Goal: Task Accomplishment & Management: Use online tool/utility

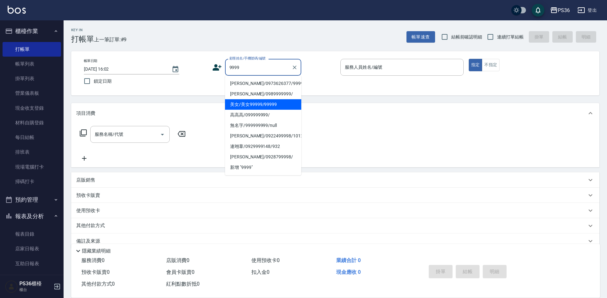
drag, startPoint x: 243, startPoint y: 105, endPoint x: 267, endPoint y: 92, distance: 27.7
click at [243, 105] on li "美女/美女99999/99999" at bounding box center [263, 104] width 76 height 10
type input "美女/美女99999/99999"
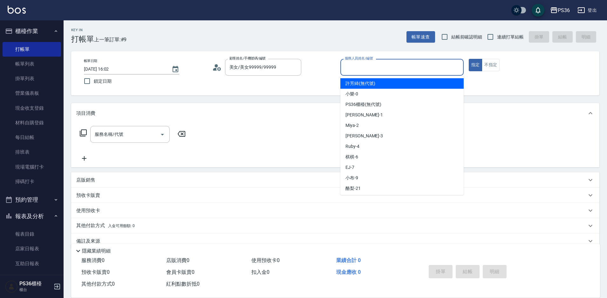
click at [371, 63] on input "服務人員姓名/編號" at bounding box center [402, 67] width 118 height 11
type input "2"
type button "true"
type input "Miya-2"
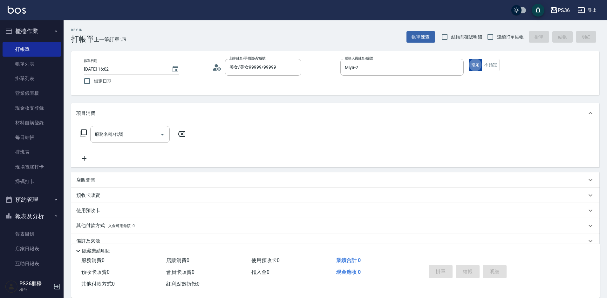
click at [475, 70] on button "指定" at bounding box center [476, 65] width 14 height 12
click at [120, 126] on div "服務名稱/代號" at bounding box center [129, 134] width 79 height 17
type input "精油洗髮(102)"
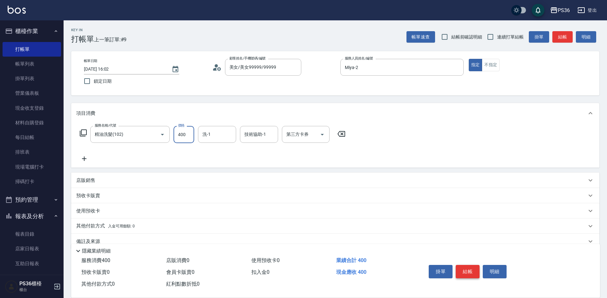
click at [466, 268] on button "結帳" at bounding box center [468, 271] width 24 height 13
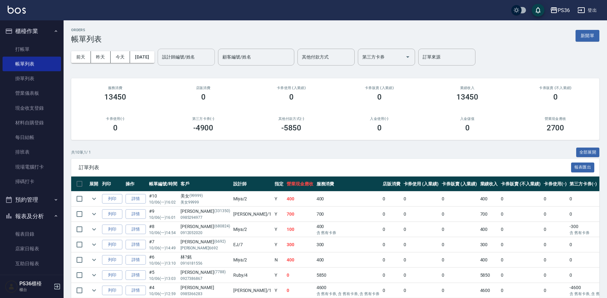
click at [191, 59] on input "設計師編號/姓名" at bounding box center [185, 56] width 51 height 11
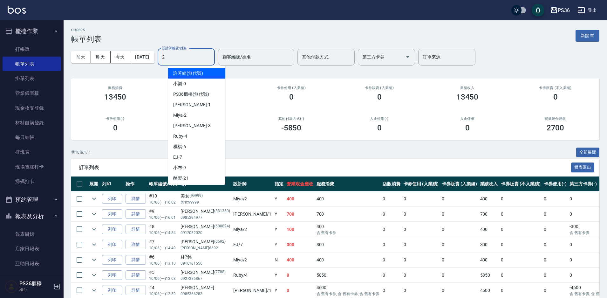
type input "Miya-2"
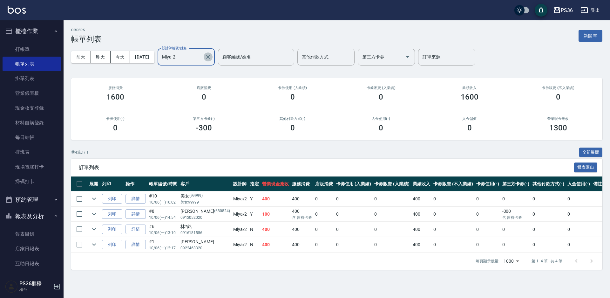
click at [210, 57] on icon "Clear" at bounding box center [208, 57] width 4 height 4
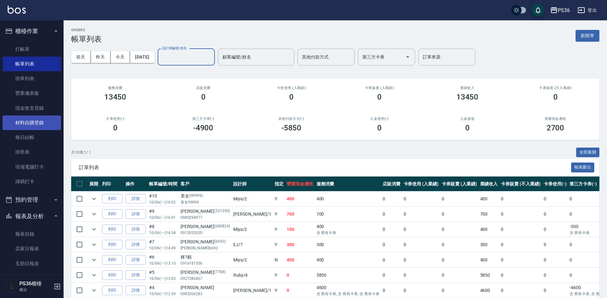
click at [30, 120] on link "材料自購登錄" at bounding box center [32, 122] width 58 height 15
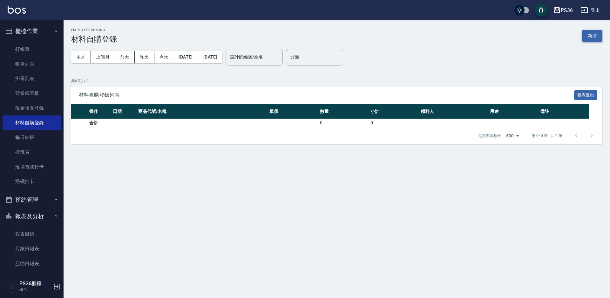
click at [593, 36] on button "新增" at bounding box center [592, 36] width 20 height 12
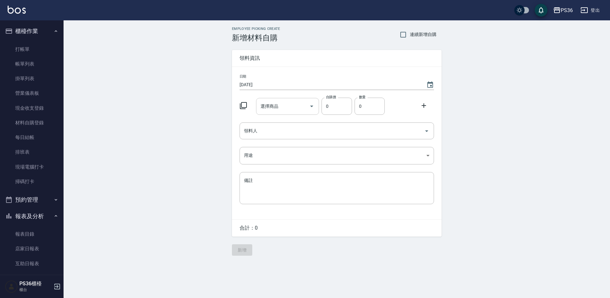
click at [301, 105] on input "選擇商品" at bounding box center [283, 106] width 48 height 11
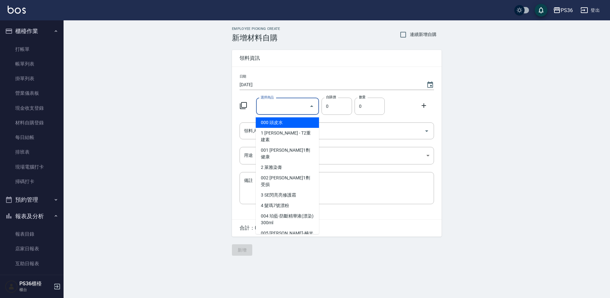
type input "里歐-染膏"
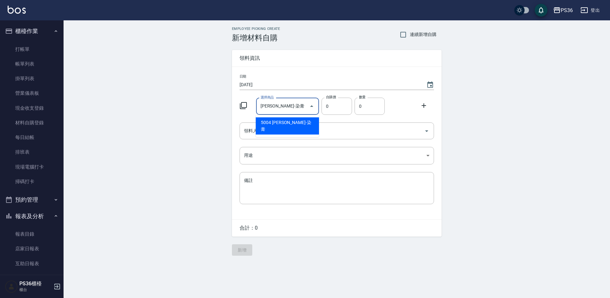
click at [304, 122] on li "5004 [PERSON_NAME]-染膏" at bounding box center [287, 125] width 63 height 17
type input "110"
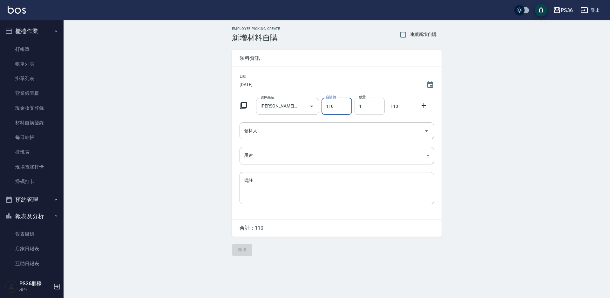
click at [360, 112] on input "1" at bounding box center [370, 106] width 30 height 17
click at [372, 107] on input "1" at bounding box center [370, 106] width 30 height 17
type input "010"
click at [321, 128] on input "領料人" at bounding box center [331, 130] width 179 height 11
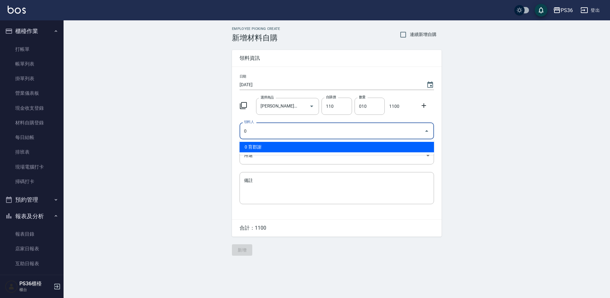
click at [285, 144] on li "0 育郡謝" at bounding box center [337, 147] width 194 height 10
type input "0 育郡謝"
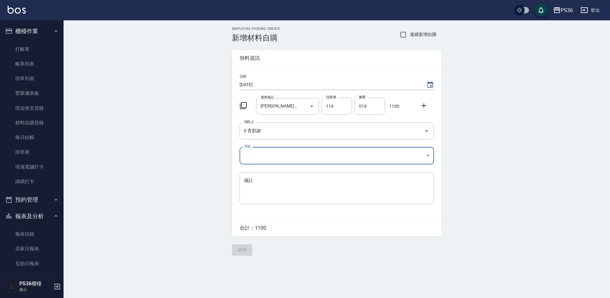
click at [282, 150] on body "PS36 登出 櫃檯作業 打帳單 帳單列表 掛單列表 營業儀表板 現金收支登錄 材料自購登錄 每日結帳 排班表 現場電腦打卡 掃碼打卡 預約管理 預約管理 單…" at bounding box center [305, 149] width 610 height 298
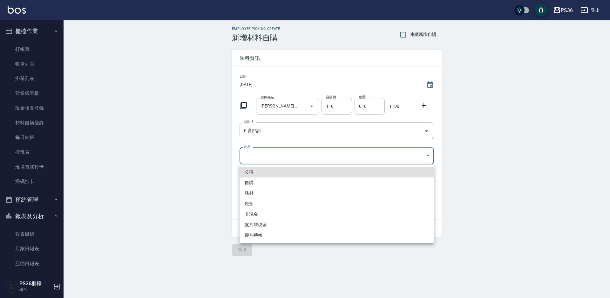
click at [279, 179] on li "自購" at bounding box center [337, 182] width 194 height 10
type input "自購"
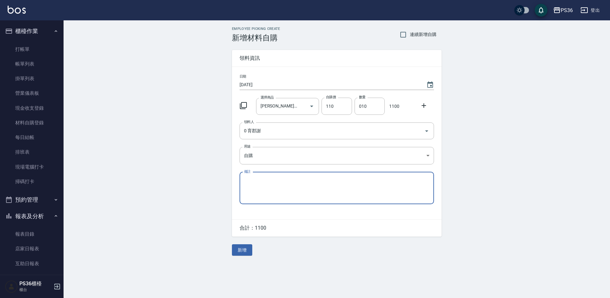
click at [243, 104] on icon at bounding box center [244, 106] width 8 height 8
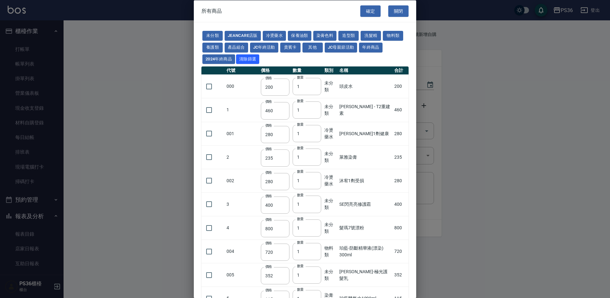
click at [392, 10] on button "關閉" at bounding box center [398, 11] width 20 height 12
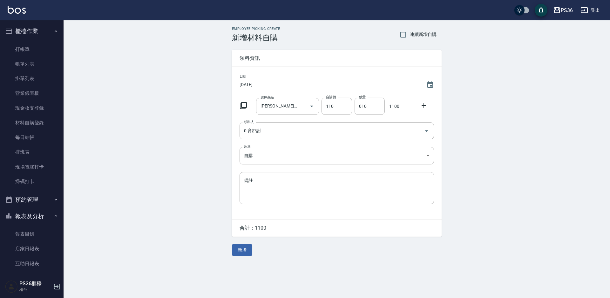
click at [426, 105] on icon at bounding box center [424, 106] width 8 height 8
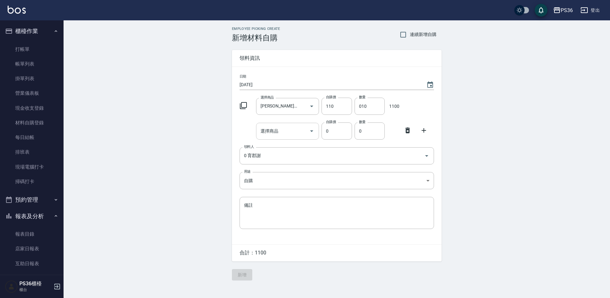
click at [292, 135] on input "選擇商品" at bounding box center [283, 130] width 48 height 11
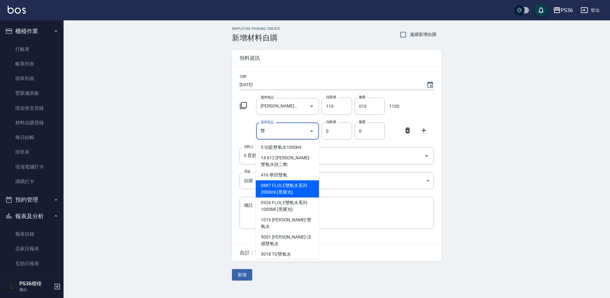
click at [284, 193] on li "0887 FLOLE雙氧水系列2000ml (黑耀光)" at bounding box center [287, 188] width 63 height 17
type input "FLOLE雙氧水系列2000ml (黑耀光)"
type input "488"
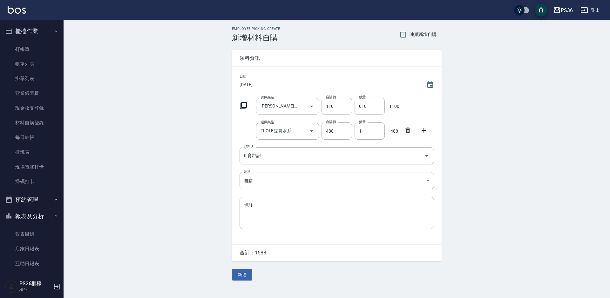
click at [243, 107] on icon at bounding box center [243, 105] width 7 height 7
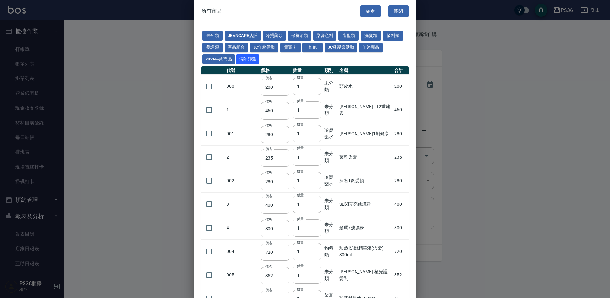
click at [364, 132] on td "沐宥1劑健康" at bounding box center [365, 134] width 55 height 24
drag, startPoint x: 393, startPoint y: 13, endPoint x: 404, endPoint y: 64, distance: 52.0
click at [395, 10] on button "關閉" at bounding box center [398, 11] width 20 height 12
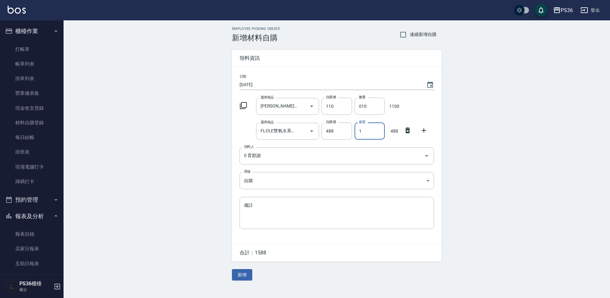
click at [374, 135] on input "1" at bounding box center [370, 130] width 30 height 17
type input "02"
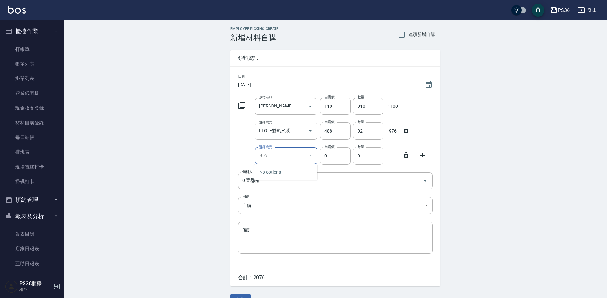
type input "超"
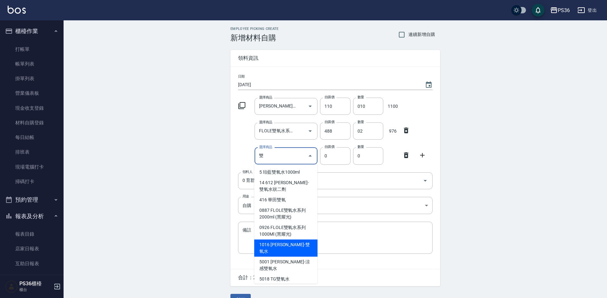
click at [294, 249] on li "1016 [PERSON_NAME]-雙氧水" at bounding box center [285, 247] width 63 height 17
type input "里歐-雙氧水"
type input "140"
type input "1"
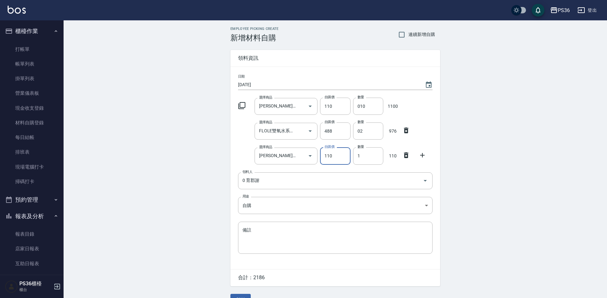
type input "110"
type input "6"
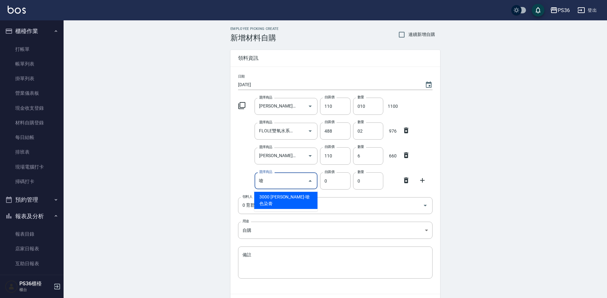
click at [291, 193] on li "3000 [PERSON_NAME]-嗆色染膏" at bounding box center [285, 200] width 63 height 17
type input "里歐-嗆色染膏"
type input "160"
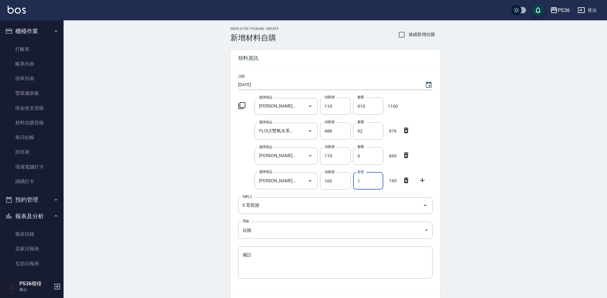
click at [365, 179] on input "1" at bounding box center [368, 180] width 30 height 17
type input "02"
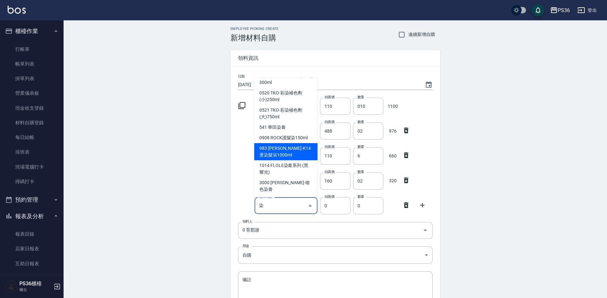
scroll to position [32, 0]
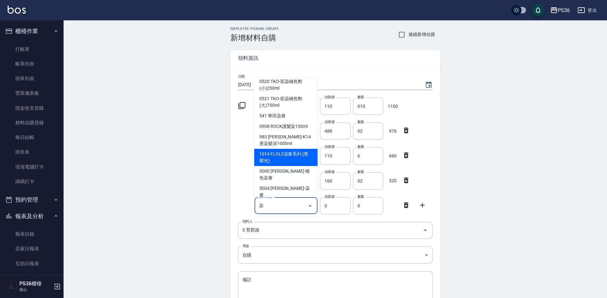
click at [294, 160] on li "1014 FLOLE染膏系列 (黑耀光)" at bounding box center [285, 157] width 63 height 17
type input "FLOLE染膏系列 (黑耀光)"
type input "188"
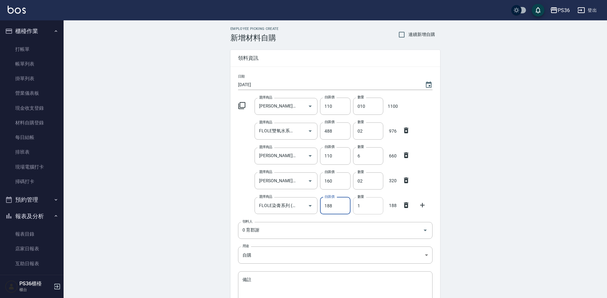
click at [368, 207] on input "1" at bounding box center [368, 205] width 30 height 17
type input "07"
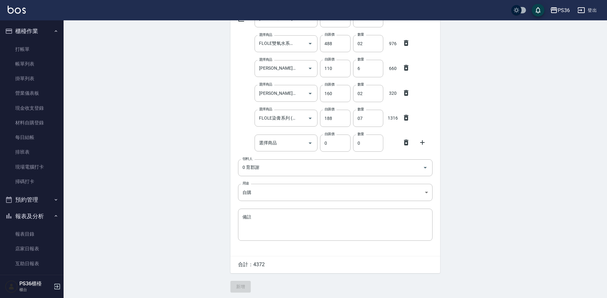
scroll to position [89, 0]
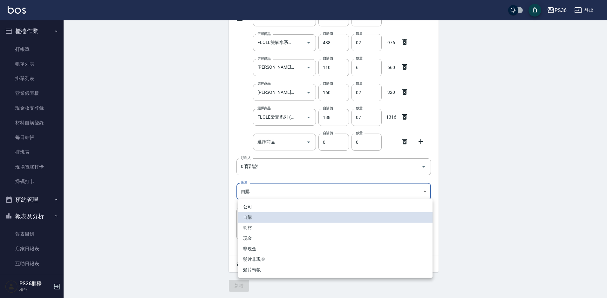
click at [411, 192] on body "PS36 登出 櫃檯作業 打帳單 帳單列表 掛單列表 營業儀表板 現金收支登錄 材料自購登錄 每日結帳 排班表 現場電腦打卡 掃碼打卡 預約管理 預約管理 單…" at bounding box center [303, 105] width 607 height 386
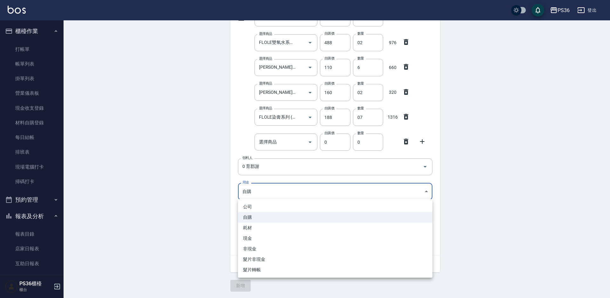
click at [275, 217] on li "自購" at bounding box center [335, 217] width 194 height 10
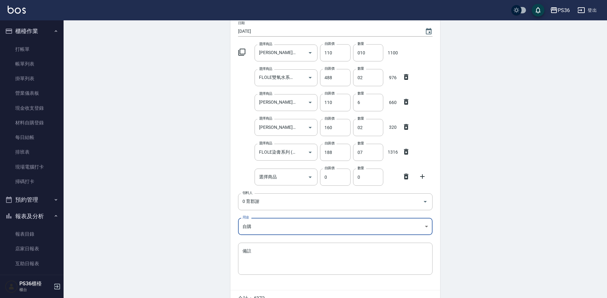
scroll to position [0, 0]
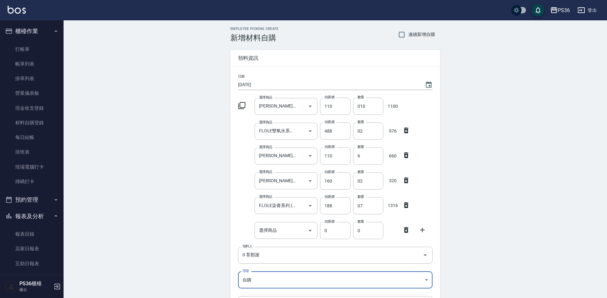
click at [406, 230] on icon at bounding box center [406, 230] width 8 height 8
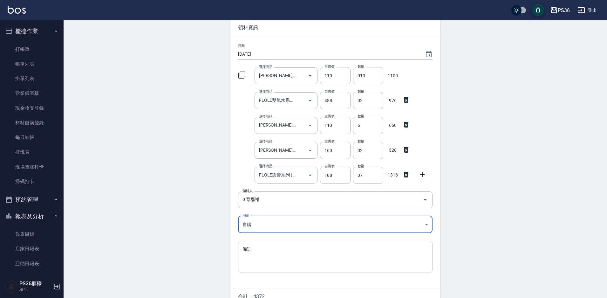
scroll to position [64, 0]
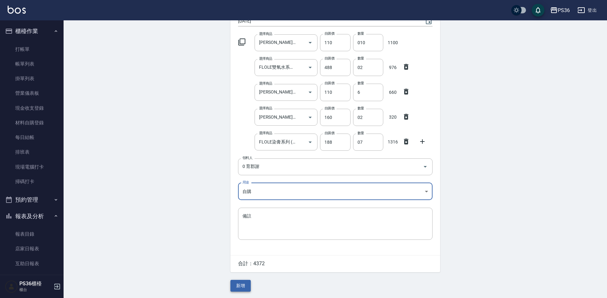
click at [238, 281] on button "新增" at bounding box center [240, 286] width 20 height 12
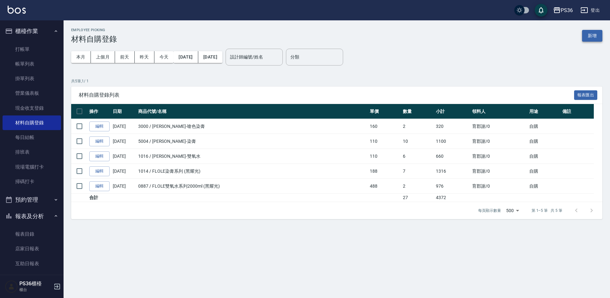
click at [584, 41] on button "新增" at bounding box center [592, 36] width 20 height 12
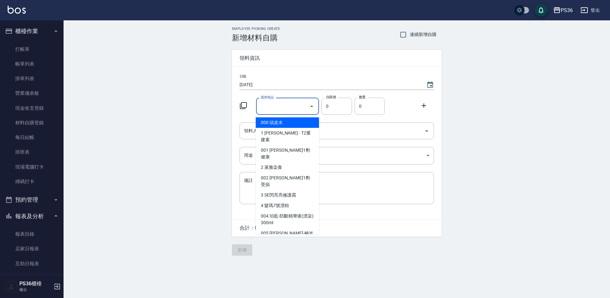
click at [273, 108] on div "選擇商品 選擇商品" at bounding box center [287, 106] width 63 height 17
type input "里歐-染膏"
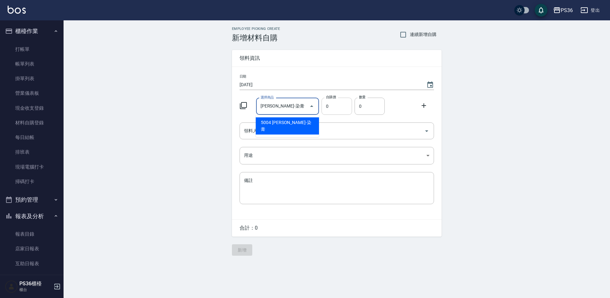
click at [339, 107] on input "0" at bounding box center [336, 106] width 30 height 17
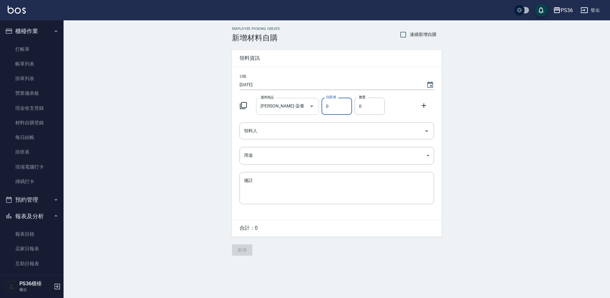
click at [307, 110] on div at bounding box center [312, 106] width 10 height 17
click at [311, 106] on icon "Open" at bounding box center [311, 106] width 3 height 2
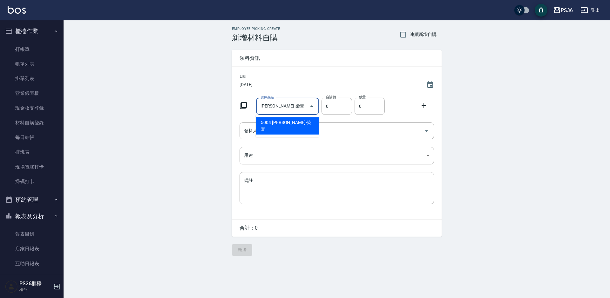
click at [301, 119] on li "5004 [PERSON_NAME]-染膏" at bounding box center [287, 125] width 63 height 17
type input "110"
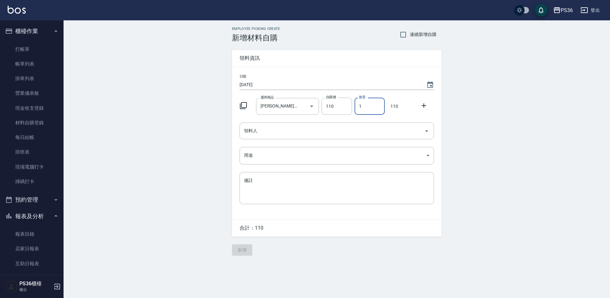
click at [358, 109] on input "1" at bounding box center [370, 106] width 30 height 17
click at [364, 107] on input "1" at bounding box center [370, 106] width 30 height 17
type input "6"
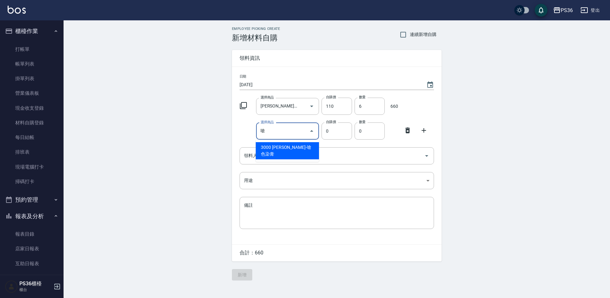
click at [311, 144] on li "3000 [PERSON_NAME]-嗆色染膏" at bounding box center [287, 150] width 63 height 17
type input "里歐-嗆色染膏"
type input "160"
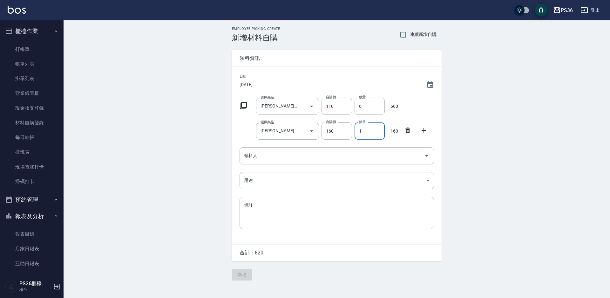
click at [359, 131] on input "1" at bounding box center [370, 130] width 30 height 17
type input "2"
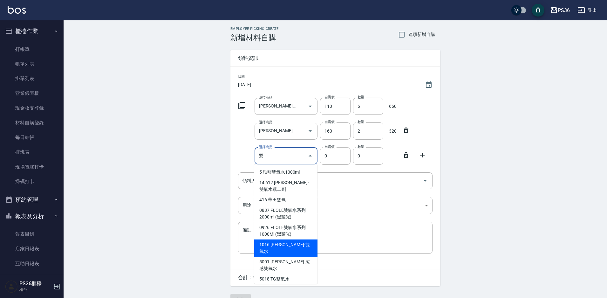
click at [292, 245] on li "1016 [PERSON_NAME]-雙氧水" at bounding box center [285, 247] width 63 height 17
type input "里歐-雙氧水"
type input "140"
type input "1"
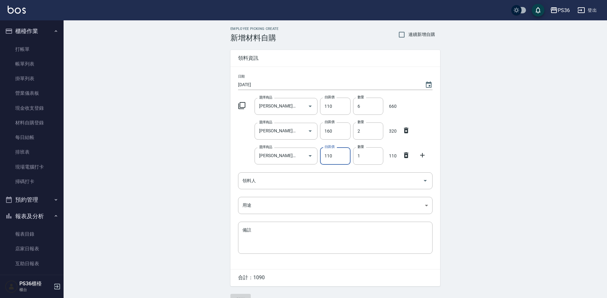
type input "110"
type input "4"
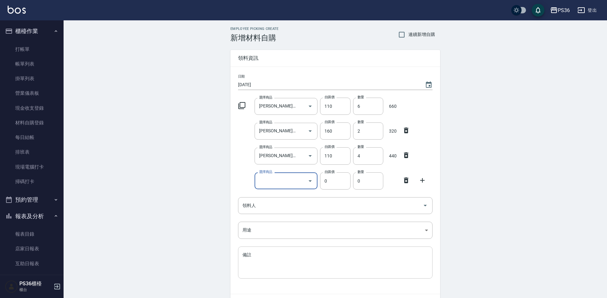
scroll to position [39, 0]
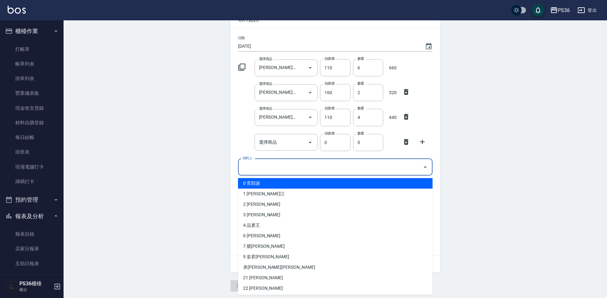
click at [272, 166] on input "領料人" at bounding box center [330, 166] width 179 height 11
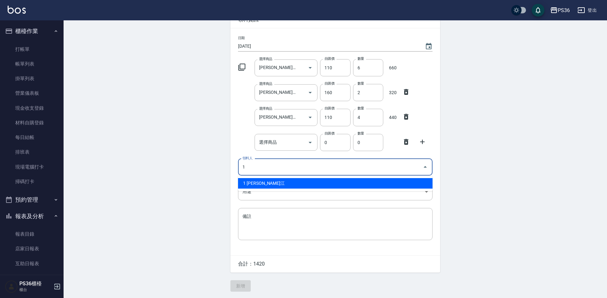
click at [270, 182] on li "1 [PERSON_NAME]江" at bounding box center [335, 183] width 194 height 10
type input "1 [PERSON_NAME]江"
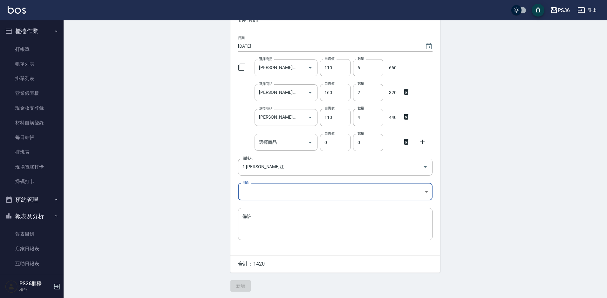
click at [266, 192] on body "PS36 登出 櫃檯作業 打帳單 帳單列表 掛單列表 營業儀表板 現金收支登錄 材料自購登錄 每日結帳 排班表 現場電腦打卡 掃碼打卡 預約管理 預約管理 單…" at bounding box center [303, 130] width 607 height 336
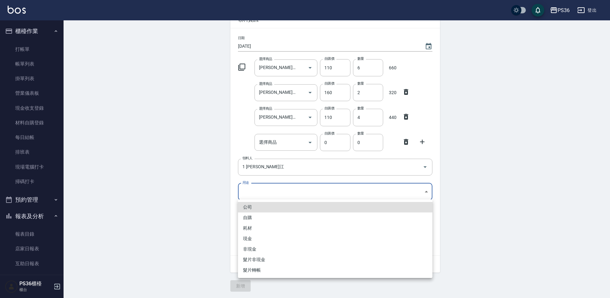
click at [260, 214] on li "自購" at bounding box center [335, 217] width 194 height 10
type input "自購"
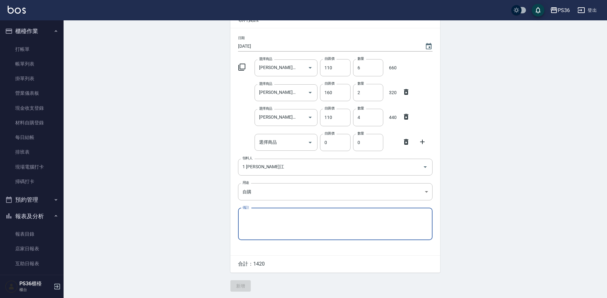
click at [403, 142] on icon at bounding box center [406, 142] width 8 height 8
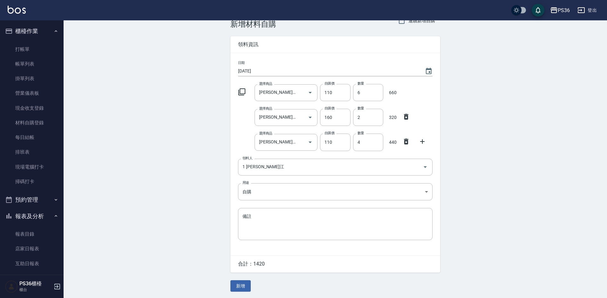
scroll to position [15, 0]
click at [246, 284] on button "新增" at bounding box center [240, 286] width 20 height 12
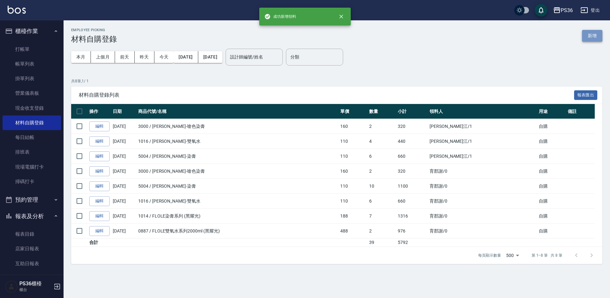
click at [586, 34] on button "新增" at bounding box center [592, 36] width 20 height 12
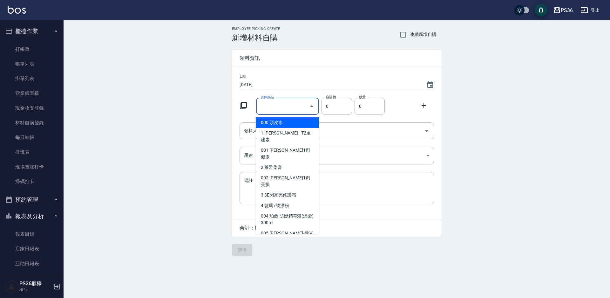
click at [289, 106] on input "選擇商品" at bounding box center [283, 106] width 48 height 11
type input "里歐-染膏"
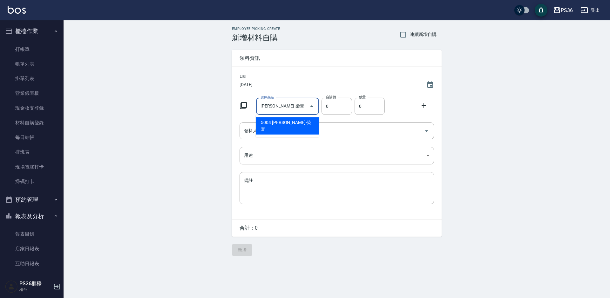
click at [296, 119] on li "5004 [PERSON_NAME]-染膏" at bounding box center [287, 125] width 63 height 17
type input "110"
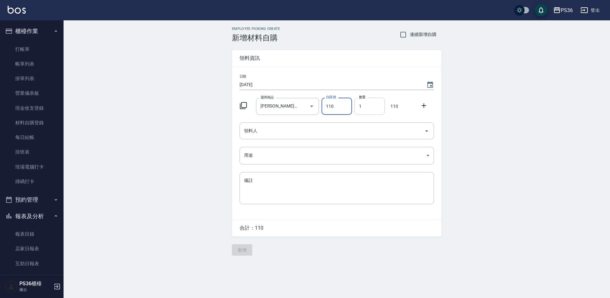
click at [361, 105] on input "1" at bounding box center [370, 106] width 30 height 17
type input "4"
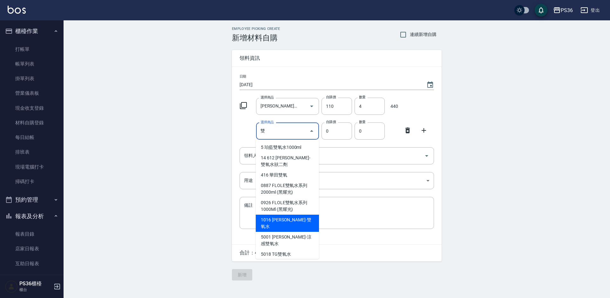
click at [292, 223] on li "1016 [PERSON_NAME]-雙氧水" at bounding box center [287, 222] width 63 height 17
type input "里歐-雙氧水"
type input "140"
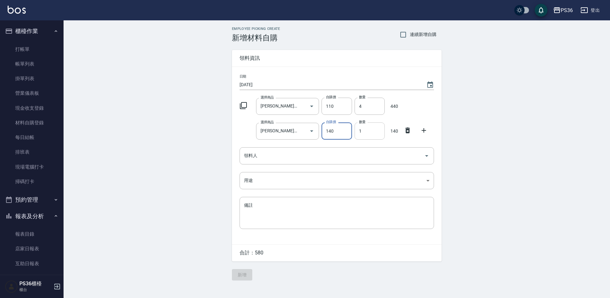
click at [361, 131] on input "1" at bounding box center [370, 130] width 30 height 17
type input "4"
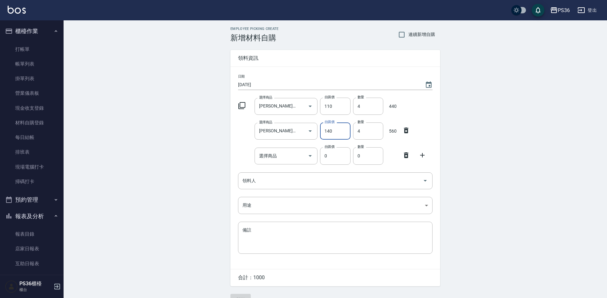
click at [332, 135] on input "140" at bounding box center [335, 130] width 30 height 17
click at [332, 134] on input "140" at bounding box center [335, 130] width 30 height 17
type input "110"
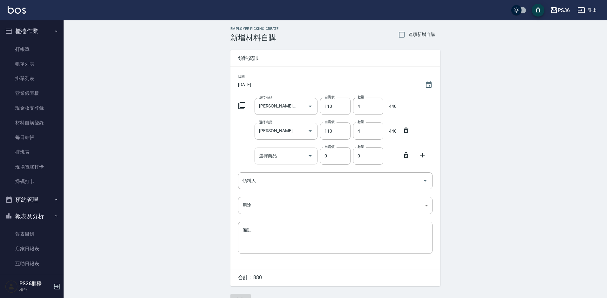
click at [404, 152] on icon at bounding box center [406, 155] width 8 height 8
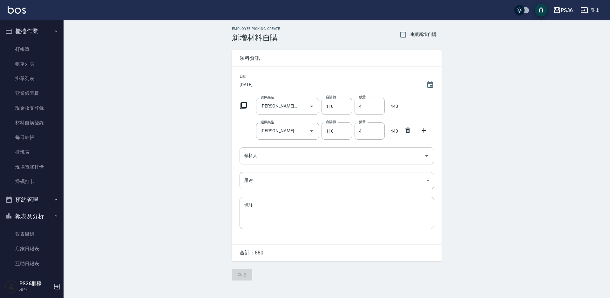
click at [308, 151] on input "領料人" at bounding box center [331, 155] width 179 height 11
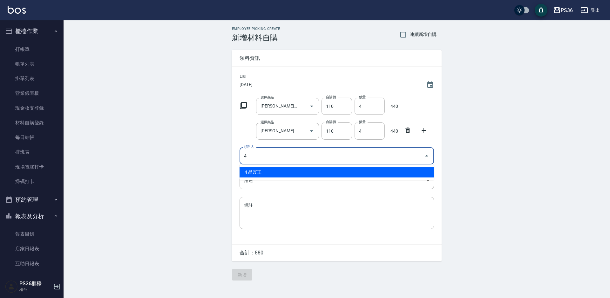
click at [288, 173] on li "4 品寰王" at bounding box center [337, 172] width 194 height 10
type input "4 品寰王"
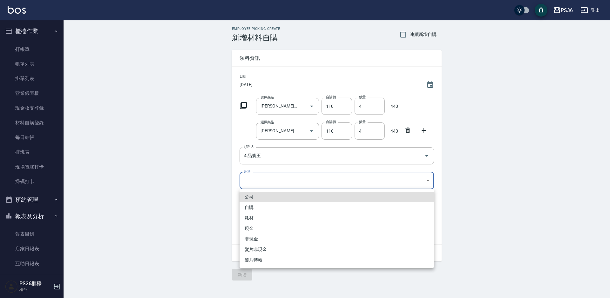
click at [285, 184] on body "PS36 登出 櫃檯作業 打帳單 帳單列表 掛單列表 營業儀表板 現金收支登錄 材料自購登錄 每日結帳 排班表 現場電腦打卡 掃碼打卡 預約管理 預約管理 單…" at bounding box center [305, 149] width 610 height 298
click at [271, 206] on li "自購" at bounding box center [337, 207] width 194 height 10
type input "自購"
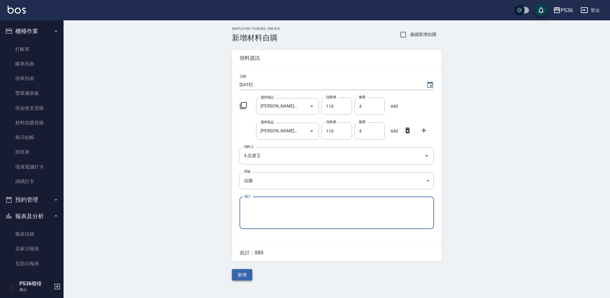
click at [235, 274] on button "新增" at bounding box center [242, 275] width 20 height 12
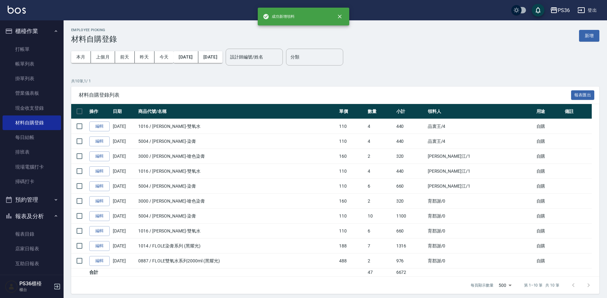
click at [600, 37] on div "Employee Picking 材料自購登錄 新增 本月 上個月 前天 昨天 今天 2025/10/01 2025/10/06 設計師編號/姓名 設計師編號…" at bounding box center [335, 160] width 543 height 281
click at [598, 37] on button "新增" at bounding box center [589, 36] width 20 height 12
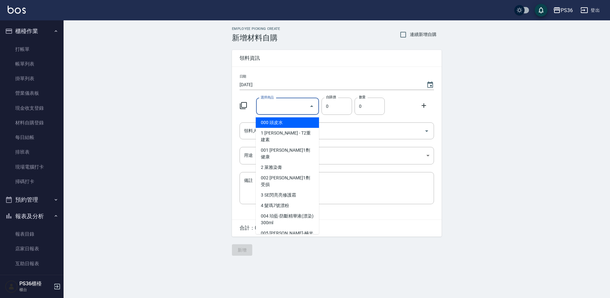
click at [300, 106] on input "選擇商品" at bounding box center [283, 106] width 48 height 11
type input "里歐-染膏"
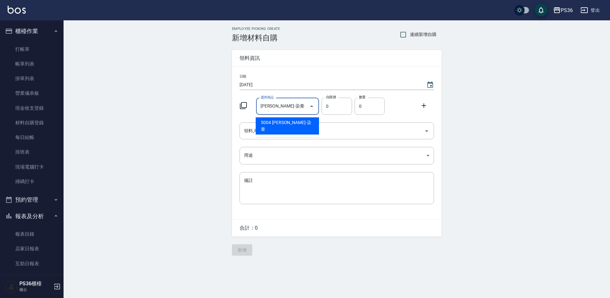
click at [290, 124] on li "5004 [PERSON_NAME]-染膏" at bounding box center [287, 125] width 63 height 17
type input "110"
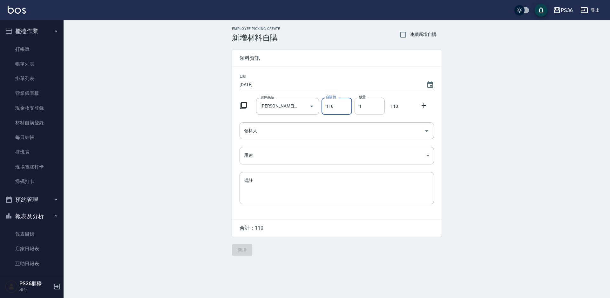
click at [369, 107] on input "1" at bounding box center [370, 106] width 30 height 17
type input "29"
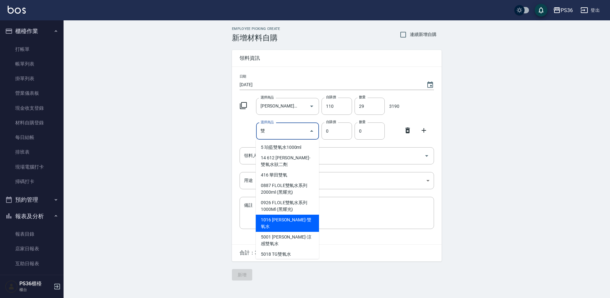
click at [283, 220] on li "1016 [PERSON_NAME]-雙氧水" at bounding box center [287, 222] width 63 height 17
type input "里歐-雙氧水"
type input "140"
type input "1"
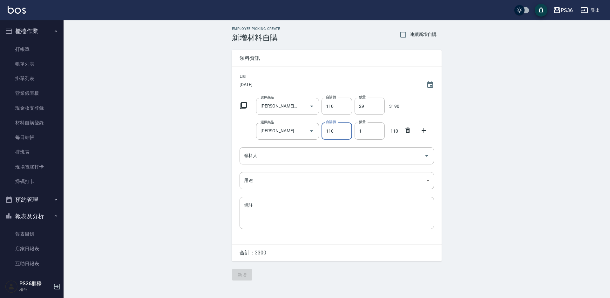
type input "110"
type input "14"
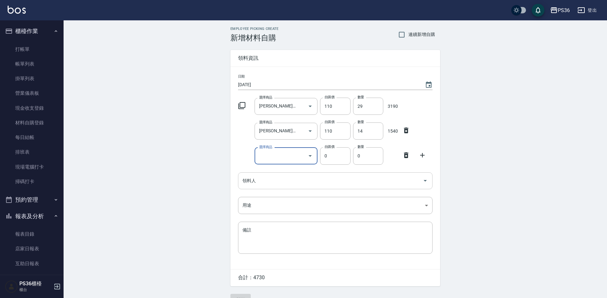
click at [288, 184] on input "領料人" at bounding box center [330, 180] width 179 height 11
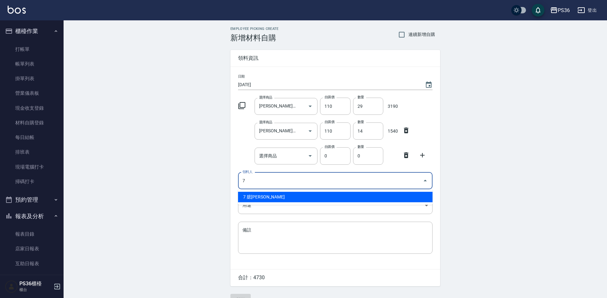
click at [279, 198] on li "7 臆[PERSON_NAME]" at bounding box center [335, 197] width 194 height 10
type input "7 臆[PERSON_NAME]"
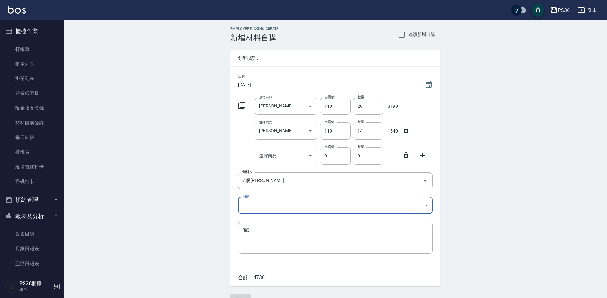
click at [279, 198] on body "PS36 登出 櫃檯作業 打帳單 帳單列表 掛單列表 營業儀表板 現金收支登錄 材料自購登錄 每日結帳 排班表 現場電腦打卡 掃碼打卡 預約管理 預約管理 單…" at bounding box center [303, 155] width 607 height 311
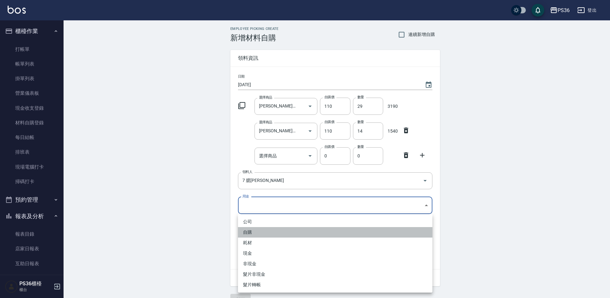
click at [270, 230] on li "自購" at bounding box center [335, 232] width 194 height 10
type input "自購"
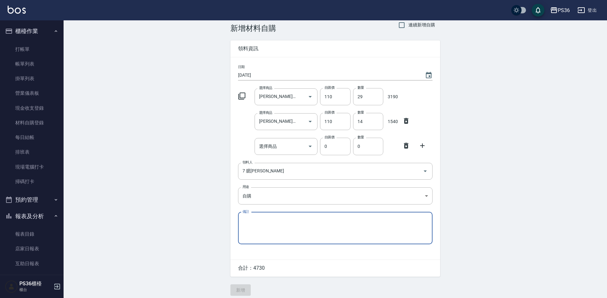
scroll to position [15, 0]
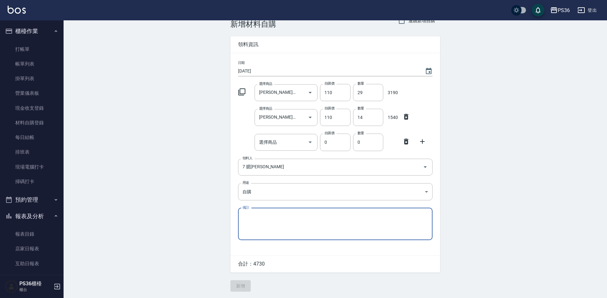
click at [408, 143] on icon at bounding box center [406, 141] width 4 height 6
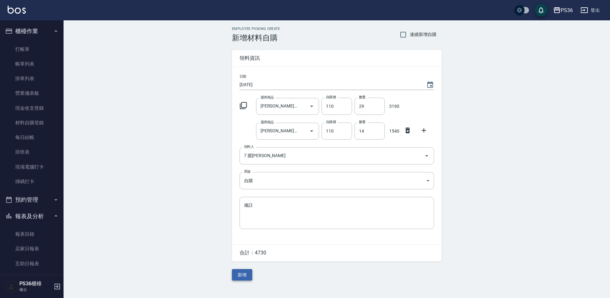
click at [232, 272] on button "新增" at bounding box center [242, 275] width 20 height 12
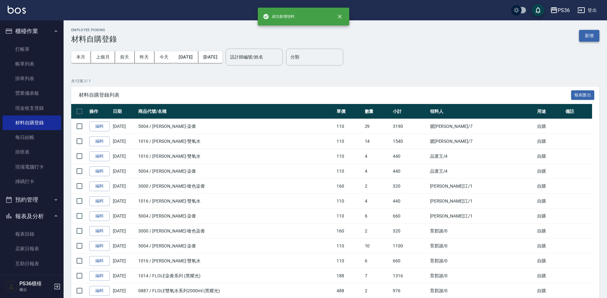
click at [584, 36] on button "新增" at bounding box center [589, 36] width 20 height 12
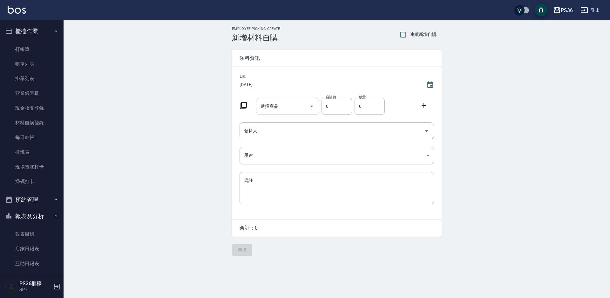
click at [292, 107] on input "選擇商品" at bounding box center [283, 106] width 48 height 11
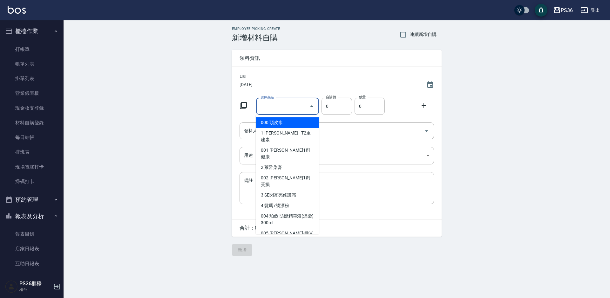
type input "里歐-染膏"
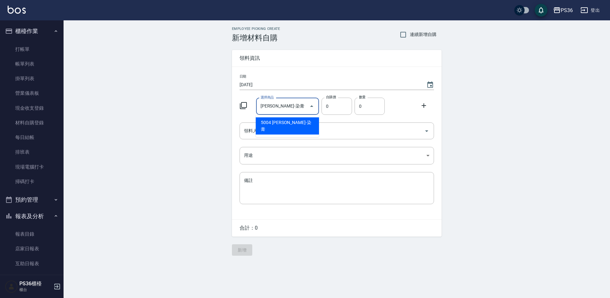
click at [294, 120] on li "5004 [PERSON_NAME]-染膏" at bounding box center [287, 125] width 63 height 17
type input "110"
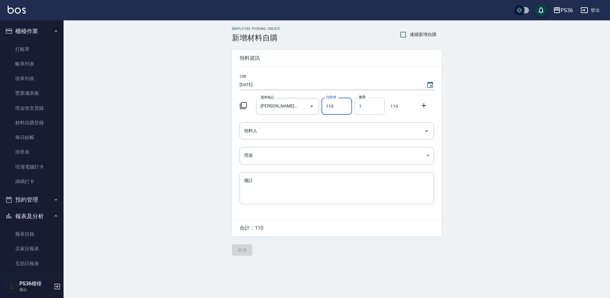
click at [366, 106] on input "1" at bounding box center [370, 106] width 30 height 17
type input "13"
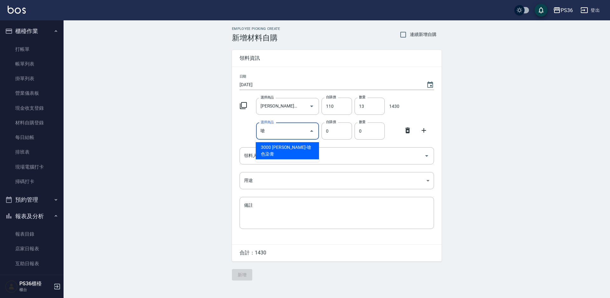
click at [303, 147] on li "3000 [PERSON_NAME]-嗆色染膏" at bounding box center [287, 150] width 63 height 17
type input "里歐-嗆色染膏"
type input "160"
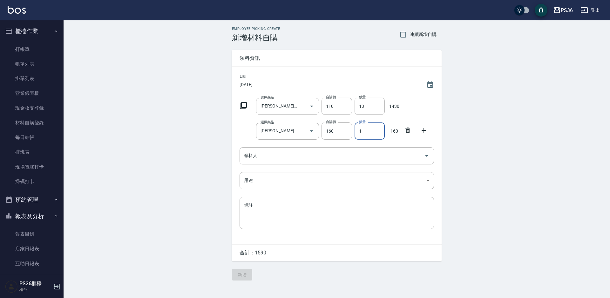
click at [368, 125] on input "1" at bounding box center [370, 130] width 30 height 17
type input "2"
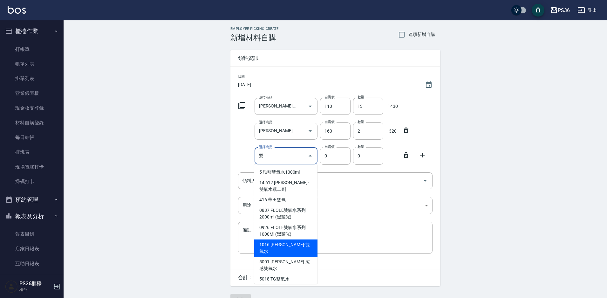
click at [290, 247] on li "1016 [PERSON_NAME]-雙氧水" at bounding box center [285, 247] width 63 height 17
type input "里歐-雙氧水"
type input "140"
type input "1"
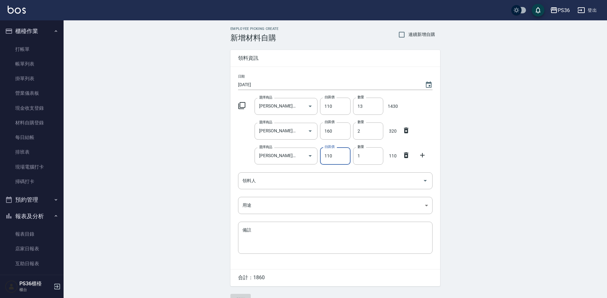
type input "110"
click at [274, 186] on div "領料人" at bounding box center [335, 180] width 194 height 17
type input "4"
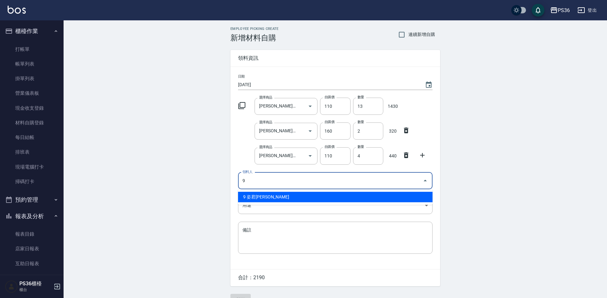
click at [267, 196] on li "9 姿君[PERSON_NAME]" at bounding box center [335, 197] width 194 height 10
type input "9 姿君[PERSON_NAME]"
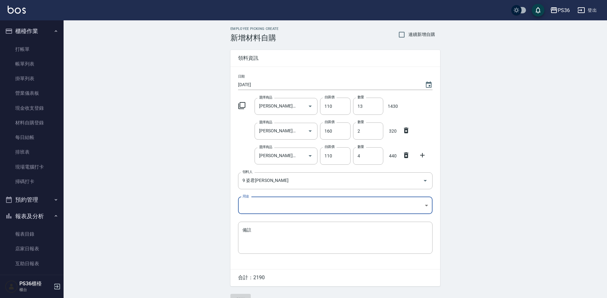
click at [266, 204] on body "PS36 登出 櫃檯作業 打帳單 帳單列表 掛單列表 營業儀表板 現金收支登錄 材料自購登錄 每日結帳 排班表 現場電腦打卡 掃碼打卡 預約管理 預約管理 單…" at bounding box center [303, 155] width 607 height 311
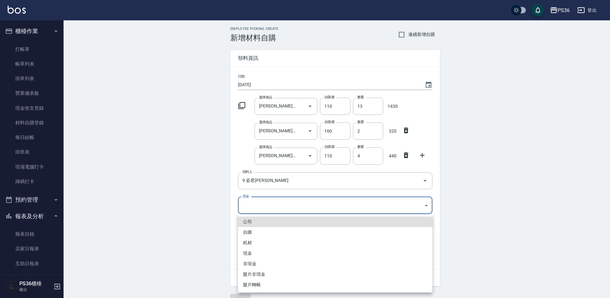
click at [259, 229] on li "自購" at bounding box center [335, 232] width 194 height 10
type input "自購"
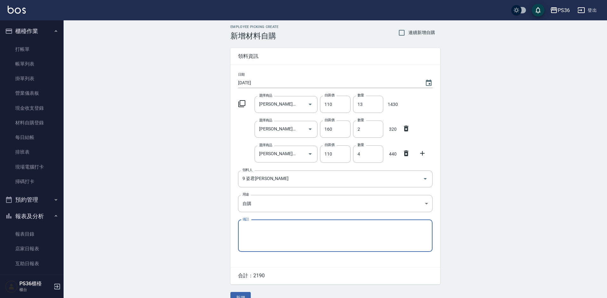
scroll to position [15, 0]
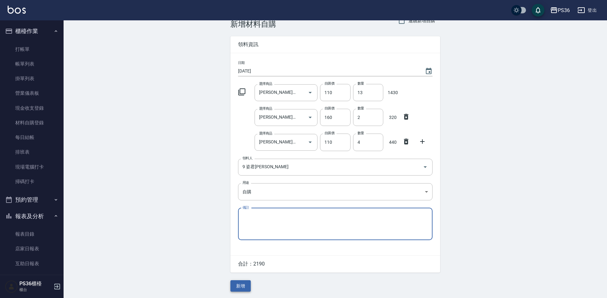
click at [241, 285] on button "新增" at bounding box center [240, 286] width 20 height 12
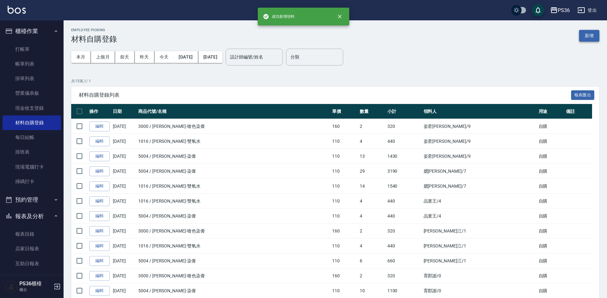
click at [580, 34] on button "新增" at bounding box center [589, 36] width 20 height 12
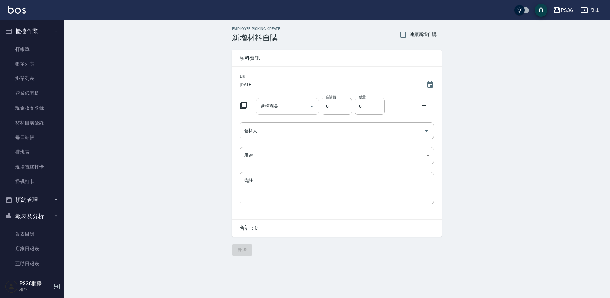
click at [289, 104] on input "選擇商品" at bounding box center [283, 106] width 48 height 11
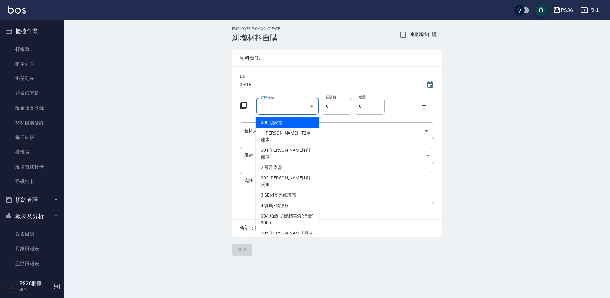
type input "里歐-染膏"
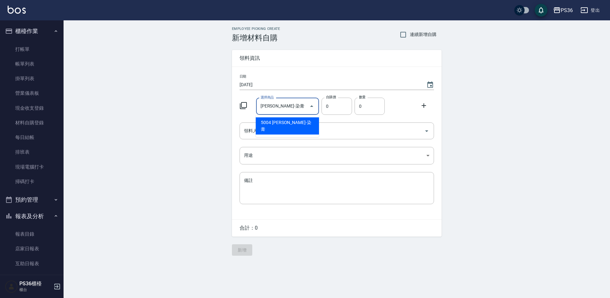
click at [301, 120] on li "5004 [PERSON_NAME]-染膏" at bounding box center [287, 125] width 63 height 17
type input "110"
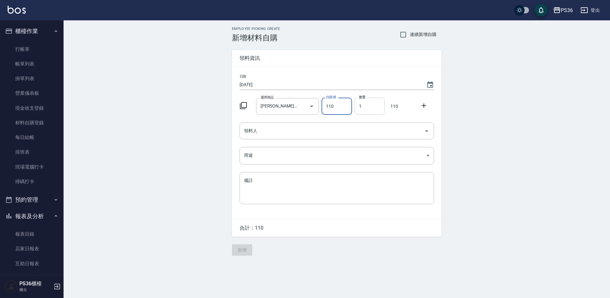
click at [383, 101] on input "1" at bounding box center [370, 106] width 30 height 17
click at [376, 105] on input "1" at bounding box center [370, 106] width 30 height 17
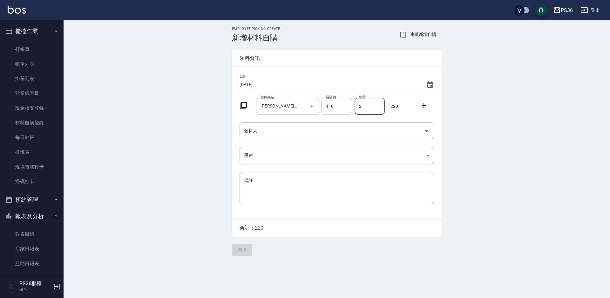
type input "2"
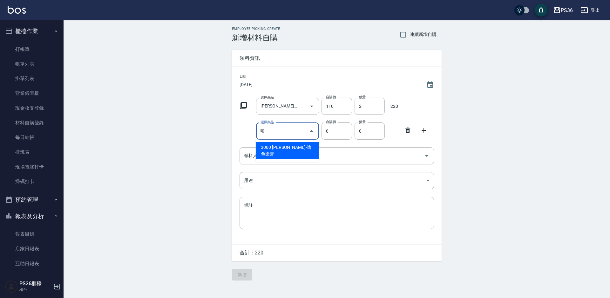
click at [303, 148] on li "3000 [PERSON_NAME]-嗆色染膏" at bounding box center [287, 150] width 63 height 17
type input "里歐-嗆色染膏"
type input "160"
type input "1"
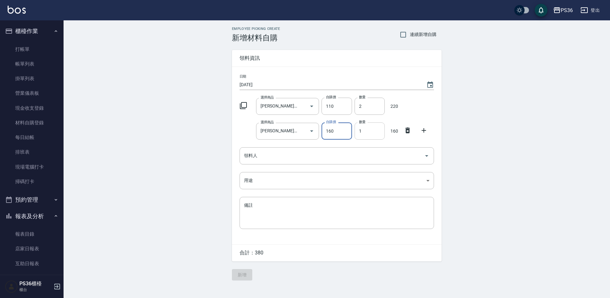
click at [368, 123] on input "1" at bounding box center [370, 130] width 30 height 17
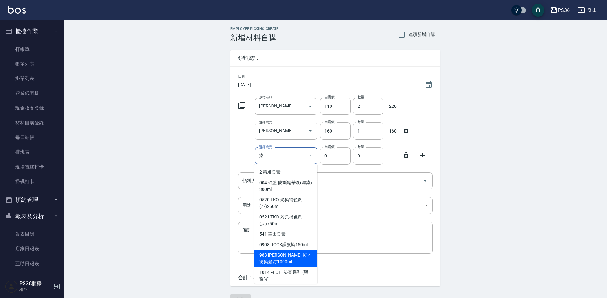
scroll to position [32, 0]
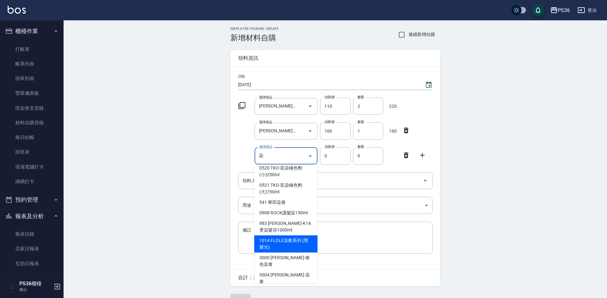
click at [285, 248] on li "1014 FLOLE染膏系列 (黑耀光)" at bounding box center [285, 243] width 63 height 17
type input "FLOLE染膏系列 (黑耀光)"
type input "188"
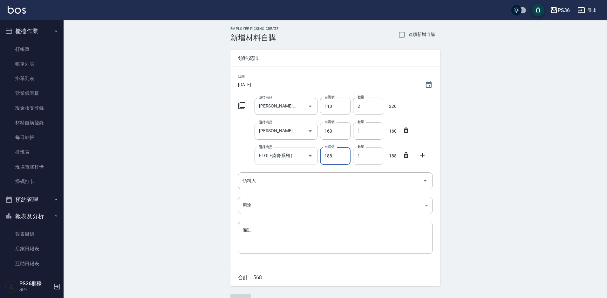
click at [377, 162] on input "1" at bounding box center [368, 155] width 30 height 17
type input "07"
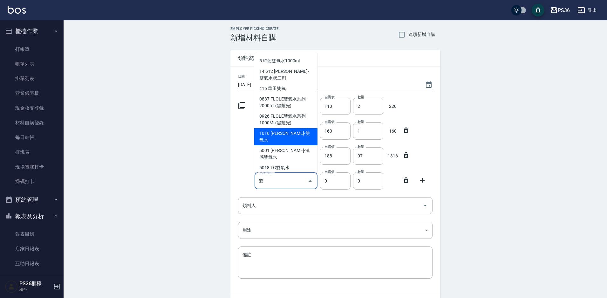
click at [285, 134] on li "1016 [PERSON_NAME]-雙氧水" at bounding box center [285, 136] width 63 height 17
type input "里歐-雙氧水"
type input "140"
type input "1"
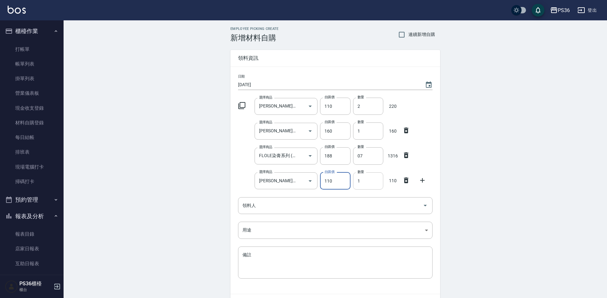
type input "110"
click at [365, 182] on input "1" at bounding box center [368, 180] width 30 height 17
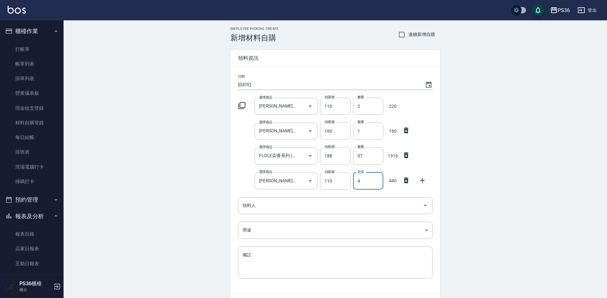
type input "4"
click at [407, 205] on icon at bounding box center [406, 205] width 4 height 6
click at [326, 212] on div "領料人" at bounding box center [335, 205] width 194 height 17
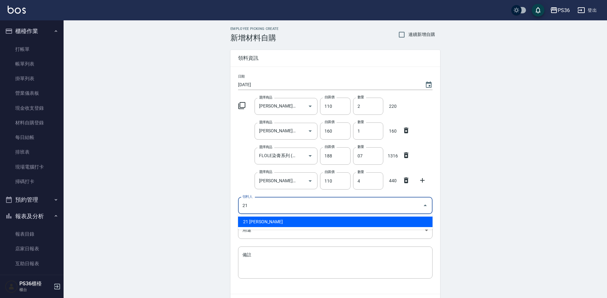
click at [295, 222] on li "21 [PERSON_NAME]" at bounding box center [335, 221] width 194 height 10
type input "21 [PERSON_NAME]"
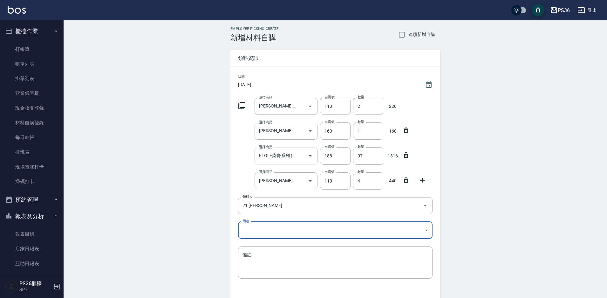
click at [291, 227] on body "PS36 登出 櫃檯作業 打帳單 帳單列表 掛單列表 營業儀表板 現金收支登錄 材料自購登錄 每日結帳 排班表 現場電腦打卡 掃碼打卡 預約管理 預約管理 單…" at bounding box center [303, 168] width 607 height 336
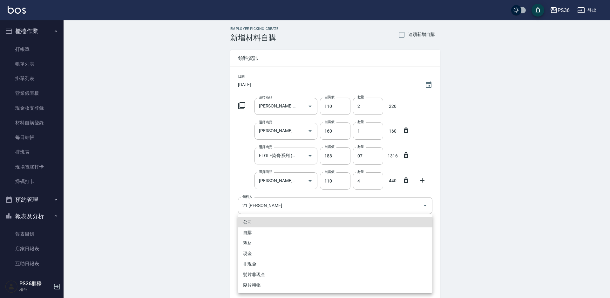
click at [264, 231] on li "自購" at bounding box center [335, 232] width 194 height 10
type input "自購"
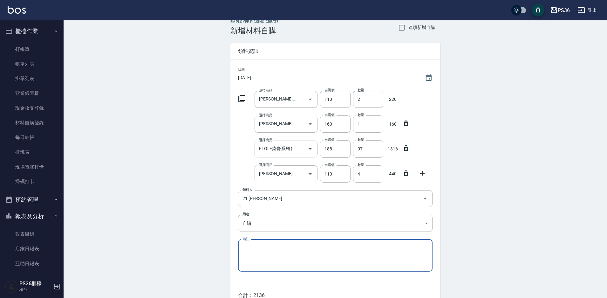
scroll to position [39, 0]
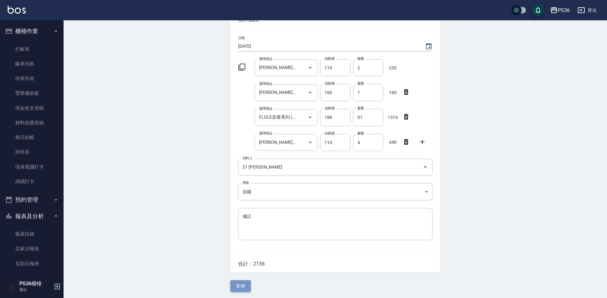
click at [243, 283] on button "新增" at bounding box center [240, 286] width 20 height 12
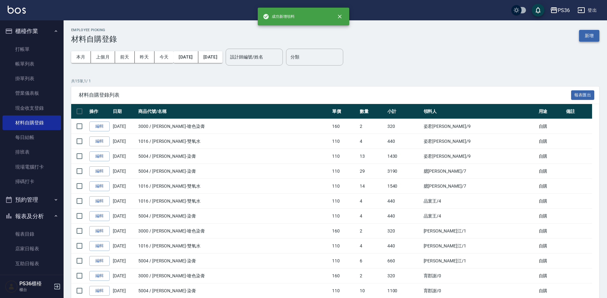
click at [588, 37] on button "新增" at bounding box center [589, 36] width 20 height 12
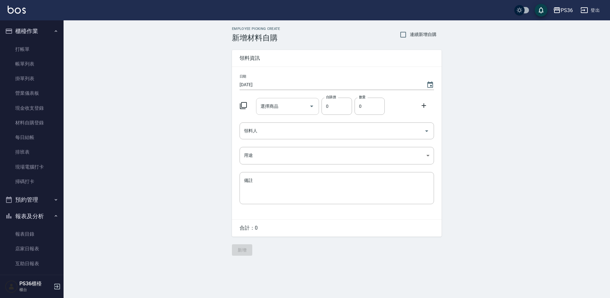
click at [301, 109] on input "選擇商品" at bounding box center [283, 106] width 48 height 11
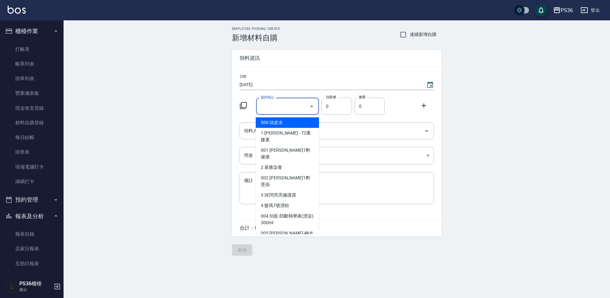
type input "里歐-染膏"
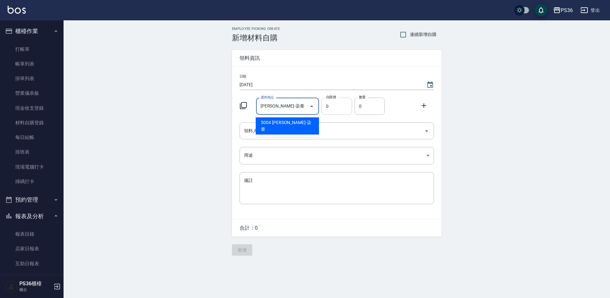
click at [332, 110] on input "0" at bounding box center [336, 106] width 30 height 17
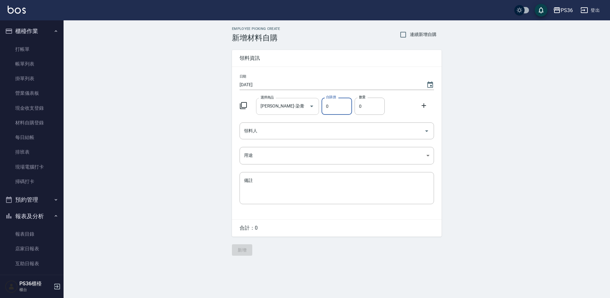
click at [299, 109] on input "里歐-染膏" at bounding box center [283, 106] width 48 height 11
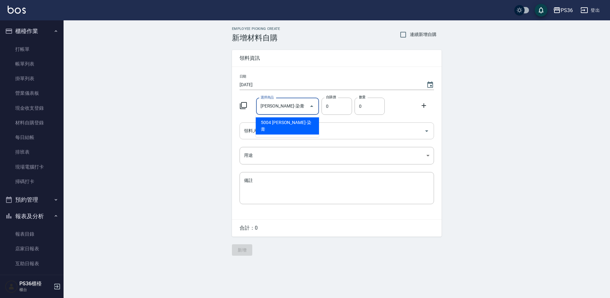
click at [300, 125] on li "5004 [PERSON_NAME]-染膏" at bounding box center [287, 125] width 63 height 17
type input "110"
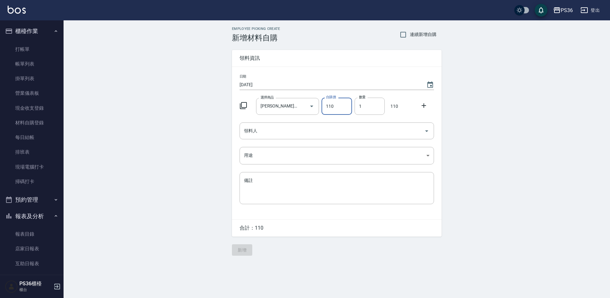
click at [341, 106] on input "110" at bounding box center [336, 106] width 30 height 17
click at [363, 104] on input "1" at bounding box center [370, 106] width 30 height 17
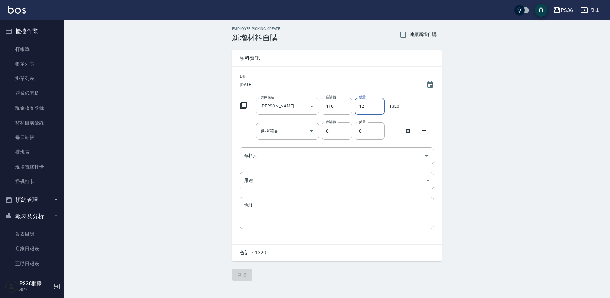
click at [364, 105] on input "12" at bounding box center [370, 106] width 30 height 17
type input "2"
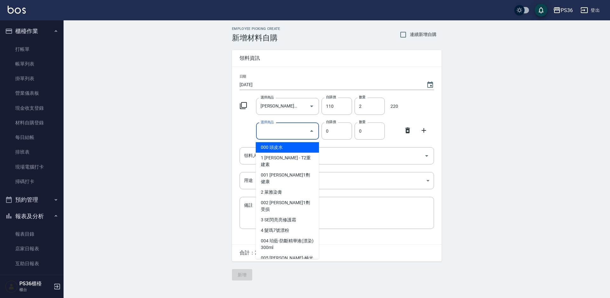
click at [280, 134] on input "選擇商品" at bounding box center [283, 130] width 48 height 11
type input "里歐-雙氧水"
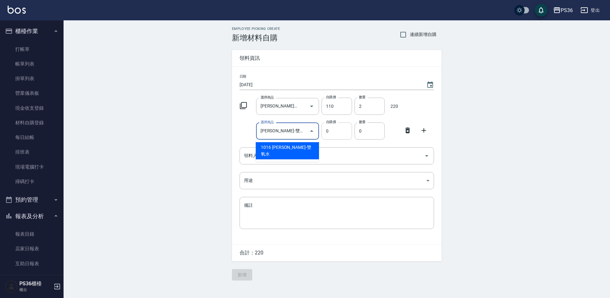
click at [344, 129] on input "0" at bounding box center [336, 130] width 30 height 17
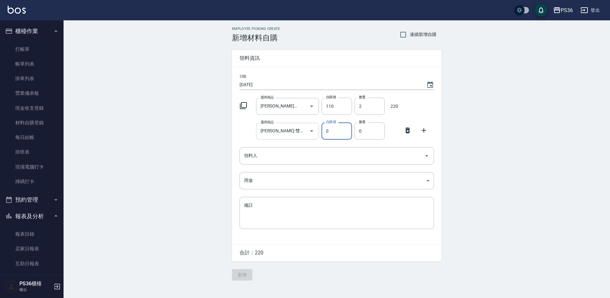
click at [310, 135] on button "Open" at bounding box center [312, 131] width 10 height 10
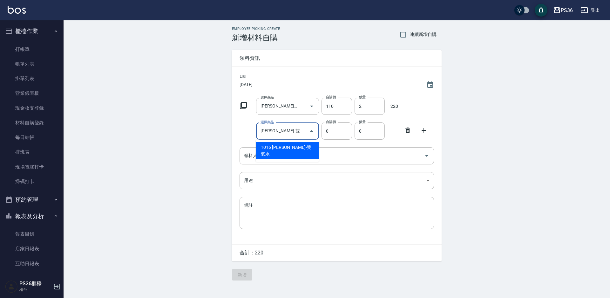
click at [306, 148] on li "1016 [PERSON_NAME]-雙氧水" at bounding box center [287, 150] width 63 height 17
type input "140"
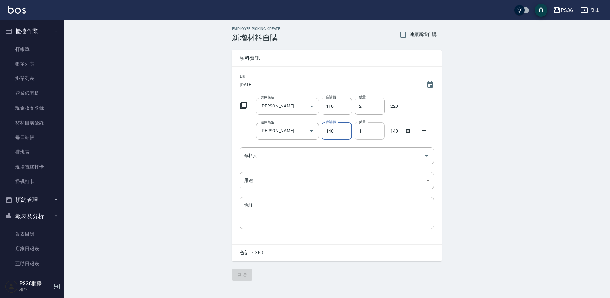
click at [357, 134] on input "1" at bounding box center [370, 130] width 30 height 17
type input "2"
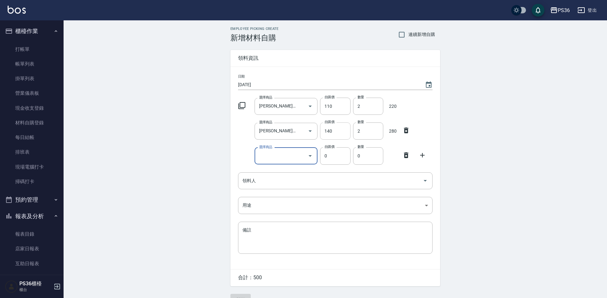
click at [334, 135] on input "140" at bounding box center [335, 130] width 30 height 17
type input "110"
click at [296, 158] on input "選擇商品" at bounding box center [281, 155] width 48 height 11
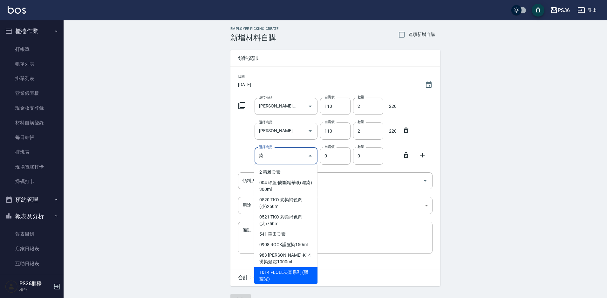
click at [287, 275] on li "1014 FLOLE染膏系列 (黑耀光)" at bounding box center [285, 275] width 63 height 17
type input "FLOLE染膏系列 (黑耀光)"
type input "188"
type input "1"
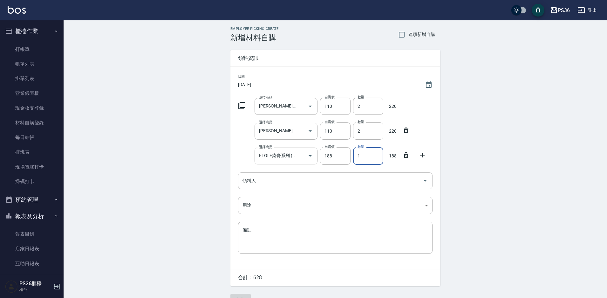
click at [299, 185] on input "領料人" at bounding box center [330, 180] width 179 height 11
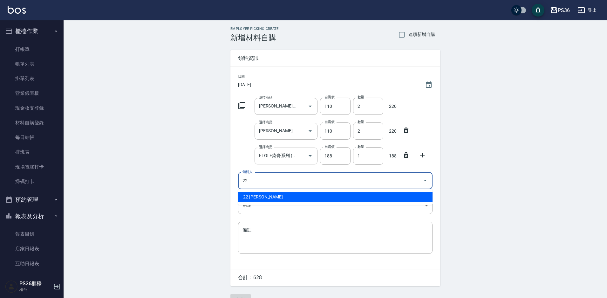
click at [283, 198] on li "22 [PERSON_NAME]" at bounding box center [335, 197] width 194 height 10
type input "22 [PERSON_NAME]"
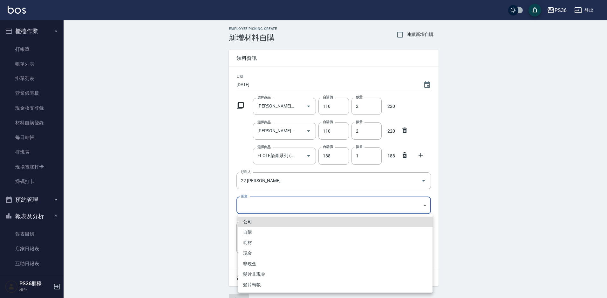
click at [284, 204] on body "PS36 登出 櫃檯作業 打帳單 帳單列表 掛單列表 營業儀表板 現金收支登錄 材料自購登錄 每日結帳 排班表 現場電腦打卡 掃碼打卡 預約管理 預約管理 單…" at bounding box center [303, 155] width 607 height 311
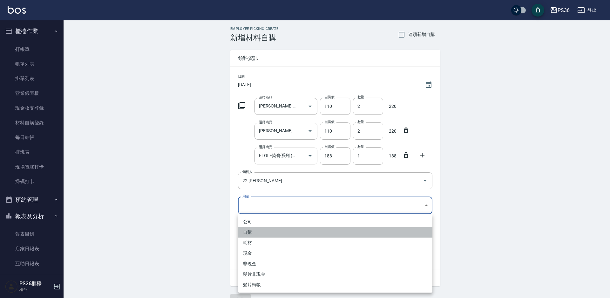
click at [270, 229] on li "自購" at bounding box center [335, 232] width 194 height 10
type input "自購"
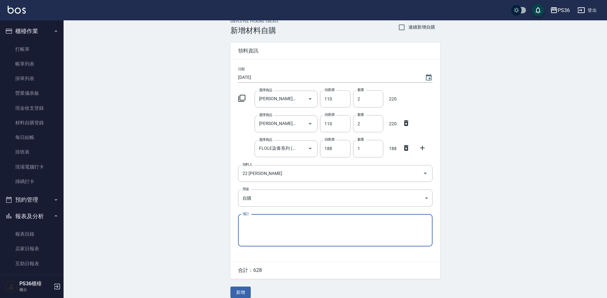
scroll to position [15, 0]
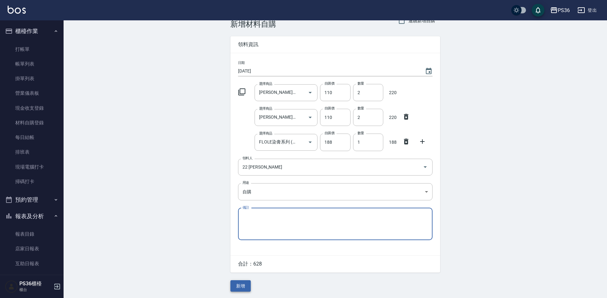
click at [241, 284] on button "新增" at bounding box center [240, 286] width 20 height 12
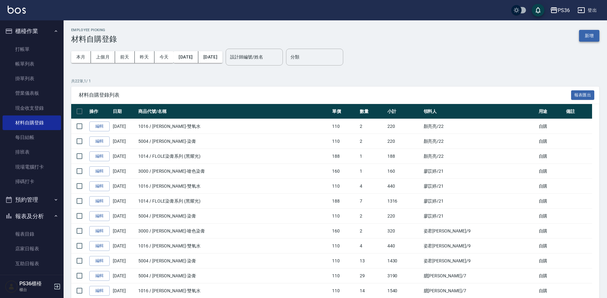
click at [587, 38] on button "新增" at bounding box center [589, 36] width 20 height 12
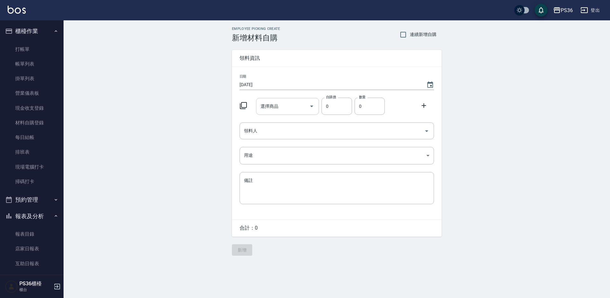
click at [304, 107] on input "選擇商品" at bounding box center [283, 106] width 48 height 11
type input "單"
type input "櫻"
type input "投"
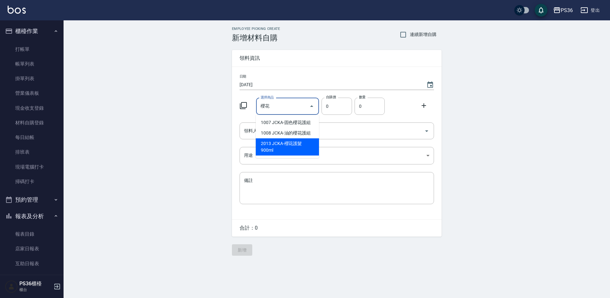
click at [305, 143] on li "2013 JCKA-櫻花護髮900ml" at bounding box center [287, 146] width 63 height 17
type input "JCKA-櫻花護髮900ml"
type input "770"
type input "1"
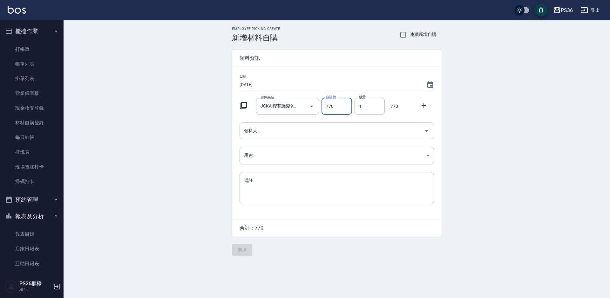
click at [328, 126] on input "領料人" at bounding box center [331, 130] width 179 height 11
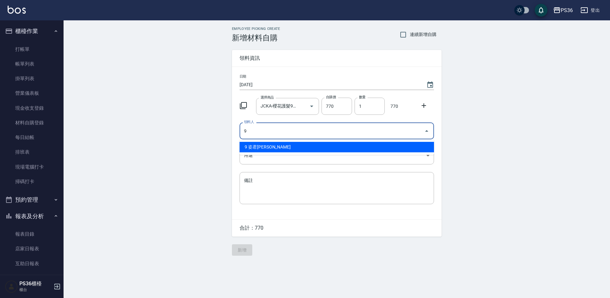
click at [302, 151] on li "9 姿君[PERSON_NAME]" at bounding box center [337, 147] width 194 height 10
type input "9 姿君[PERSON_NAME]"
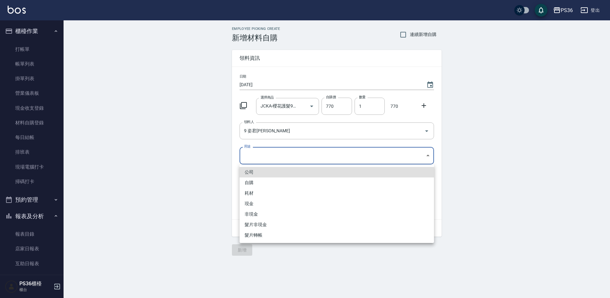
click at [300, 154] on body "PS36 登出 櫃檯作業 打帳單 帳單列表 掛單列表 營業儀表板 現金收支登錄 材料自購登錄 每日結帳 排班表 現場電腦打卡 掃碼打卡 預約管理 預約管理 單…" at bounding box center [305, 149] width 610 height 298
click at [274, 180] on li "自購" at bounding box center [337, 182] width 194 height 10
type input "自購"
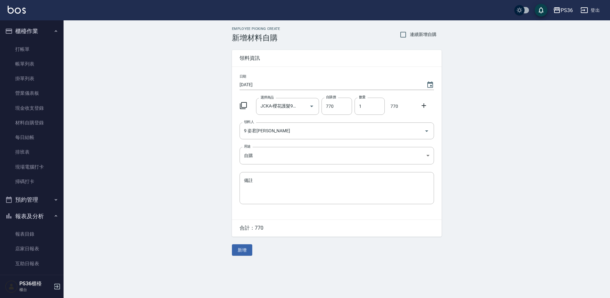
click at [419, 104] on div at bounding box center [425, 104] width 17 height 11
click at [423, 107] on icon at bounding box center [424, 106] width 8 height 8
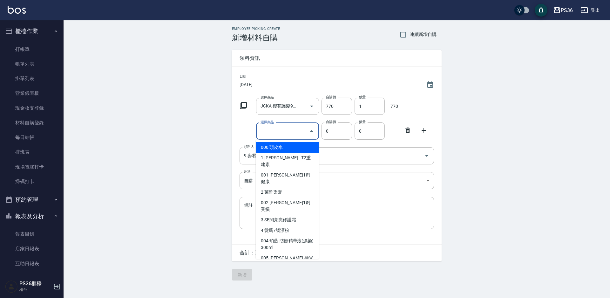
click at [304, 134] on input "選擇商品" at bounding box center [283, 130] width 48 height 11
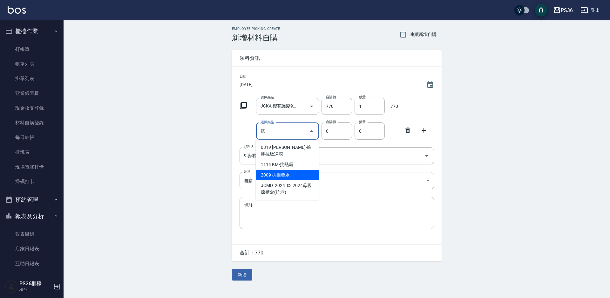
click at [297, 170] on li "2009 抗拒藥水" at bounding box center [287, 175] width 63 height 10
type input "抗拒藥水"
type input "200"
type input "1"
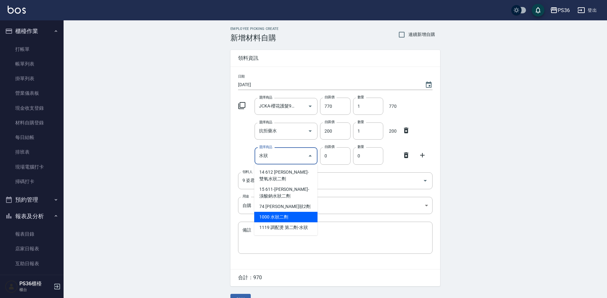
click at [292, 212] on li "1000 水狀二劑" at bounding box center [285, 217] width 63 height 10
type input "水狀二劑"
type input "160"
type input "1"
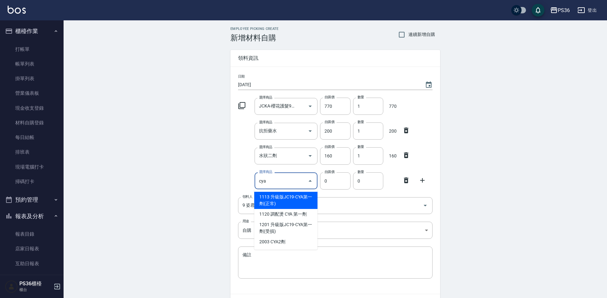
click at [296, 205] on li "1113 升級版JC19-CYA第一劑(正常)" at bounding box center [285, 200] width 63 height 17
type input "升級版JC19-CYA第一劑(正常)"
type input "225"
type input "1"
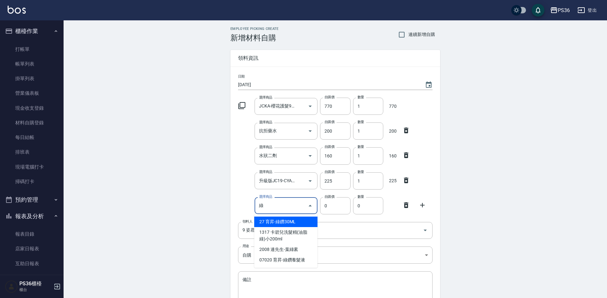
click at [292, 223] on li "27 育昇-綠鑽30ML" at bounding box center [285, 221] width 63 height 10
type input "育昇-綠鑽30ML"
type input "53"
type input "1"
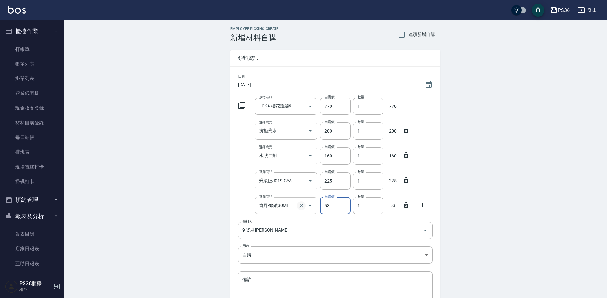
click at [303, 206] on icon "Clear" at bounding box center [301, 205] width 6 height 6
type input "0"
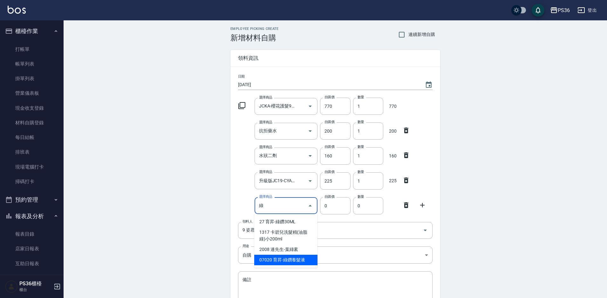
click at [297, 258] on li "07020 育昇-綠鑽養髮液" at bounding box center [285, 259] width 63 height 10
type input "育昇-綠鑽養髮液"
type input "310"
type input "1"
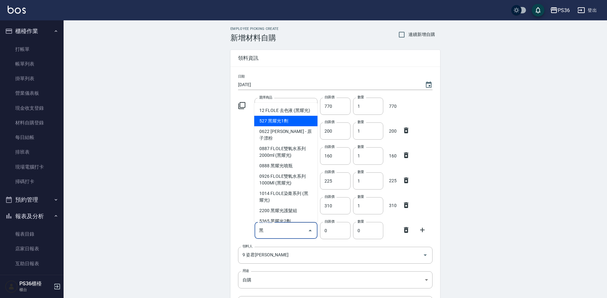
click at [296, 126] on li "527 黑耀光1劑" at bounding box center [285, 121] width 63 height 10
type input "黑耀光1劑"
type input "975"
type input "1"
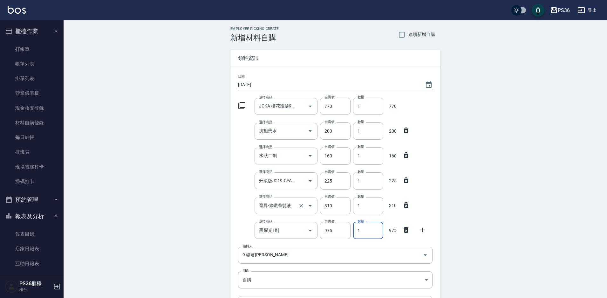
scroll to position [89, 0]
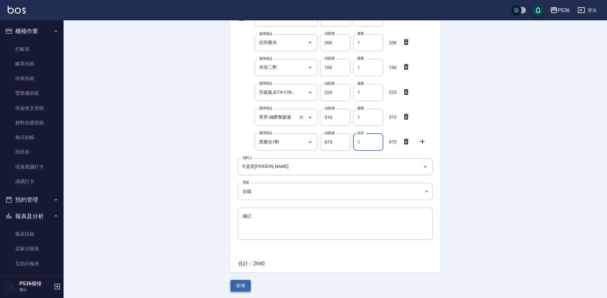
click at [238, 282] on button "新增" at bounding box center [240, 286] width 20 height 12
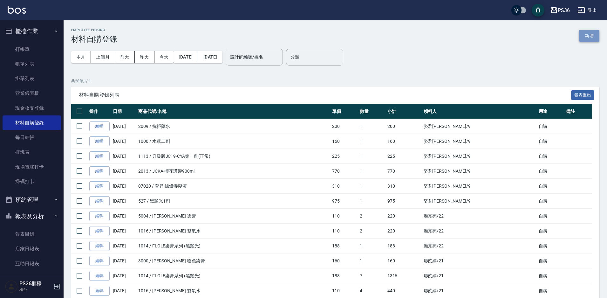
click at [586, 33] on button "新增" at bounding box center [589, 36] width 20 height 12
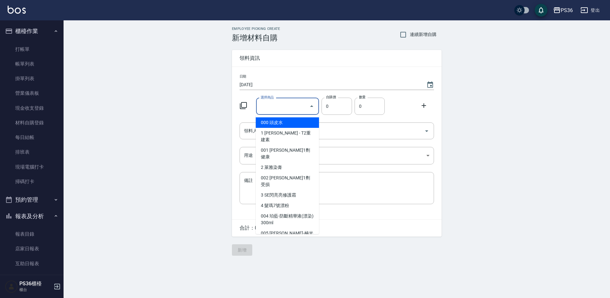
click at [302, 109] on input "選擇商品" at bounding box center [283, 106] width 48 height 11
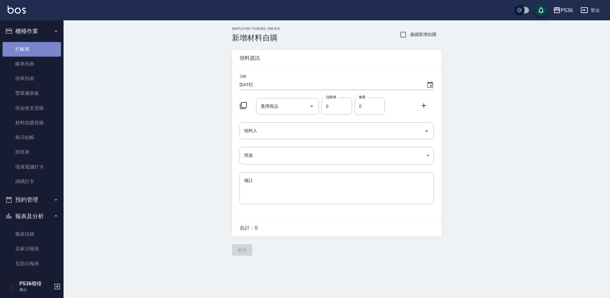
click at [34, 45] on link "打帳單" at bounding box center [32, 49] width 58 height 15
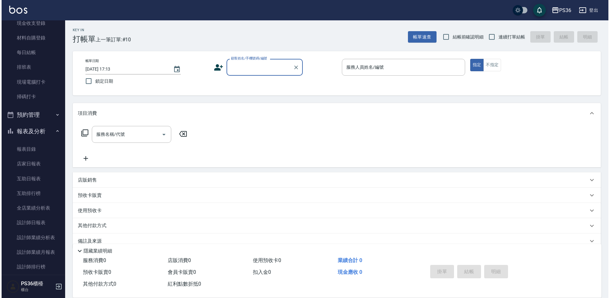
scroll to position [127, 0]
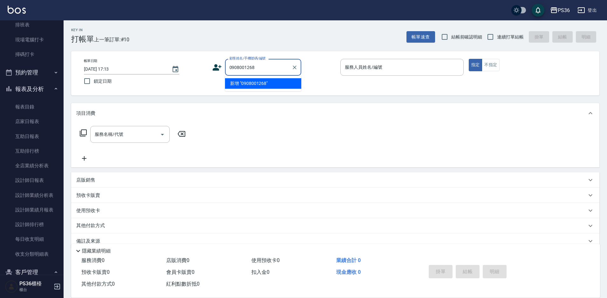
click at [265, 84] on li "新增 "0908001268"" at bounding box center [263, 83] width 76 height 10
type input "0908001268"
click at [83, 133] on icon at bounding box center [83, 133] width 8 height 8
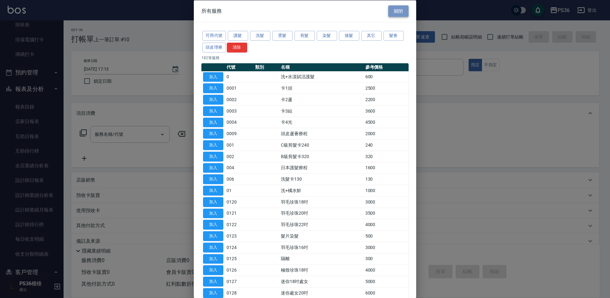
click at [399, 5] on button "關閉" at bounding box center [398, 11] width 20 height 12
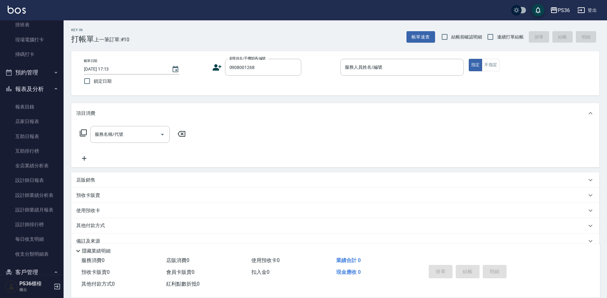
click at [217, 67] on icon at bounding box center [217, 68] width 10 height 10
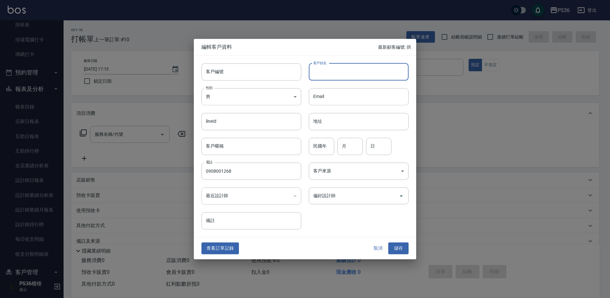
type input "0908001268"
click at [333, 70] on input "客戶姓名" at bounding box center [359, 71] width 100 height 17
type input "[PERSON_NAME]"
click at [289, 101] on body "PS36 登出 櫃檯作業 打帳單 帳單列表 掛單列表 營業儀表板 現金收支登錄 材料自購登錄 每日結帳 排班表 現場電腦打卡 掃碼打卡 預約管理 預約管理 單…" at bounding box center [305, 154] width 610 height 309
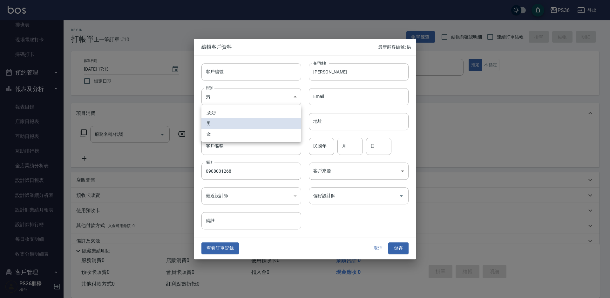
click at [265, 134] on li "女" at bounding box center [251, 134] width 100 height 10
type input "FEMALE"
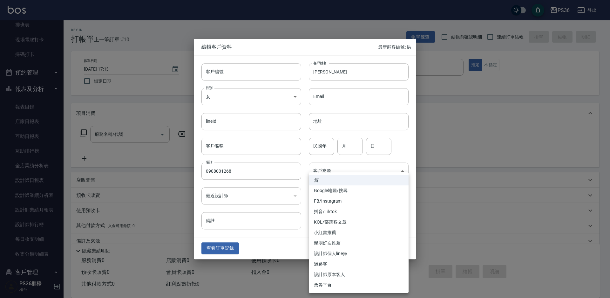
click at [353, 166] on body "PS36 登出 櫃檯作業 打帳單 帳單列表 掛單列表 營業儀表板 現金收支登錄 材料自購登錄 每日結帳 排班表 現場電腦打卡 掃碼打卡 預約管理 預約管理 單…" at bounding box center [305, 154] width 610 height 309
click at [338, 202] on li "FB/Instagram" at bounding box center [359, 201] width 100 height 10
type input "FB/Instagram"
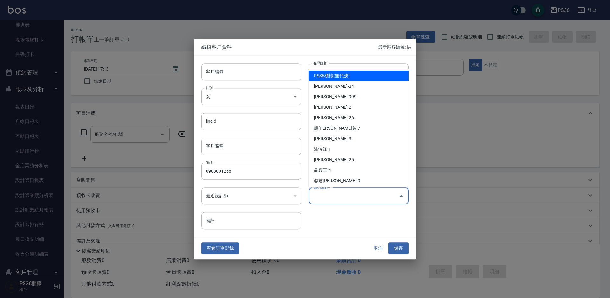
click at [341, 200] on input "偏好設計師" at bounding box center [354, 195] width 84 height 11
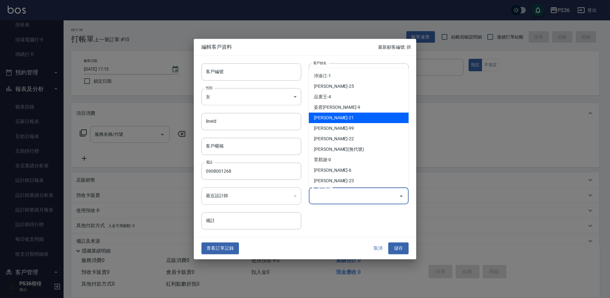
scroll to position [75, 0]
click at [340, 159] on li "育郡謝-0" at bounding box center [359, 158] width 100 height 10
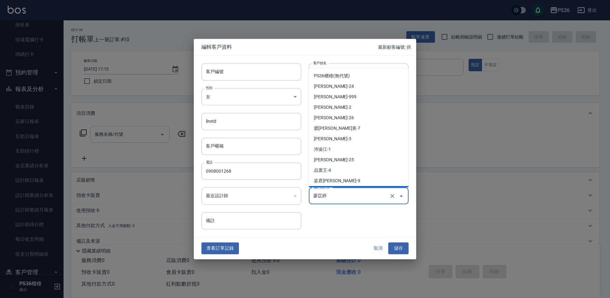
click at [368, 195] on input "廖苡婷" at bounding box center [350, 195] width 76 height 11
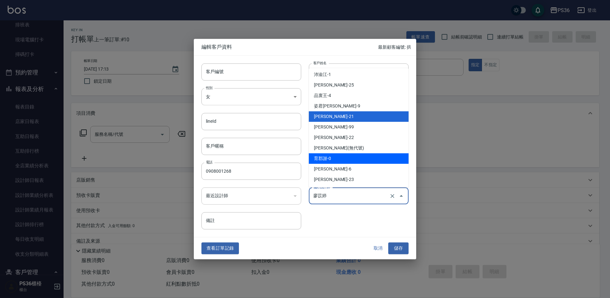
click at [347, 160] on li "育郡謝-0" at bounding box center [359, 158] width 100 height 10
type input "育郡謝"
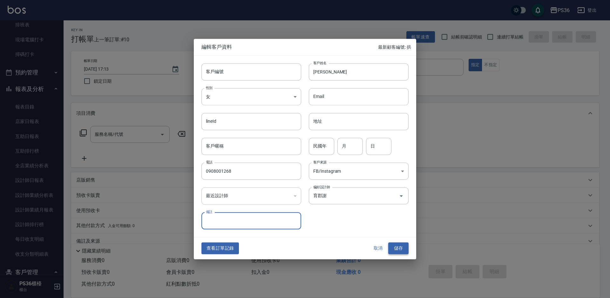
click at [396, 248] on button "儲存" at bounding box center [398, 248] width 20 height 12
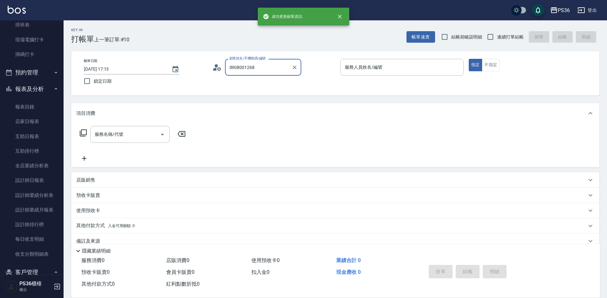
click at [267, 70] on input "0908001268" at bounding box center [258, 67] width 61 height 11
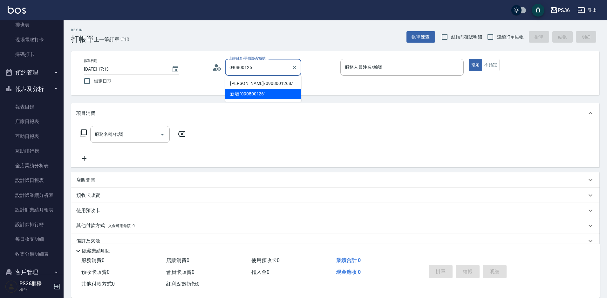
click at [264, 82] on li "[PERSON_NAME]/0908001268/" at bounding box center [263, 83] width 76 height 10
type input "[PERSON_NAME]/0908001268/"
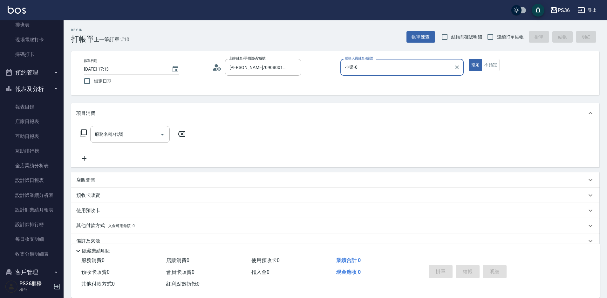
type input "小樂-0"
click at [80, 132] on icon at bounding box center [83, 132] width 7 height 7
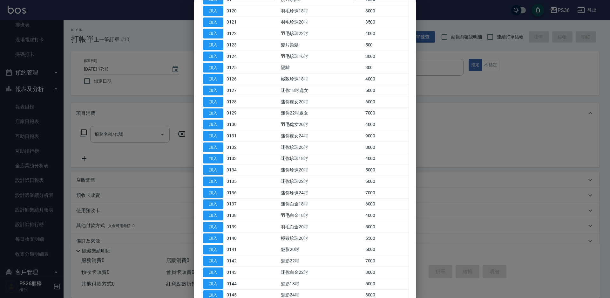
scroll to position [222, 0]
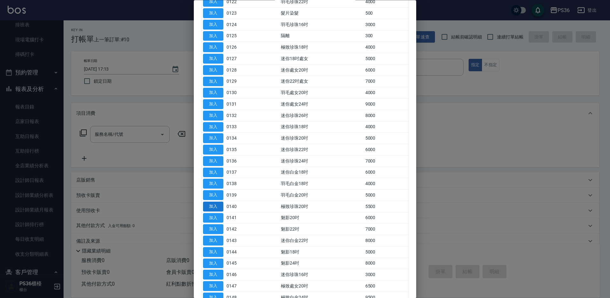
click at [215, 203] on button "加入" at bounding box center [213, 206] width 20 height 10
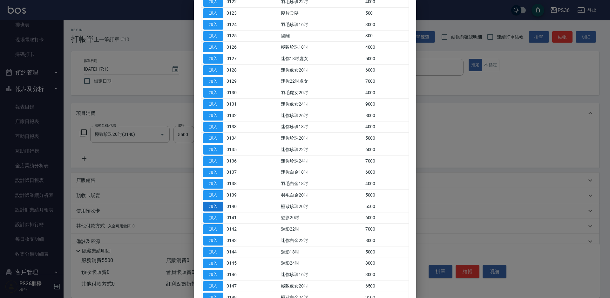
type input "極致珍珠20吋(0140)"
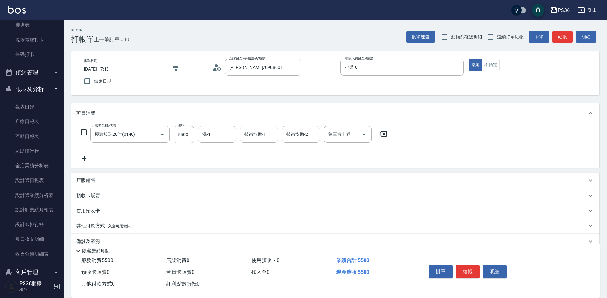
click at [84, 135] on icon at bounding box center [83, 133] width 8 height 8
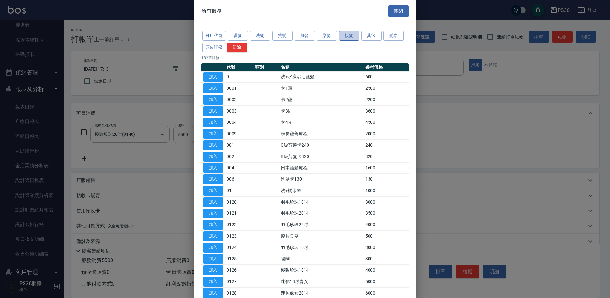
click at [344, 40] on button "接髮" at bounding box center [349, 36] width 20 height 10
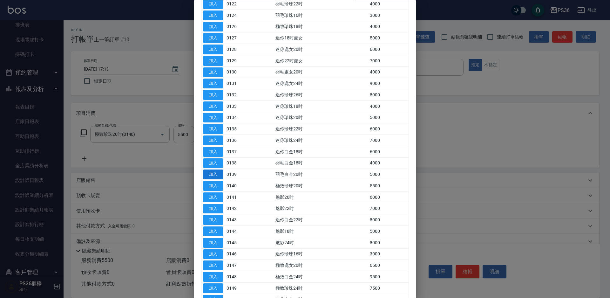
scroll to position [127, 0]
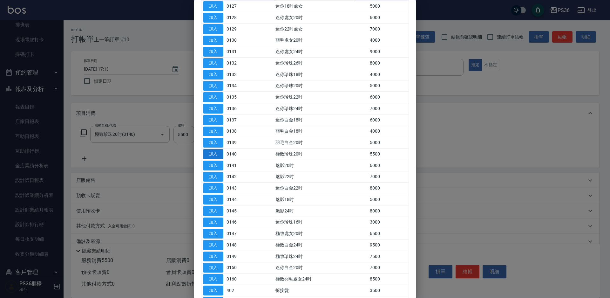
click at [218, 155] on button "加入" at bounding box center [213, 154] width 20 height 10
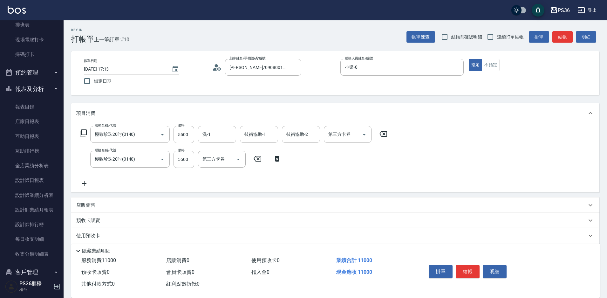
click at [81, 133] on icon at bounding box center [83, 132] width 7 height 7
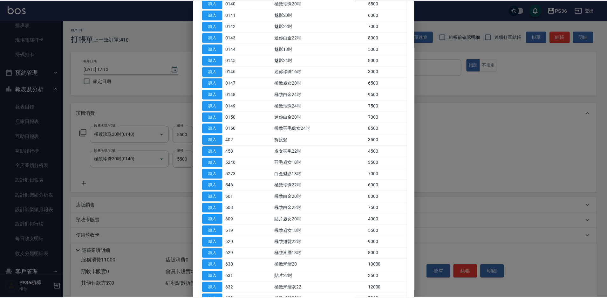
scroll to position [286, 0]
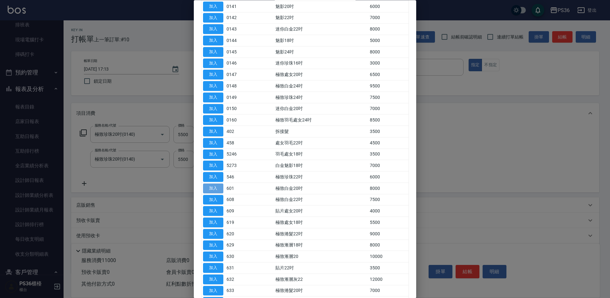
click at [219, 188] on button "加入" at bounding box center [213, 188] width 20 height 10
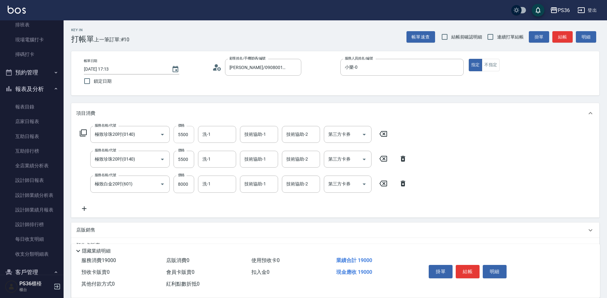
click at [183, 140] on input "5500" at bounding box center [183, 134] width 21 height 17
click at [188, 138] on input "5500" at bounding box center [183, 134] width 21 height 17
type input "6000"
click at [186, 153] on input "5500" at bounding box center [183, 159] width 21 height 17
type input "6000"
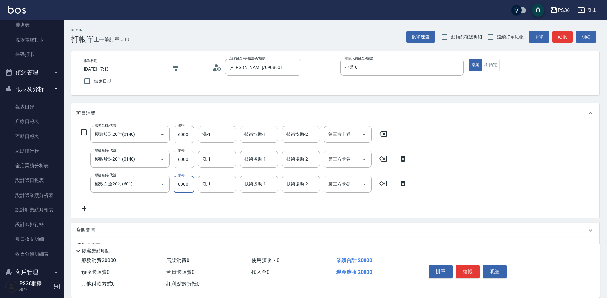
click at [185, 183] on input "8000" at bounding box center [183, 183] width 21 height 17
type input "6000"
click at [187, 138] on input "6000" at bounding box center [183, 134] width 21 height 17
type input "7000"
click at [186, 181] on input "6000" at bounding box center [183, 183] width 21 height 17
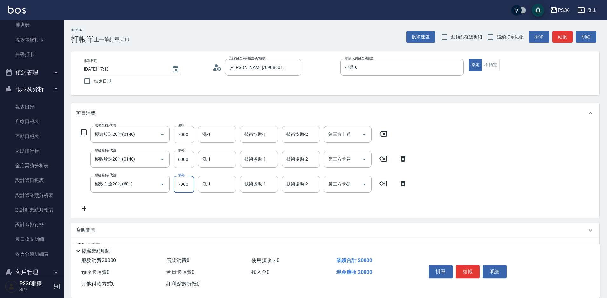
type input "7000"
click at [85, 133] on icon at bounding box center [83, 133] width 8 height 8
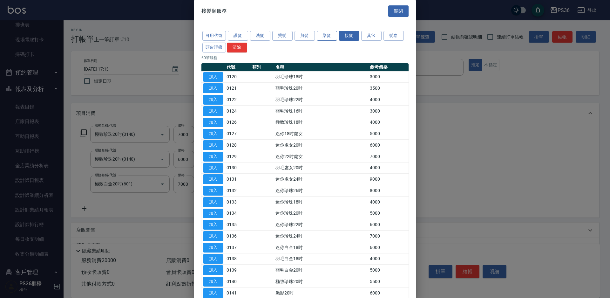
click at [330, 38] on button "染髮" at bounding box center [327, 36] width 20 height 10
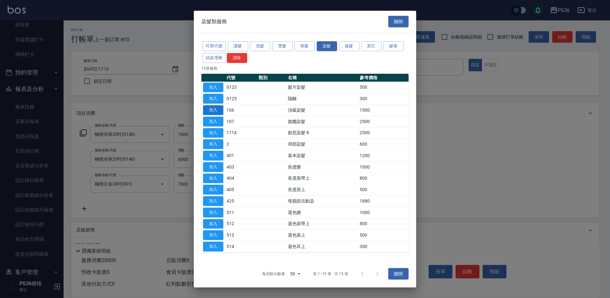
click at [213, 112] on button "加入" at bounding box center [213, 110] width 20 height 10
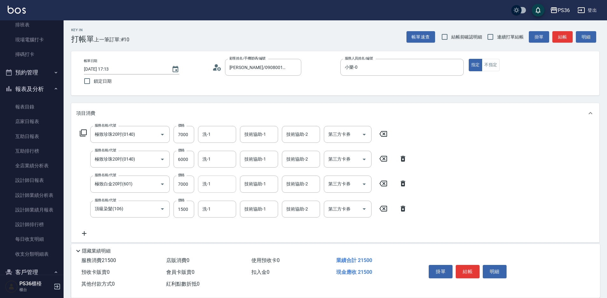
scroll to position [32, 0]
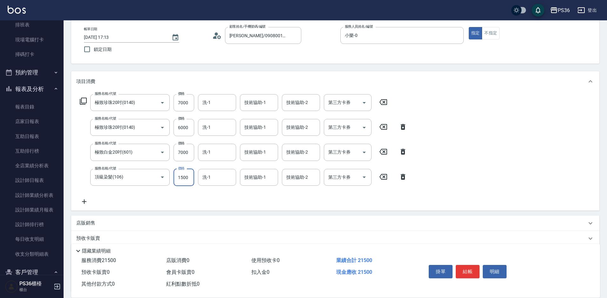
click at [190, 182] on input "1500" at bounding box center [183, 177] width 21 height 17
drag, startPoint x: 190, startPoint y: 182, endPoint x: 145, endPoint y: 176, distance: 45.8
click at [158, 180] on div "服務名稱/代號 頂級染髮(106) 服務名稱/代號 價格 1500 價格 洗-1 洗-1 技術協助-1 技術協助-1 技術協助-2 技術協助-2 第三方卡券 …" at bounding box center [243, 177] width 334 height 17
type input "2000"
click at [183, 152] on input "7000" at bounding box center [183, 152] width 21 height 17
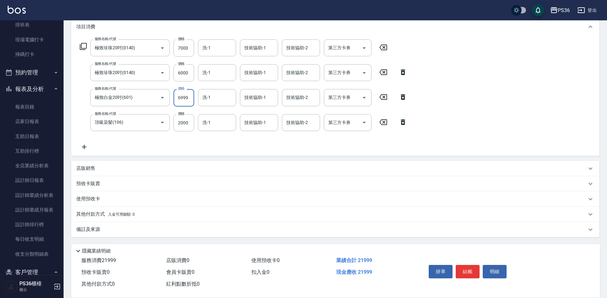
scroll to position [87, 0]
type input "6999"
drag, startPoint x: 86, startPoint y: 211, endPoint x: 86, endPoint y: 215, distance: 4.8
click at [86, 215] on p "其他付款方式 入金可用餘額: 0" at bounding box center [105, 213] width 58 height 7
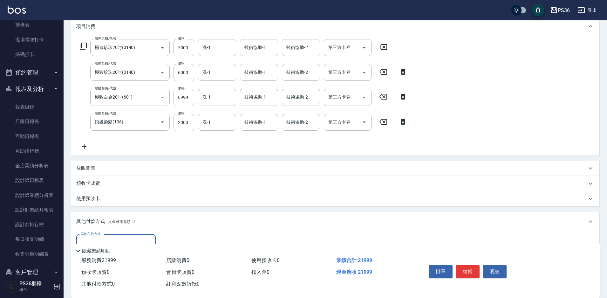
click at [86, 215] on div "其他付款方式 入金可用餘額: 0" at bounding box center [335, 221] width 528 height 20
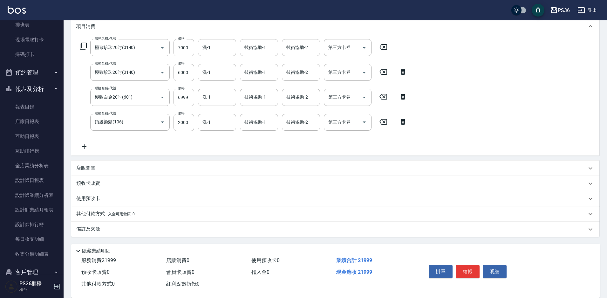
scroll to position [2, 0]
click at [98, 213] on p "其他付款方式 入金可用餘額: 0" at bounding box center [105, 213] width 58 height 7
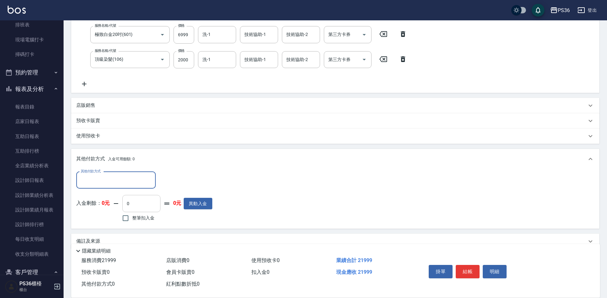
scroll to position [150, 0]
click at [131, 179] on input "其他付款方式" at bounding box center [116, 178] width 74 height 11
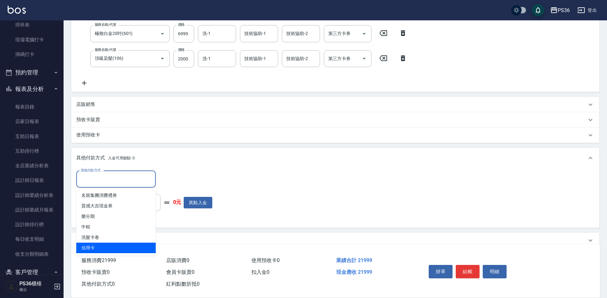
click at [108, 251] on span "信用卡" at bounding box center [115, 247] width 79 height 10
type input "信用卡"
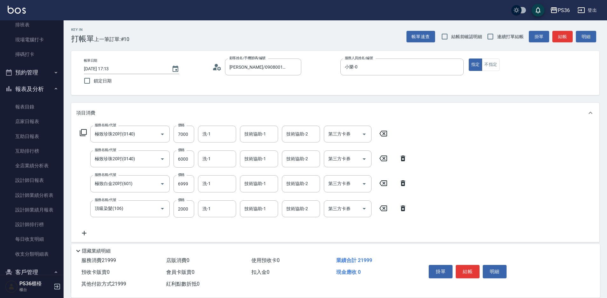
scroll to position [0, 0]
type input "21999"
click at [470, 268] on button "結帳" at bounding box center [468, 271] width 24 height 13
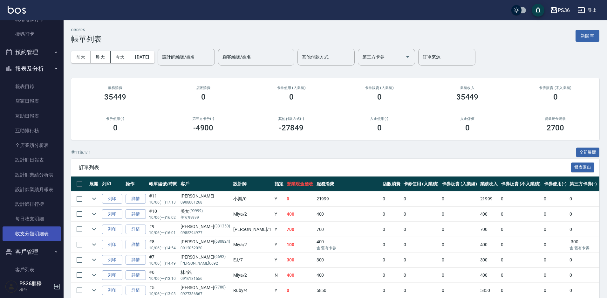
scroll to position [159, 0]
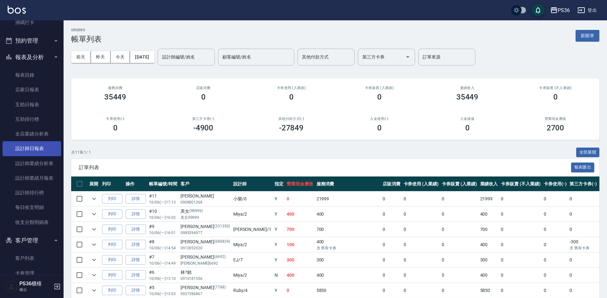
click at [44, 152] on link "設計師日報表" at bounding box center [32, 148] width 58 height 15
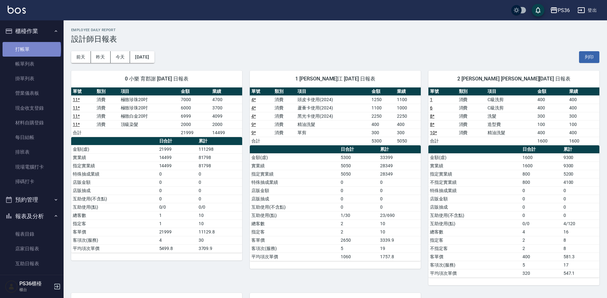
click at [31, 49] on link "打帳單" at bounding box center [32, 49] width 58 height 15
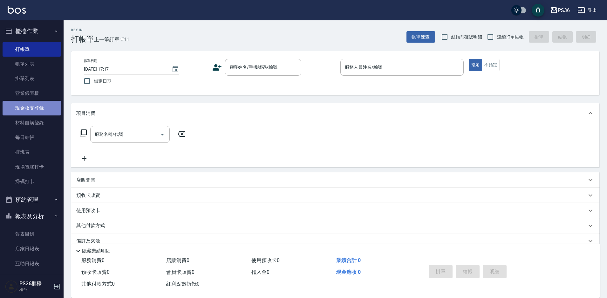
click at [47, 113] on link "現金收支登錄" at bounding box center [32, 108] width 58 height 15
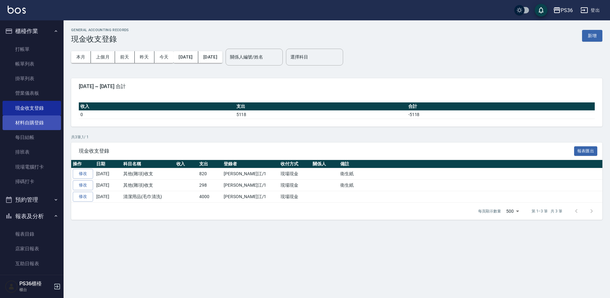
click at [44, 117] on link "材料自購登錄" at bounding box center [32, 122] width 58 height 15
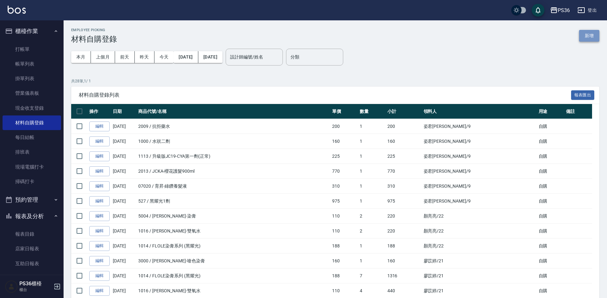
click at [588, 38] on button "新增" at bounding box center [589, 36] width 20 height 12
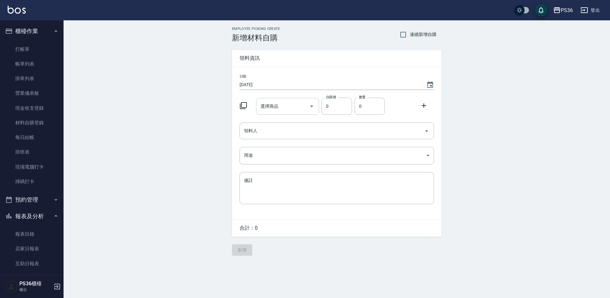
click at [277, 102] on input "選擇商品" at bounding box center [283, 106] width 48 height 11
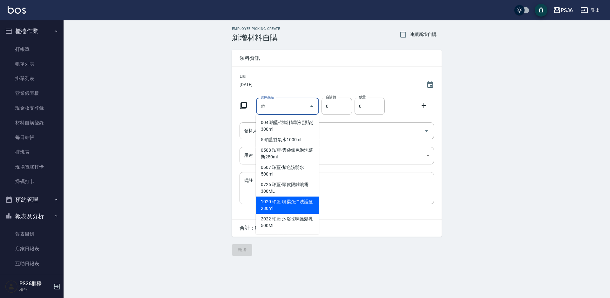
click at [301, 201] on li "1020 珀藍-噴柔免沖洗護髮280ml" at bounding box center [287, 204] width 63 height 17
type input "珀藍-噴柔免沖洗護髮280ml"
type input "200"
type input "1"
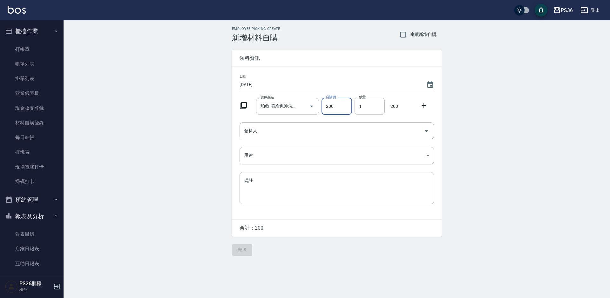
click at [427, 106] on icon at bounding box center [424, 106] width 8 height 8
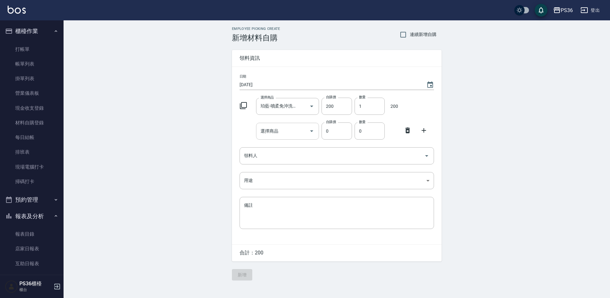
click at [275, 137] on div "選擇商品" at bounding box center [287, 131] width 63 height 17
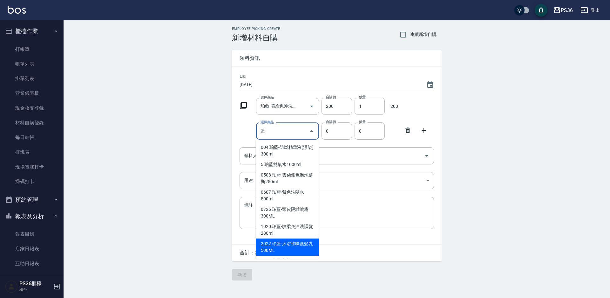
click at [285, 247] on li "2022 珀藍-沐浴怯味護髮乳500ML" at bounding box center [287, 246] width 63 height 17
type input "珀藍-沐浴怯味護髮乳500ML"
type input "352"
type input "1"
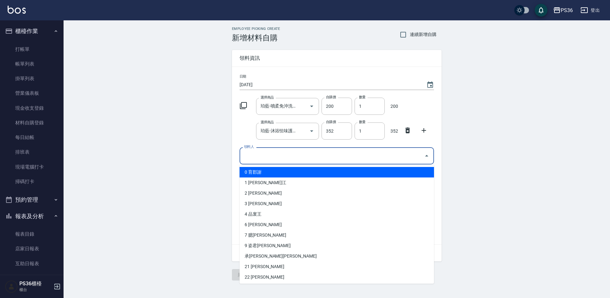
click at [278, 156] on input "領料人" at bounding box center [331, 155] width 179 height 11
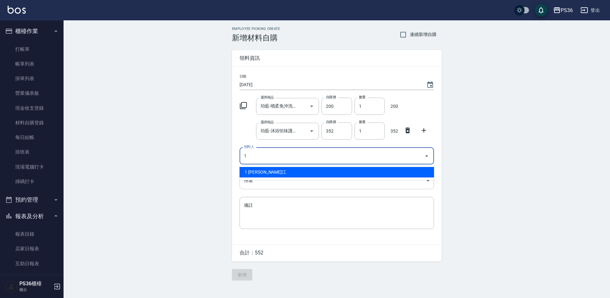
type input "1 [PERSON_NAME]江"
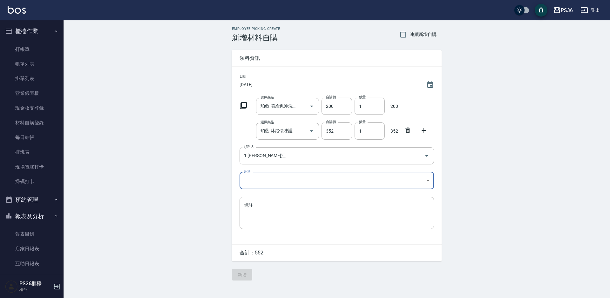
click at [275, 181] on body "PS36 登出 櫃檯作業 打帳單 帳單列表 掛單列表 營業儀表板 現金收支登錄 材料自購登錄 每日結帳 排班表 現場電腦打卡 掃碼打卡 預約管理 預約管理 單…" at bounding box center [305, 149] width 610 height 298
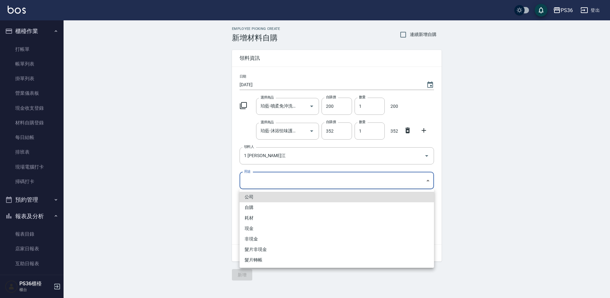
click at [270, 204] on li "自購" at bounding box center [337, 207] width 194 height 10
type input "自購"
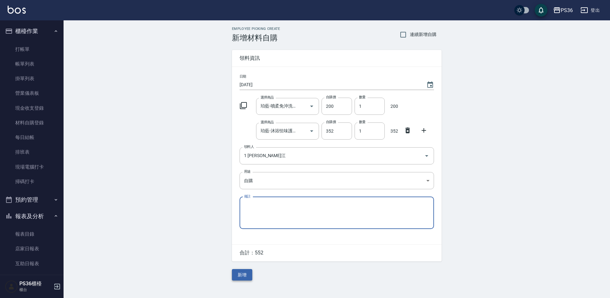
click at [245, 279] on button "新增" at bounding box center [242, 275] width 20 height 12
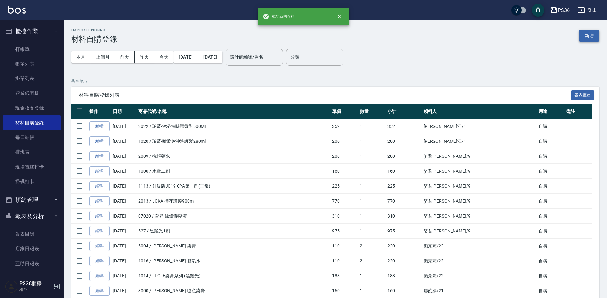
click at [588, 37] on button "新增" at bounding box center [589, 36] width 20 height 12
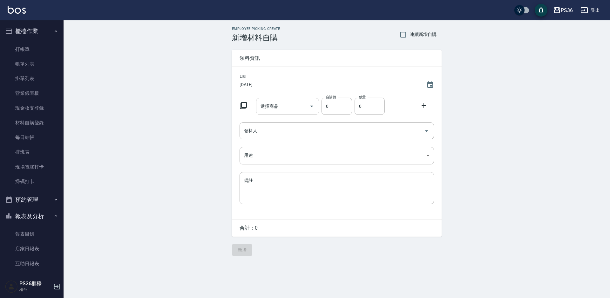
click at [291, 108] on input "選擇商品" at bounding box center [283, 106] width 48 height 11
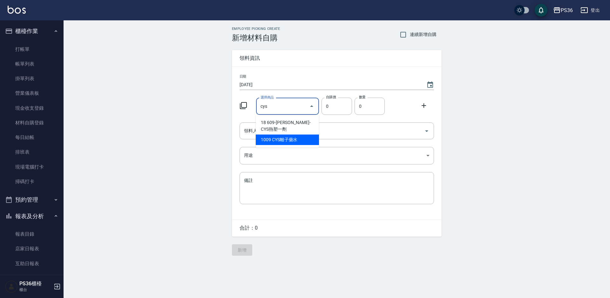
click at [306, 134] on li "1009 CYS離子藥水" at bounding box center [287, 139] width 63 height 10
type input "CYS離子藥水"
type input "270"
type input "1"
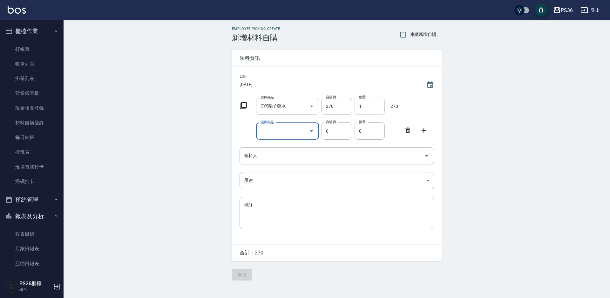
type input "x"
click at [276, 146] on li "11 TKO鏈鍵蛋白" at bounding box center [287, 147] width 63 height 10
type input "TKO鏈鍵蛋白"
type input "400"
type input "1"
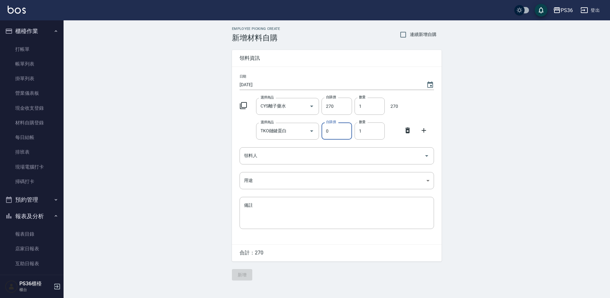
type input "0"
click at [303, 140] on div "日期 [DATE] 選擇商品 CYS離子藥水 選擇商品 自購價 270 自購價 數量 1 數量 270 選擇商品 TKO鏈鍵蛋白 選擇商品 自購價 0 自購價…" at bounding box center [337, 155] width 210 height 177
click at [303, 136] on div at bounding box center [307, 131] width 18 height 17
click at [298, 131] on button "Clear" at bounding box center [302, 130] width 9 height 9
type input "0"
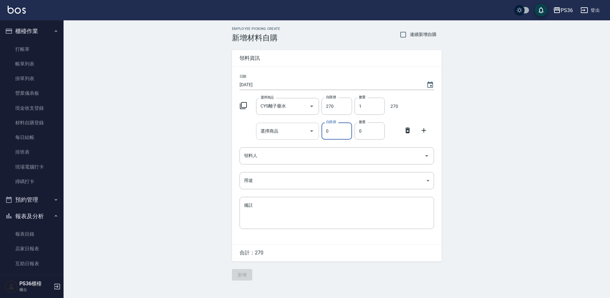
click at [298, 131] on input "選擇商品" at bounding box center [283, 130] width 48 height 11
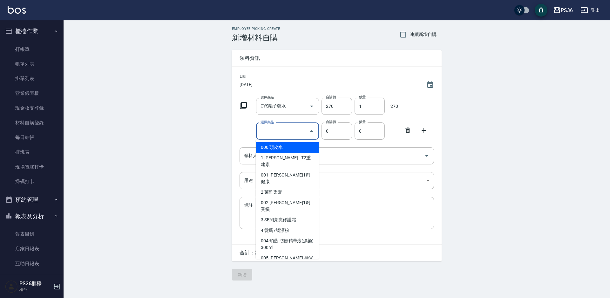
type input "TKO鏈鍵蛋白"
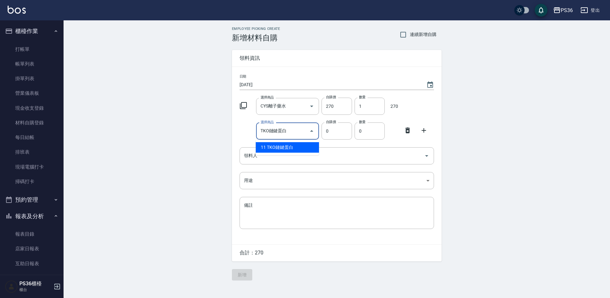
click at [294, 149] on li "11 TKO鏈鍵蛋白" at bounding box center [287, 147] width 63 height 10
type input "400"
type input "1"
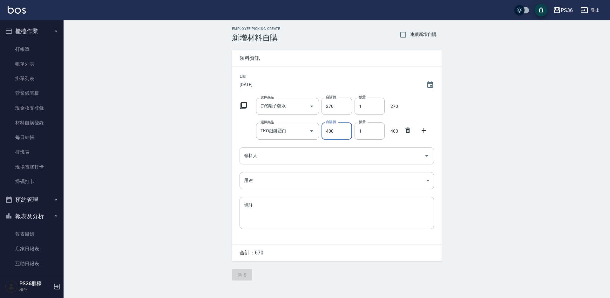
click at [256, 163] on div "領料人" at bounding box center [337, 155] width 194 height 17
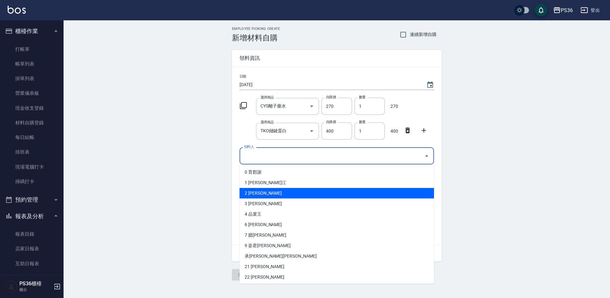
click at [273, 191] on li "2 [PERSON_NAME]" at bounding box center [337, 193] width 194 height 10
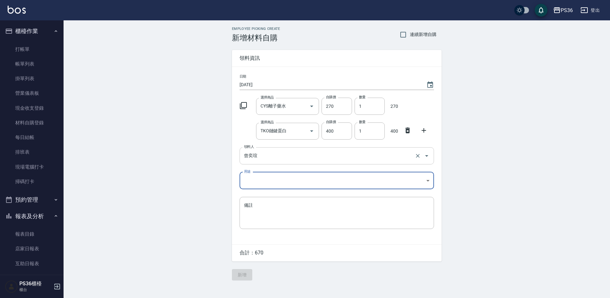
click at [277, 153] on input "曾奕瑄" at bounding box center [327, 155] width 171 height 11
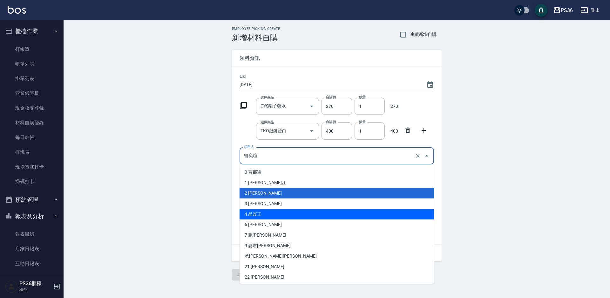
click at [280, 209] on li "4 品寰王" at bounding box center [337, 214] width 194 height 10
type input "品寰王"
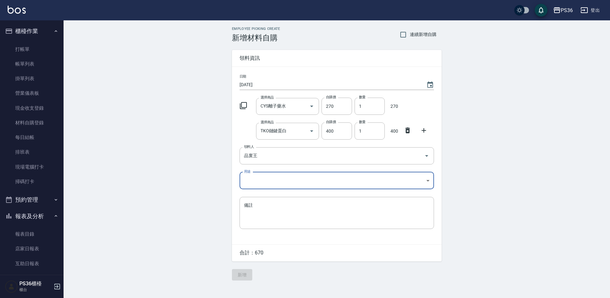
click at [276, 182] on body "PS36 登出 櫃檯作業 打帳單 帳單列表 掛單列表 營業儀表板 現金收支登錄 材料自購登錄 每日結帳 排班表 現場電腦打卡 掃碼打卡 預約管理 預約管理 單…" at bounding box center [305, 149] width 610 height 298
click at [275, 208] on li "自購" at bounding box center [337, 207] width 194 height 10
type input "自購"
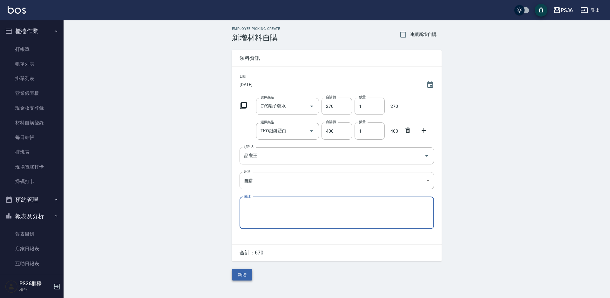
click at [242, 277] on button "新增" at bounding box center [242, 275] width 20 height 12
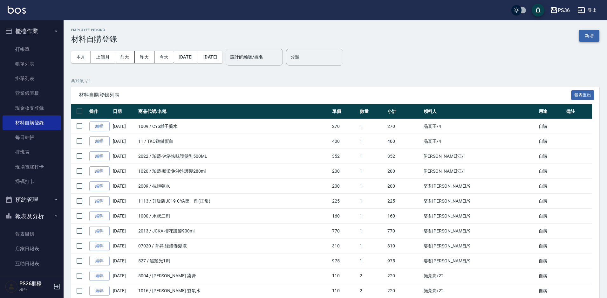
click at [589, 38] on button "新增" at bounding box center [589, 36] width 20 height 12
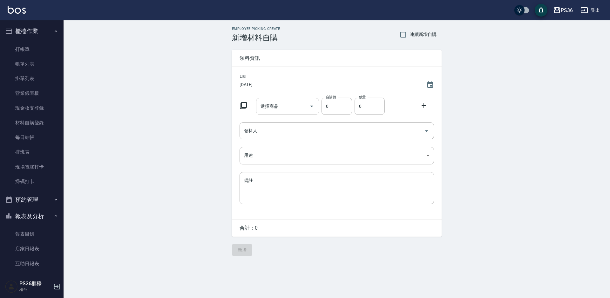
click at [274, 113] on div "選擇商品" at bounding box center [287, 106] width 63 height 17
type input "藍"
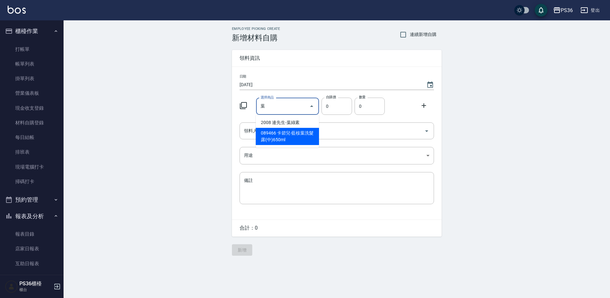
click at [283, 142] on li "089466 卡碧兒-藍桉葉洗髮露(中)650ml" at bounding box center [287, 136] width 63 height 17
type input "卡碧兒-藍桉葉洗髮露(中)650ml"
type input "980"
type input "1"
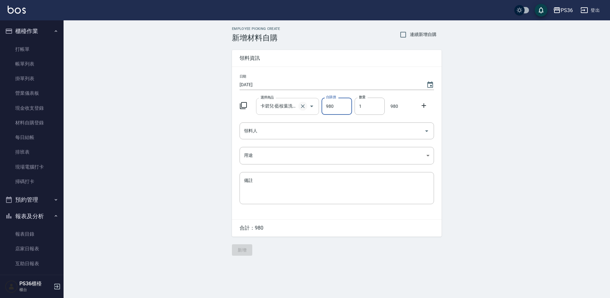
click at [305, 106] on icon "Clear" at bounding box center [303, 106] width 6 height 6
type input "0"
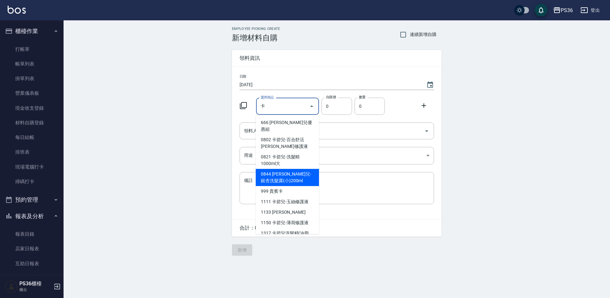
click at [296, 172] on li "0844 [PERSON_NAME]兒-銀杏洗髮露(小)200ml" at bounding box center [287, 177] width 63 height 17
type input "卡碧兒-銀杏洗髮露(小)200ml"
type input "375"
type input "1"
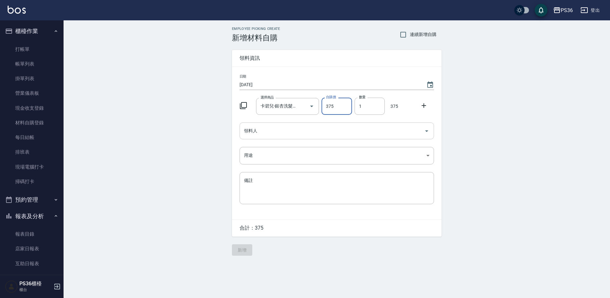
click at [341, 132] on input "領料人" at bounding box center [331, 130] width 179 height 11
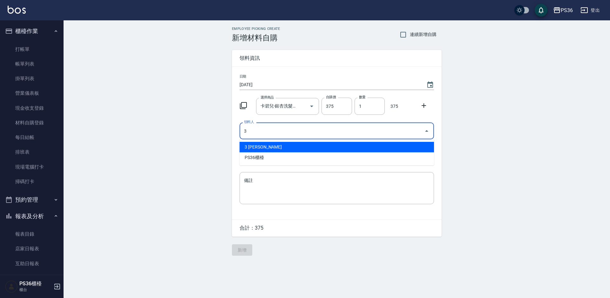
type input "3 [PERSON_NAME]"
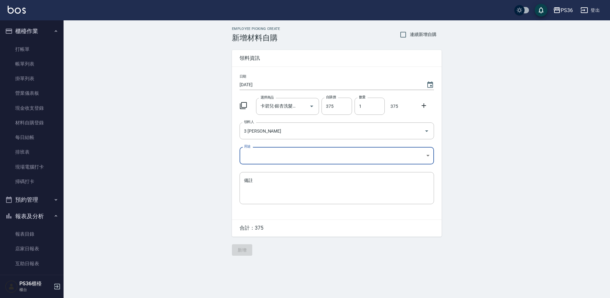
click at [315, 155] on body "PS36 登出 櫃檯作業 打帳單 帳單列表 掛單列表 營業儀表板 現金收支登錄 材料自購登錄 每日結帳 排班表 現場電腦打卡 掃碼打卡 預約管理 預約管理 單…" at bounding box center [305, 149] width 610 height 298
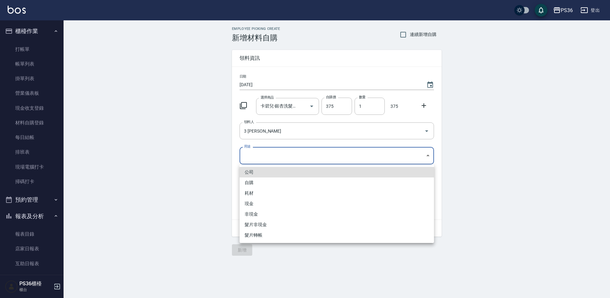
click at [281, 179] on li "自購" at bounding box center [337, 182] width 194 height 10
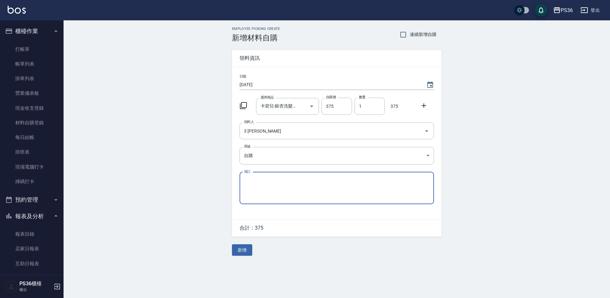
type input "自購"
click at [424, 105] on icon at bounding box center [424, 105] width 4 height 4
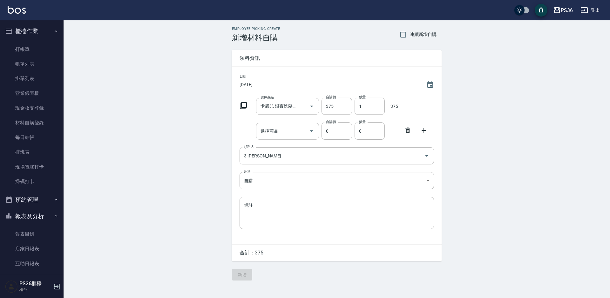
click at [296, 134] on input "選擇商品" at bounding box center [283, 130] width 48 height 11
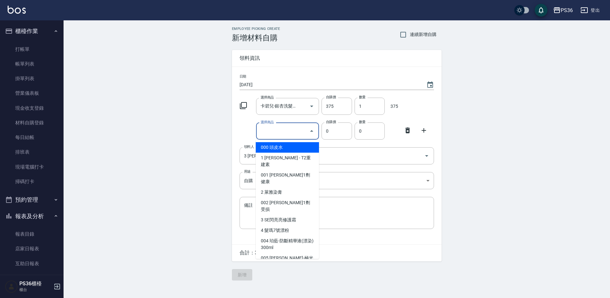
type input "ㄏ"
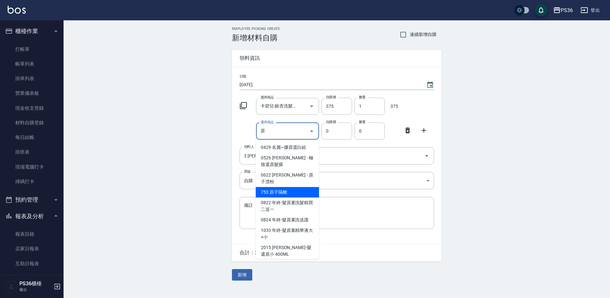
click at [287, 187] on li "753 原子隔離" at bounding box center [287, 192] width 63 height 10
type input "原子隔離"
type input "265"
type input "1"
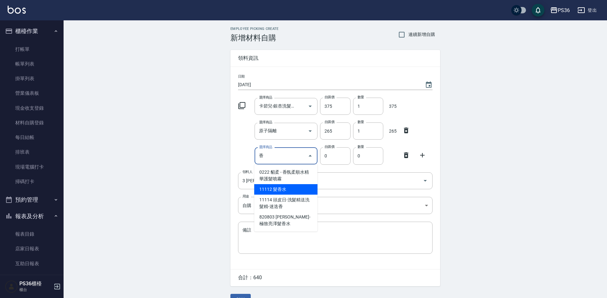
click at [302, 184] on li "11112 髮香水" at bounding box center [285, 189] width 63 height 10
type input "髮香水"
type input "300"
type input "1"
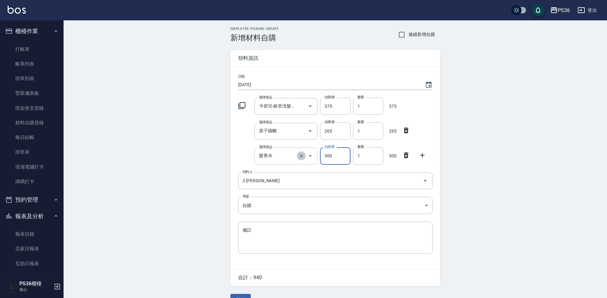
click at [300, 155] on icon "Clear" at bounding box center [301, 155] width 6 height 6
type input "0"
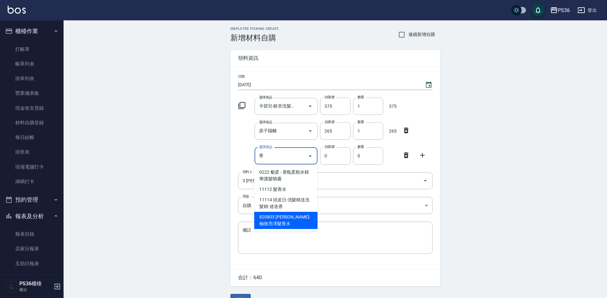
click at [309, 222] on li "820803 [PERSON_NAME]-極致亮澤髮香水" at bounding box center [285, 220] width 63 height 17
type input "[PERSON_NAME]-極致亮澤髮香水"
type input "200"
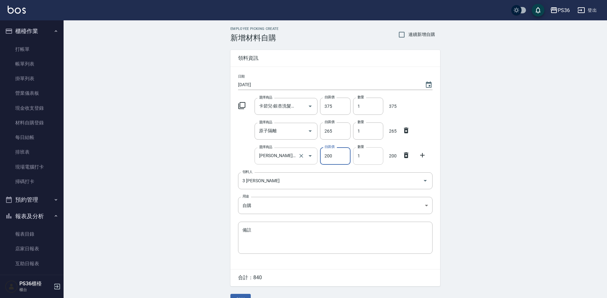
click at [364, 151] on input "1" at bounding box center [368, 155] width 30 height 17
click at [361, 148] on label "數量" at bounding box center [360, 146] width 7 height 5
click at [361, 148] on input "1" at bounding box center [368, 155] width 30 height 17
type input "02"
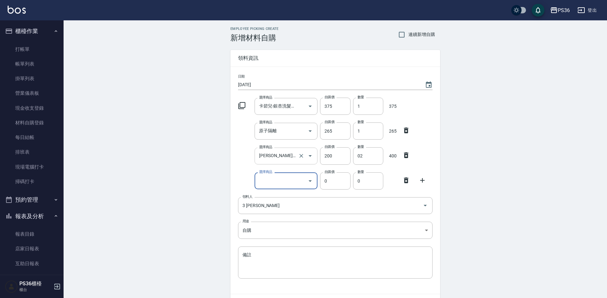
click at [405, 179] on icon at bounding box center [406, 180] width 4 height 6
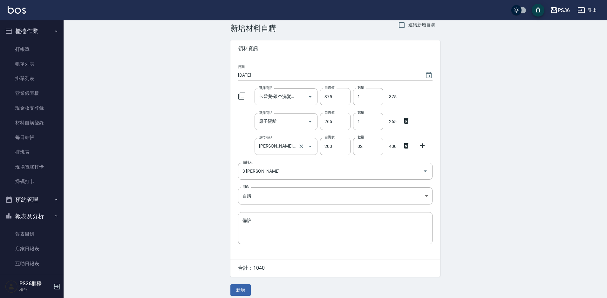
scroll to position [15, 0]
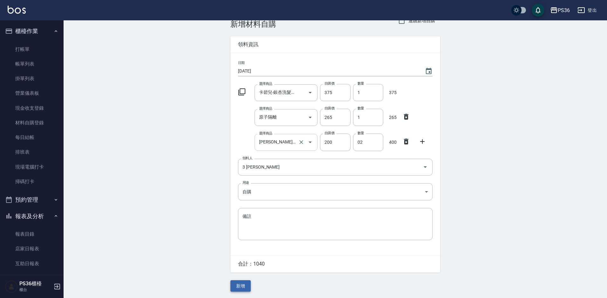
click at [247, 285] on button "新增" at bounding box center [240, 286] width 20 height 12
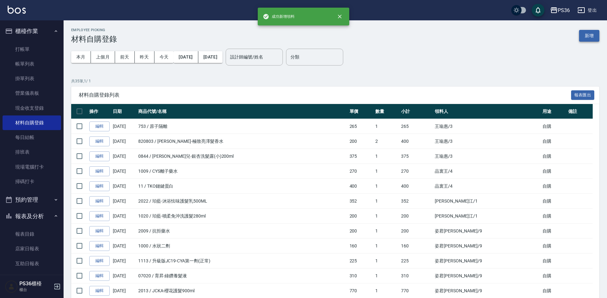
click at [583, 35] on button "新增" at bounding box center [589, 36] width 20 height 12
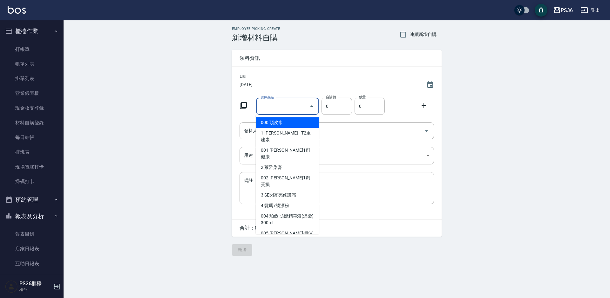
click at [286, 111] on input "選擇商品" at bounding box center [283, 106] width 48 height 11
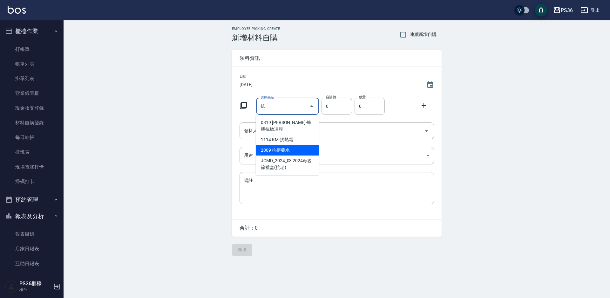
click at [287, 145] on li "2009 抗拒藥水" at bounding box center [287, 150] width 63 height 10
type input "抗拒藥水"
type input "200"
type input "1"
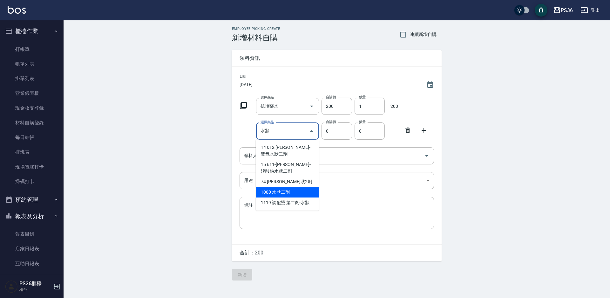
click at [300, 187] on li "1000 水狀二劑" at bounding box center [287, 192] width 63 height 10
type input "水狀二劑"
type input "160"
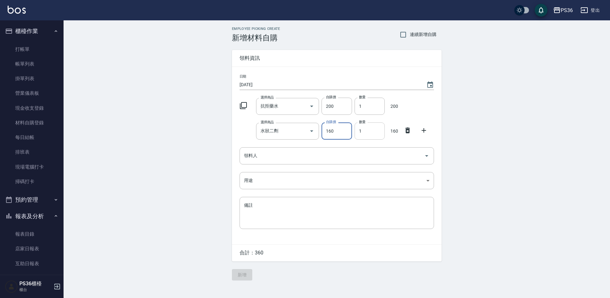
click at [365, 132] on input "1" at bounding box center [370, 130] width 30 height 17
type input "2"
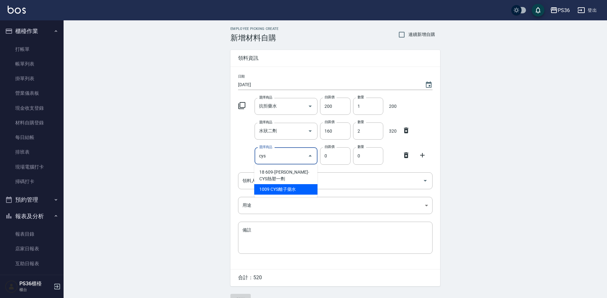
click at [306, 184] on li "1009 CYS離子藥水" at bounding box center [285, 189] width 63 height 10
type input "CYS離子藥水"
type input "270"
type input "1"
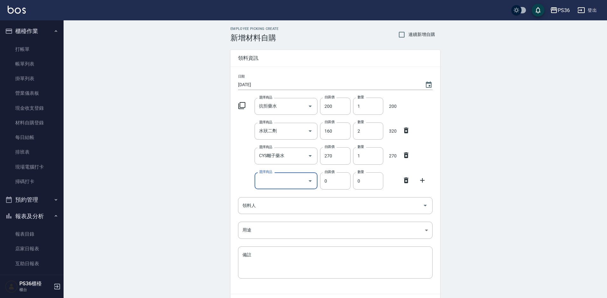
type input "j"
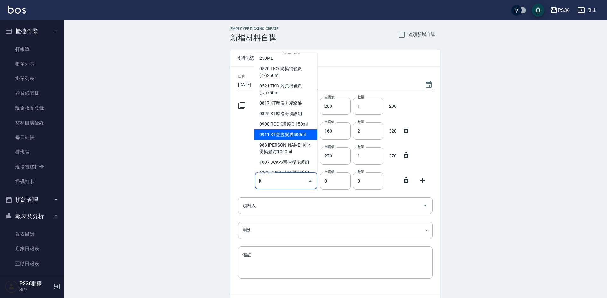
scroll to position [95, 0]
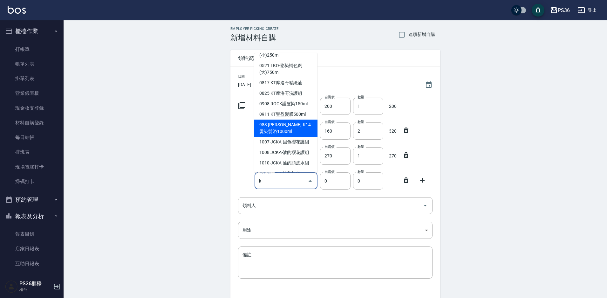
click at [292, 128] on li "983 [PERSON_NAME]-K14燙染髮浴1000ml" at bounding box center [285, 127] width 63 height 17
type input "[PERSON_NAME]-K14燙染髮浴1000ml"
type input "400"
type input "1"
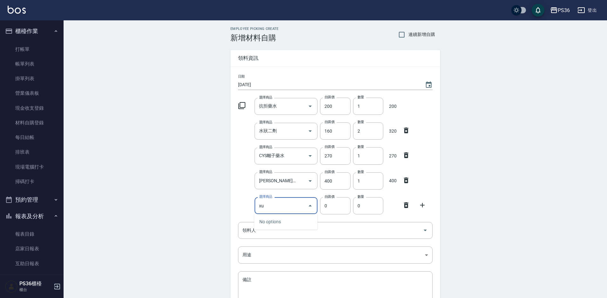
type input "x"
click at [285, 220] on li "11 TKO鏈鍵蛋白" at bounding box center [285, 221] width 63 height 10
type input "TKO鏈鍵蛋白"
type input "400"
type input "1"
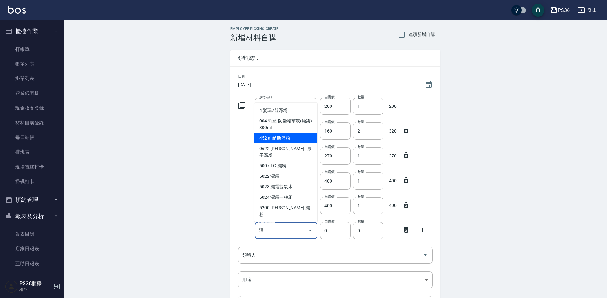
click at [294, 136] on li "452 維納斯漂粉" at bounding box center [285, 138] width 63 height 10
type input "維納斯漂粉"
type input "385"
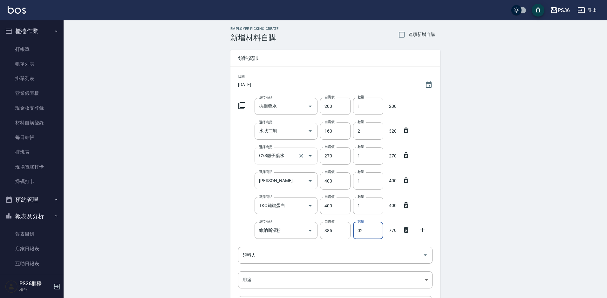
type input "02"
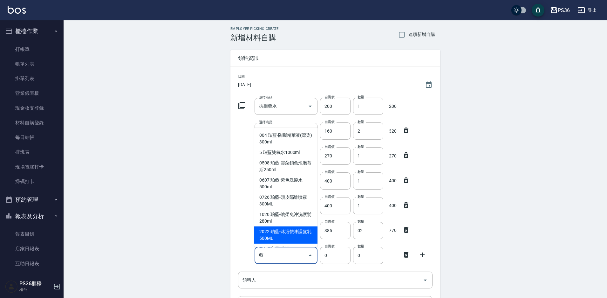
click at [291, 229] on li "2022 珀藍-沐浴怯味護髮乳500ML" at bounding box center [285, 234] width 63 height 17
type input "珀藍-沐浴怯味護髮乳500ML"
type input "352"
type input "1"
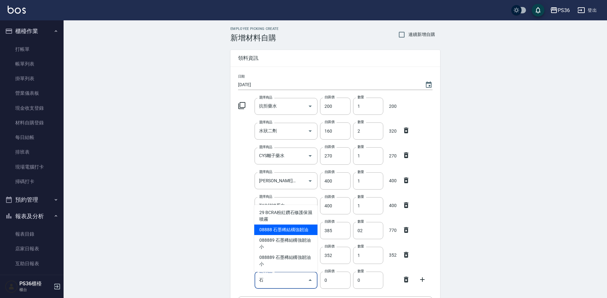
click at [294, 231] on li "08888 石墨稀結構強韌油" at bounding box center [285, 229] width 63 height 10
type input "石墨稀結構強韌油"
type input "600"
type input "1"
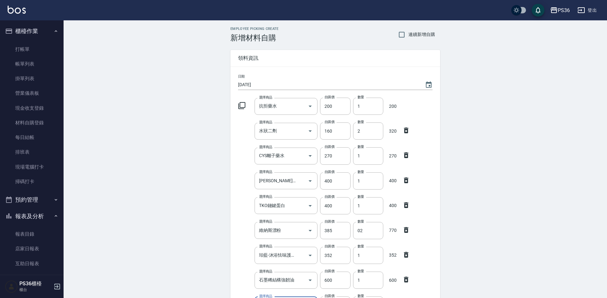
scroll to position [156, 0]
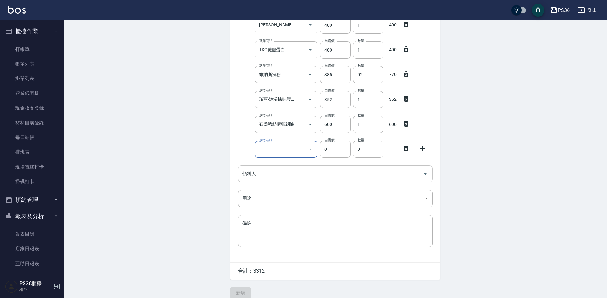
click at [251, 171] on div "領料人 領料人" at bounding box center [335, 173] width 194 height 17
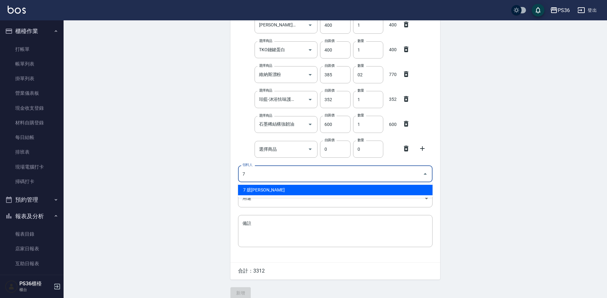
click at [257, 192] on li "7 臆[PERSON_NAME]" at bounding box center [335, 190] width 194 height 10
type input "7 臆[PERSON_NAME]"
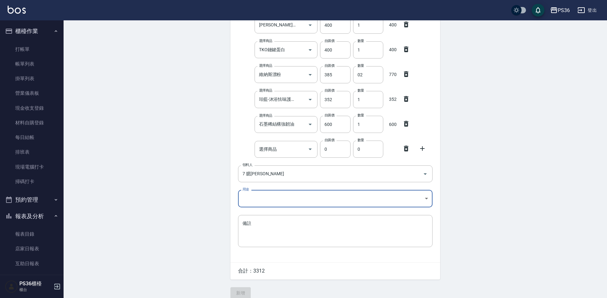
click at [257, 198] on body "PS36 登出 櫃檯作業 打帳單 帳單列表 掛單列表 營業儀表板 現金收支登錄 材料自購登錄 每日結帳 排班表 現場電腦打卡 掃碼打卡 預約管理 預約管理 單…" at bounding box center [303, 74] width 607 height 460
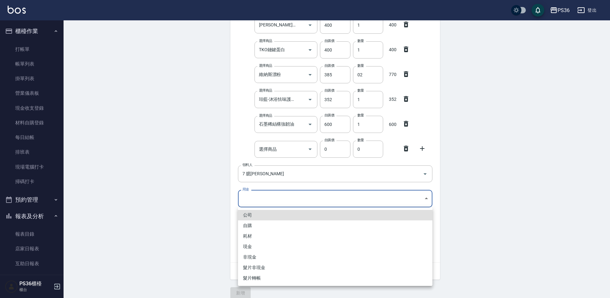
click at [259, 222] on li "自購" at bounding box center [335, 225] width 194 height 10
type input "自購"
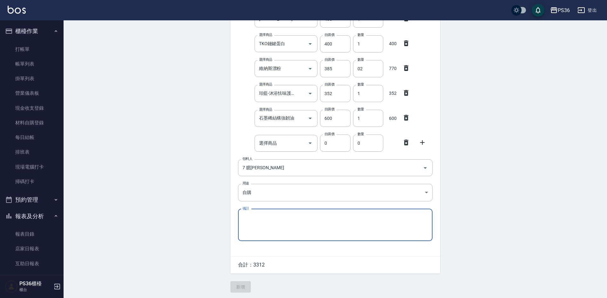
scroll to position [164, 0]
click at [404, 140] on icon at bounding box center [406, 141] width 4 height 6
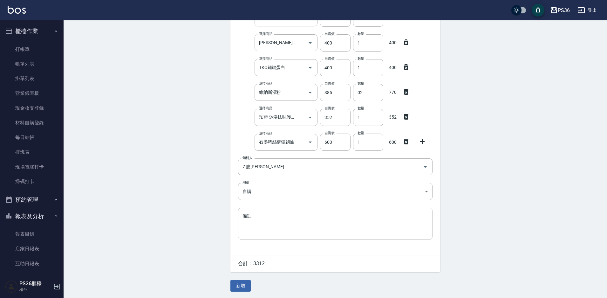
scroll to position [139, 0]
click at [239, 280] on button "新增" at bounding box center [240, 286] width 20 height 12
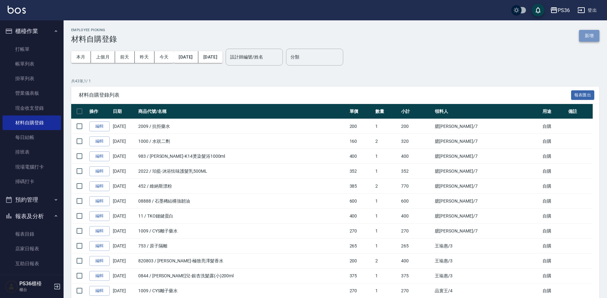
click at [592, 40] on button "新增" at bounding box center [589, 36] width 20 height 12
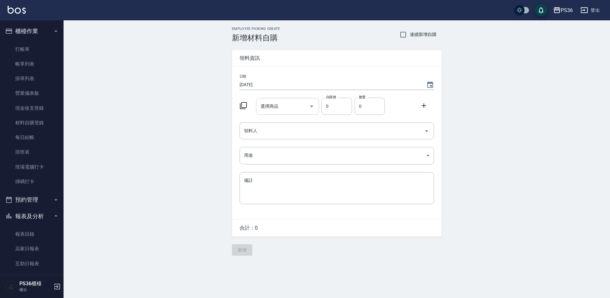
click at [295, 111] on input "選擇商品" at bounding box center [283, 106] width 48 height 11
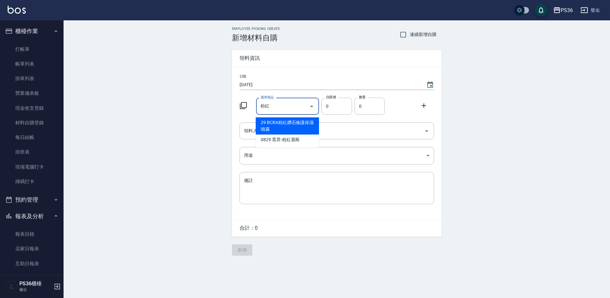
type input "粉"
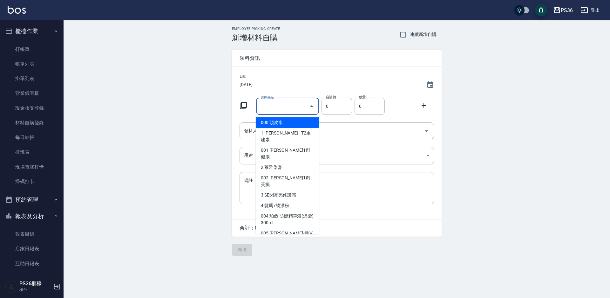
type input "r"
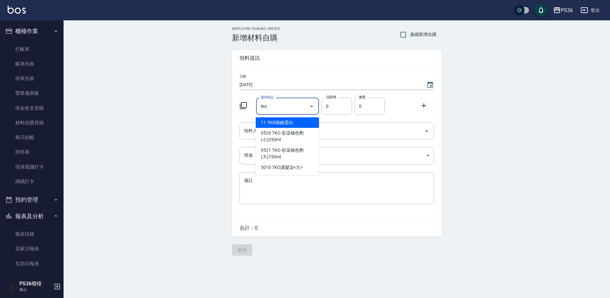
click at [271, 125] on li "11 TKO鏈鍵蛋白" at bounding box center [287, 122] width 63 height 10
type input "TKO鏈鍵蛋白"
type input "400"
type input "1"
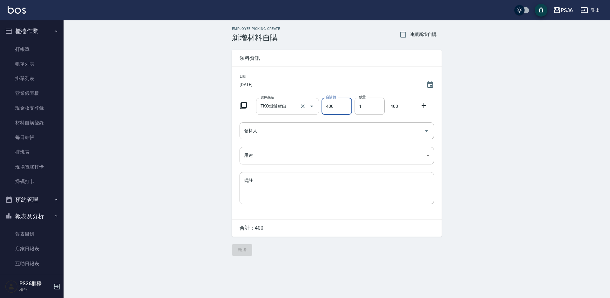
click at [287, 111] on input "TKO鏈鍵蛋白" at bounding box center [279, 106] width 40 height 11
click at [293, 112] on div "選擇商品" at bounding box center [287, 106] width 63 height 17
type input "0"
type input "泡"
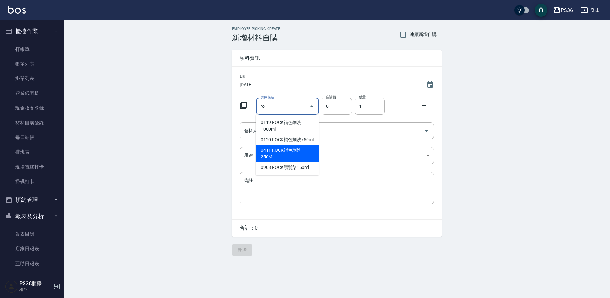
click at [297, 157] on li "0411 ROCK補色劑洗250ML" at bounding box center [287, 153] width 63 height 17
type input "ROCK補色劑洗250ML"
type input "240"
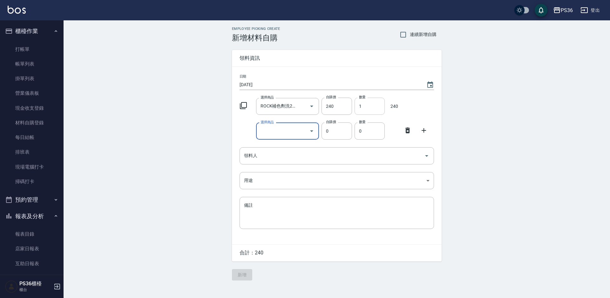
click at [361, 105] on input "1" at bounding box center [370, 106] width 30 height 17
type input "2"
click at [280, 134] on input "選擇商品" at bounding box center [283, 130] width 48 height 11
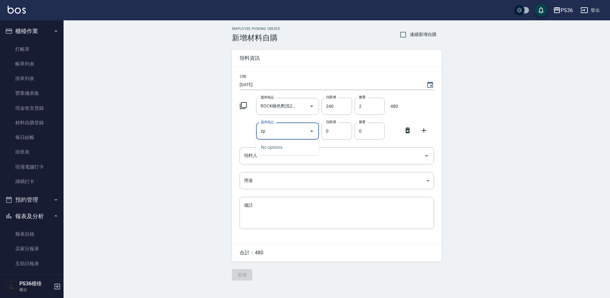
type input "z"
type input "分"
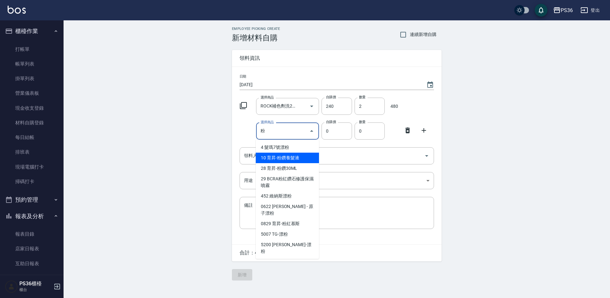
click at [306, 157] on li "10 育昇-粉鑽養髮液" at bounding box center [287, 157] width 63 height 10
type input "育昇-粉鑽養髮液"
type input "310"
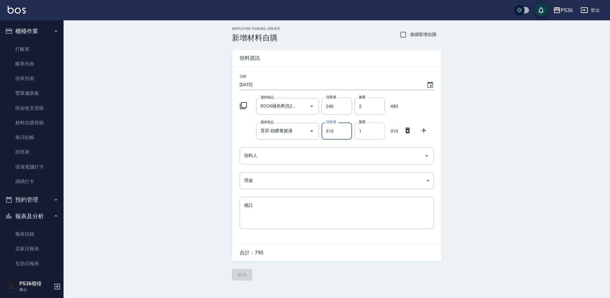
click at [363, 132] on input "1" at bounding box center [370, 130] width 30 height 17
type input "12"
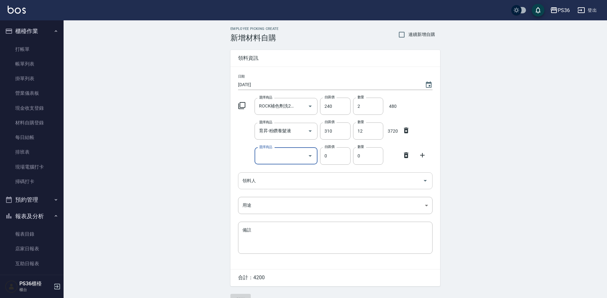
click at [360, 185] on input "領料人" at bounding box center [330, 180] width 179 height 11
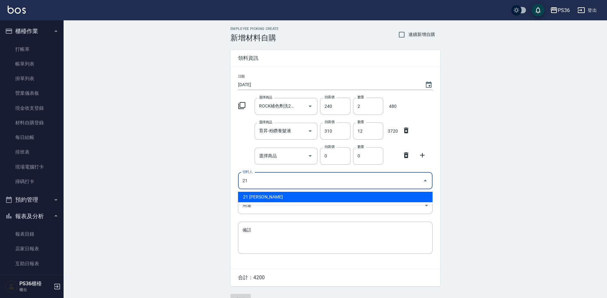
click at [269, 199] on li "21 [PERSON_NAME]" at bounding box center [335, 197] width 194 height 10
type input "21 [PERSON_NAME]"
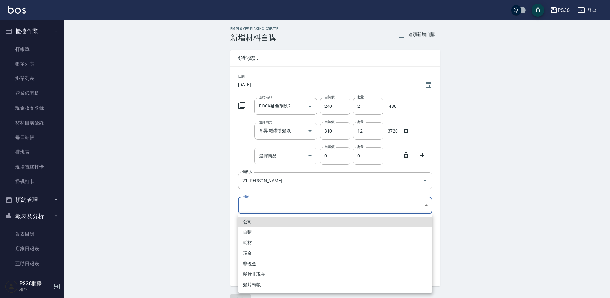
click at [269, 208] on body "PS36 登出 櫃檯作業 打帳單 帳單列表 掛單列表 營業儀表板 現金收支登錄 材料自購登錄 每日結帳 排班表 現場電腦打卡 掃碼打卡 預約管理 預約管理 單…" at bounding box center [305, 155] width 610 height 311
click at [262, 231] on li "自購" at bounding box center [335, 232] width 194 height 10
type input "自購"
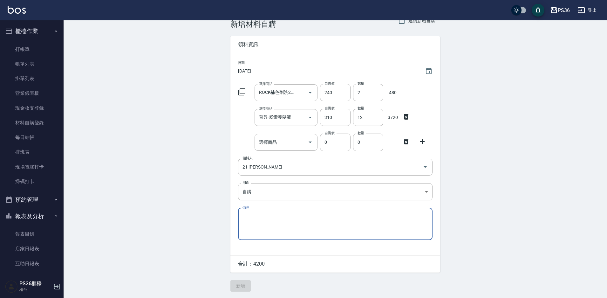
scroll to position [15, 0]
click at [403, 139] on icon at bounding box center [406, 142] width 8 height 8
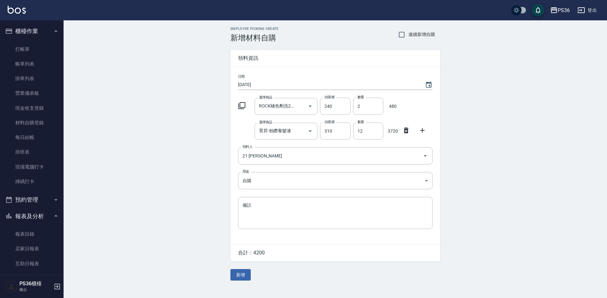
scroll to position [0, 0]
click at [235, 276] on button "新增" at bounding box center [242, 275] width 20 height 12
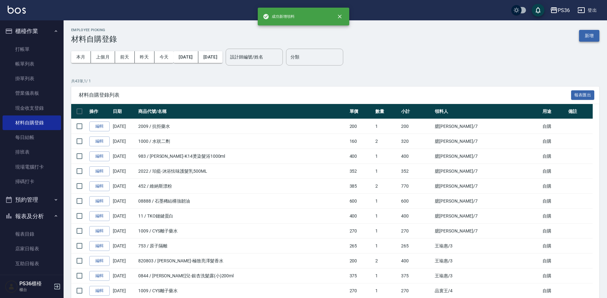
click at [583, 40] on button "新增" at bounding box center [589, 36] width 20 height 12
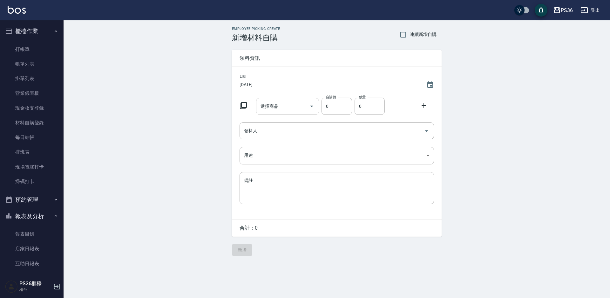
click at [284, 112] on div "選擇商品" at bounding box center [287, 106] width 63 height 17
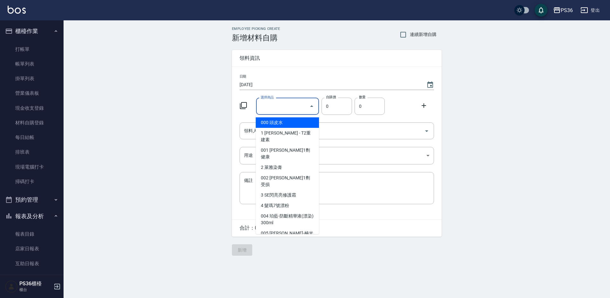
type input "ㄐ"
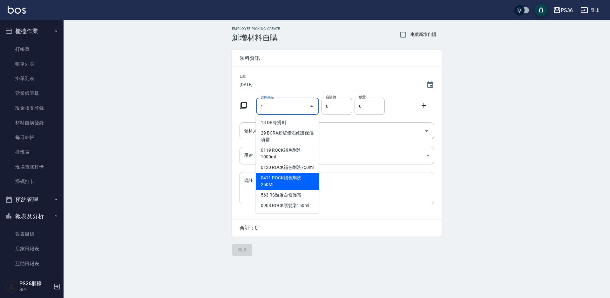
click at [299, 180] on li "0411 ROCK補色劑洗250ML" at bounding box center [287, 180] width 63 height 17
type input "ROCK補色劑洗250ML"
type input "240"
type input "1"
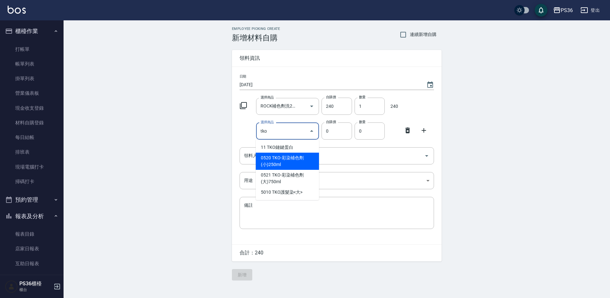
click at [287, 165] on li "0520 TKO-彩染補色劑(小)250ml" at bounding box center [287, 160] width 63 height 17
type input "TKO-彩染補色劑(小)250ml"
type input "182"
type input "1"
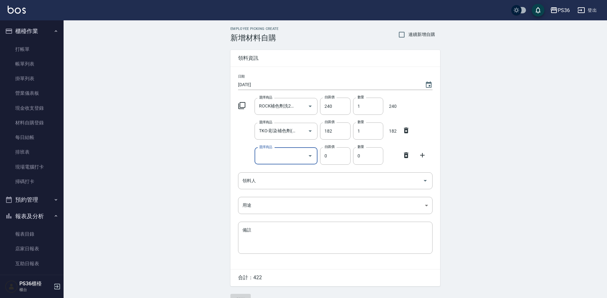
click at [407, 158] on icon at bounding box center [406, 155] width 4 height 6
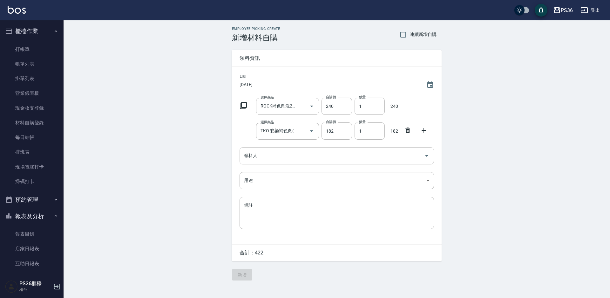
click at [305, 161] on input "領料人" at bounding box center [331, 155] width 179 height 11
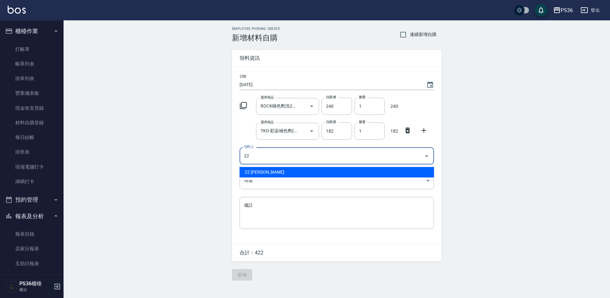
type input "22 [PERSON_NAME]"
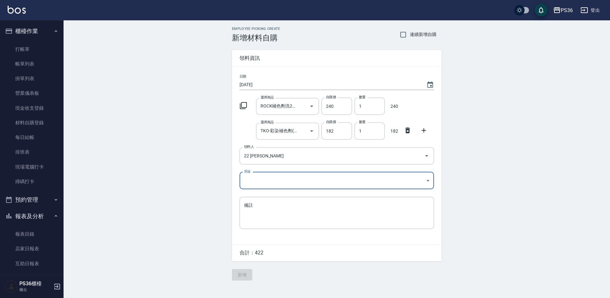
click at [289, 182] on body "PS36 登出 櫃檯作業 打帳單 帳單列表 掛單列表 營業儀表板 現金收支登錄 材料自購登錄 每日結帳 排班表 現場電腦打卡 掃碼打卡 預約管理 預約管理 單…" at bounding box center [305, 149] width 610 height 298
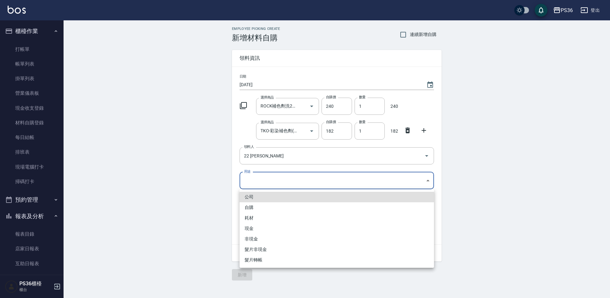
click at [273, 206] on li "自購" at bounding box center [337, 207] width 194 height 10
type input "自購"
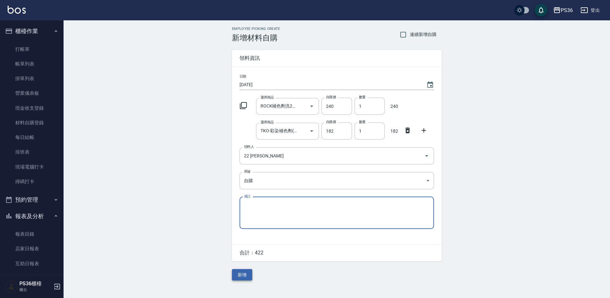
click at [237, 277] on button "新增" at bounding box center [242, 275] width 20 height 12
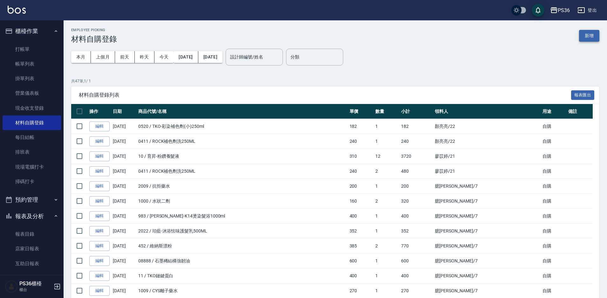
click at [586, 36] on button "新增" at bounding box center [589, 36] width 20 height 12
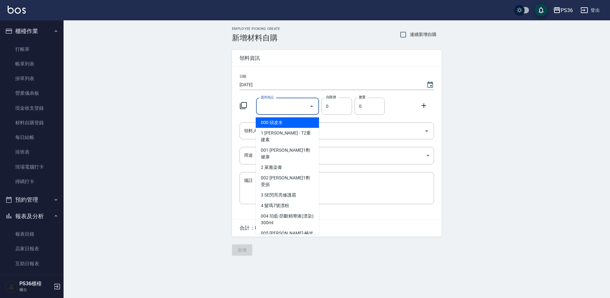
click at [288, 107] on input "選擇商品" at bounding box center [283, 106] width 48 height 11
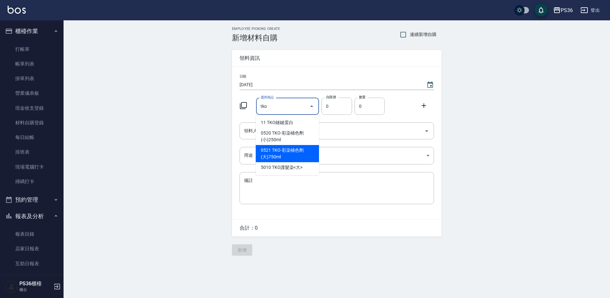
click at [302, 157] on li "0521 TKO-彩染補色劑(大)750ml" at bounding box center [287, 153] width 63 height 17
type input "TKO-彩染補色劑(大)750ml"
type input "400"
type input "1"
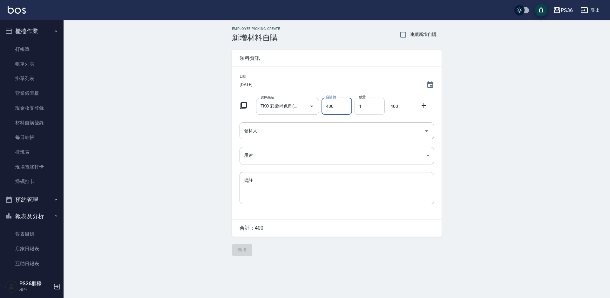
click at [371, 105] on input "1" at bounding box center [370, 106] width 30 height 17
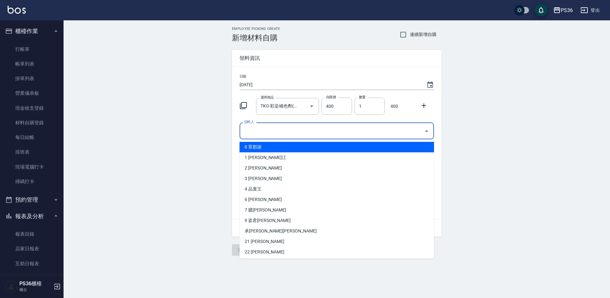
click at [292, 132] on input "領料人" at bounding box center [331, 130] width 179 height 11
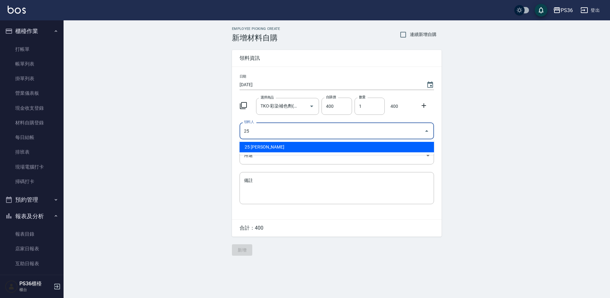
click at [287, 145] on li "25 [PERSON_NAME]" at bounding box center [337, 147] width 194 height 10
type input "25 [PERSON_NAME]"
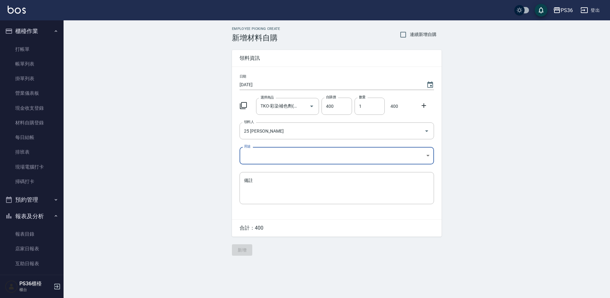
click at [282, 154] on body "PS36 登出 櫃檯作業 打帳單 帳單列表 掛單列表 營業儀表板 現金收支登錄 材料自購登錄 每日結帳 排班表 現場電腦打卡 掃碼打卡 預約管理 預約管理 單…" at bounding box center [305, 149] width 610 height 298
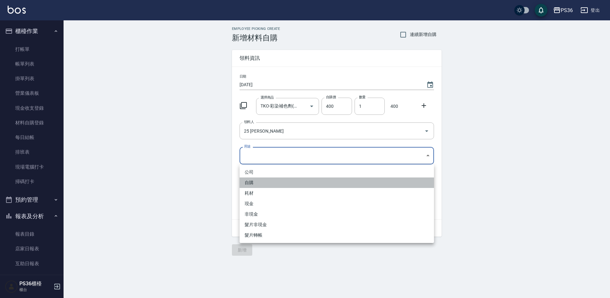
click at [271, 182] on li "自購" at bounding box center [337, 182] width 194 height 10
type input "自購"
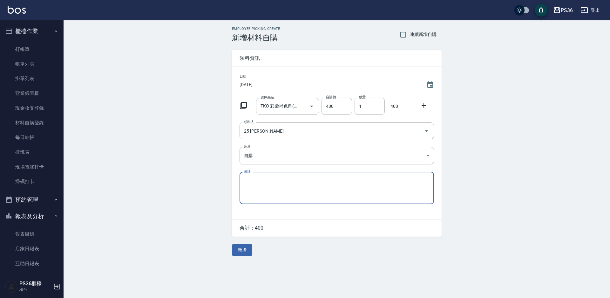
click at [229, 257] on div "Employee Picking Create 新增材料自購 連續新增自購 領料資訊 日期 [DATE] 選擇商品 TKO-彩染補色劑(大)750ml 選擇商…" at bounding box center [337, 140] width 222 height 241
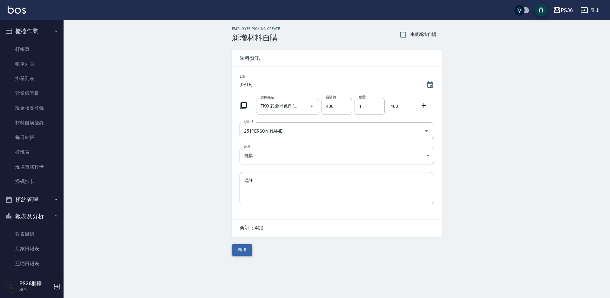
click at [234, 252] on button "新增" at bounding box center [242, 250] width 20 height 12
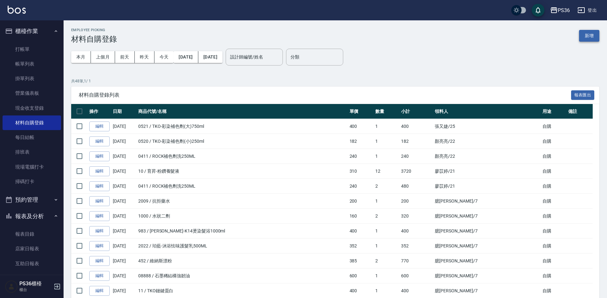
click at [588, 32] on button "新增" at bounding box center [589, 36] width 20 height 12
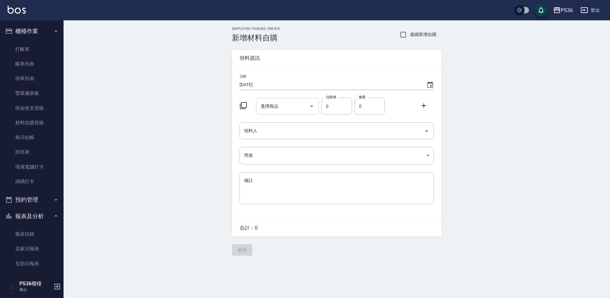
click at [289, 108] on input "選擇商品" at bounding box center [283, 106] width 48 height 11
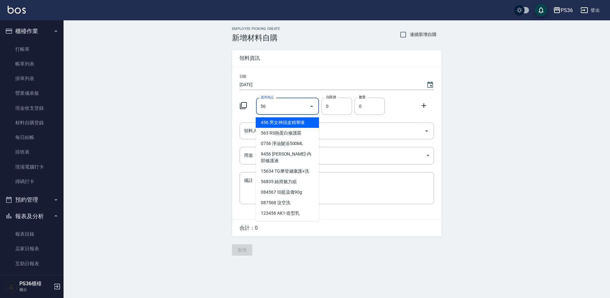
type input "5"
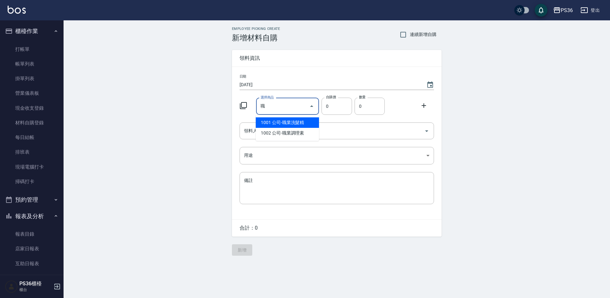
click at [294, 125] on li "1001 公司-職業洗髮精" at bounding box center [287, 122] width 63 height 10
type input "公司-職業洗髮精"
type input "160"
type input "1"
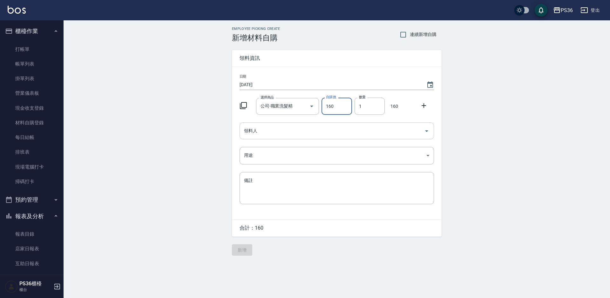
click at [317, 131] on input "領料人" at bounding box center [331, 130] width 179 height 11
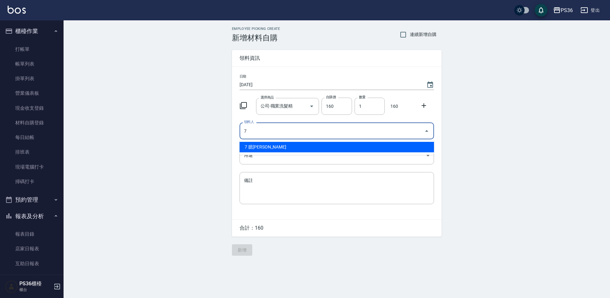
click at [279, 146] on li "7 臆[PERSON_NAME]" at bounding box center [337, 147] width 194 height 10
type input "7 臆[PERSON_NAME]"
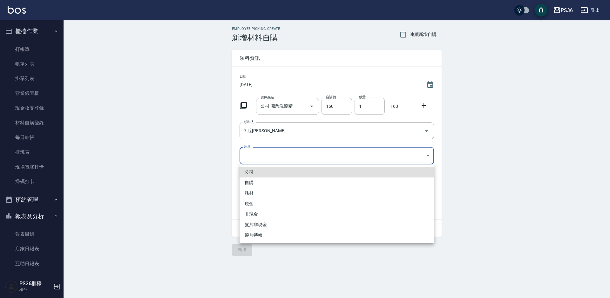
click at [274, 155] on body "PS36 登出 櫃檯作業 打帳單 帳單列表 掛單列表 營業儀表板 現金收支登錄 材料自購登錄 每日結帳 排班表 現場電腦打卡 掃碼打卡 預約管理 預約管理 單…" at bounding box center [305, 149] width 610 height 298
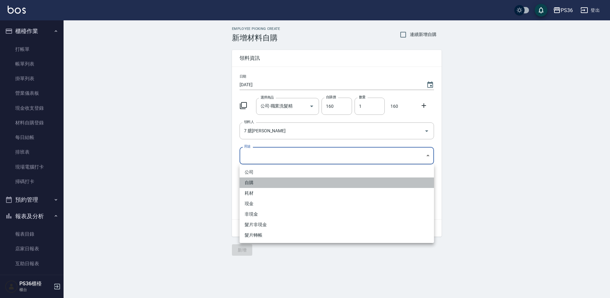
click at [260, 180] on li "自購" at bounding box center [337, 182] width 194 height 10
type input "自購"
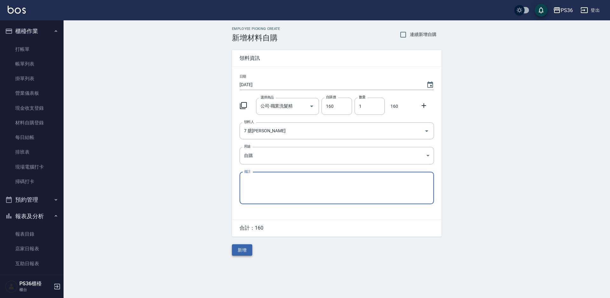
click at [247, 248] on button "新增" at bounding box center [242, 250] width 20 height 12
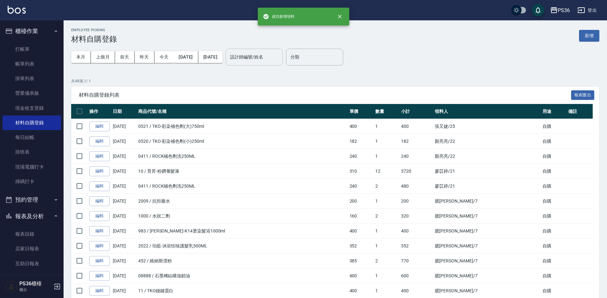
click at [274, 62] on input "設計師編號/姓名" at bounding box center [253, 56] width 51 height 11
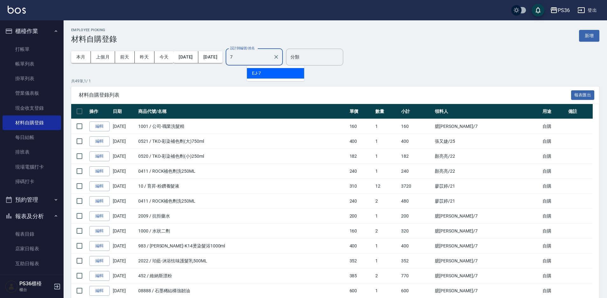
type input "EJ-7"
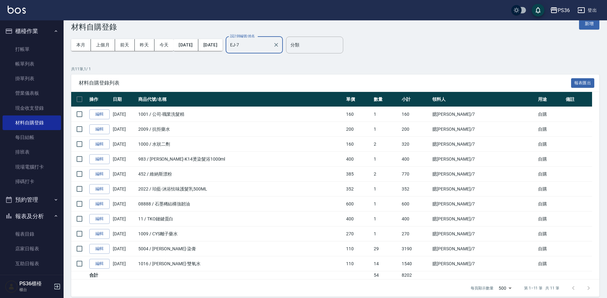
scroll to position [18, 0]
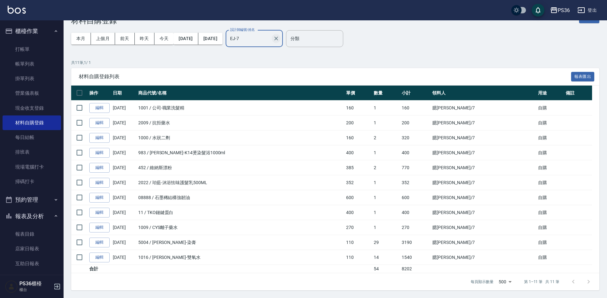
click at [279, 38] on icon "Clear" at bounding box center [276, 38] width 6 height 6
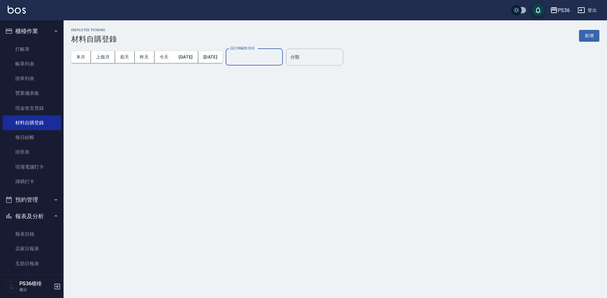
scroll to position [0, 0]
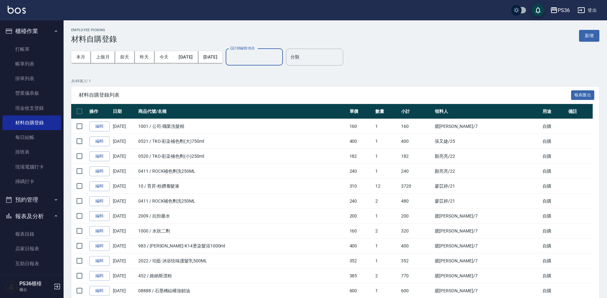
click at [270, 59] on input "設計師編號/姓名" at bounding box center [253, 56] width 51 height 11
type input "酪梨-21"
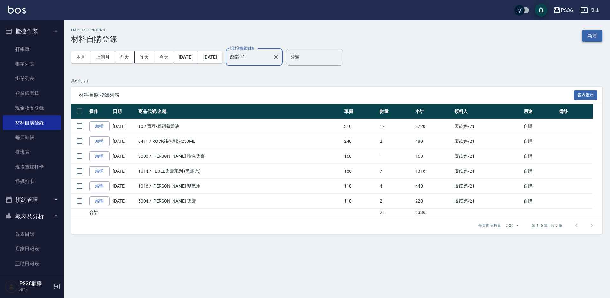
click at [593, 37] on button "新增" at bounding box center [592, 36] width 20 height 12
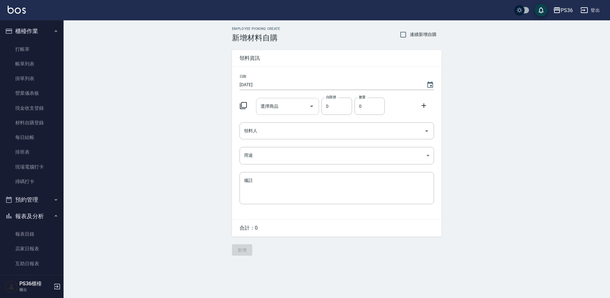
click at [298, 108] on input "選擇商品" at bounding box center [283, 106] width 48 height 11
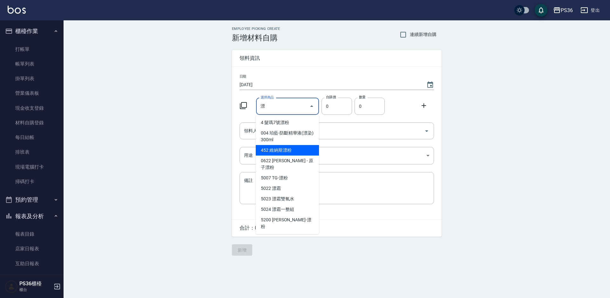
click at [301, 145] on li "452 維納斯漂粉" at bounding box center [287, 150] width 63 height 10
type input "維納斯漂粉"
type input "385"
type input "1"
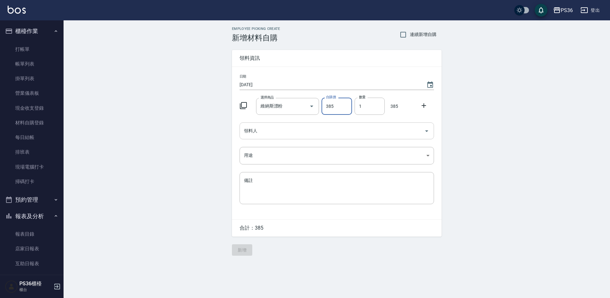
click at [298, 137] on div "領料人" at bounding box center [337, 130] width 194 height 17
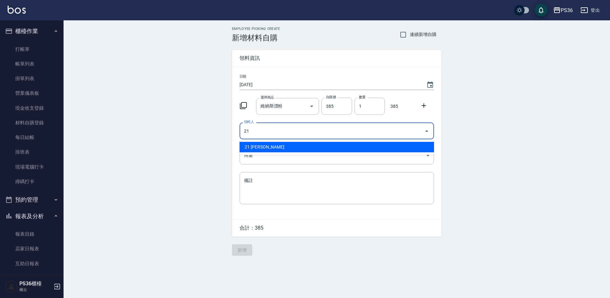
click at [293, 145] on li "21 [PERSON_NAME]" at bounding box center [337, 147] width 194 height 10
type input "21 [PERSON_NAME]"
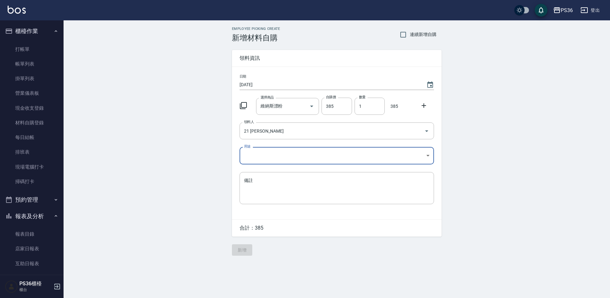
click at [286, 153] on body "PS36 登出 櫃檯作業 打帳單 帳單列表 掛單列表 營業儀表板 現金收支登錄 材料自購登錄 每日結帳 排班表 現場電腦打卡 掃碼打卡 預約管理 預約管理 單…" at bounding box center [305, 149] width 610 height 298
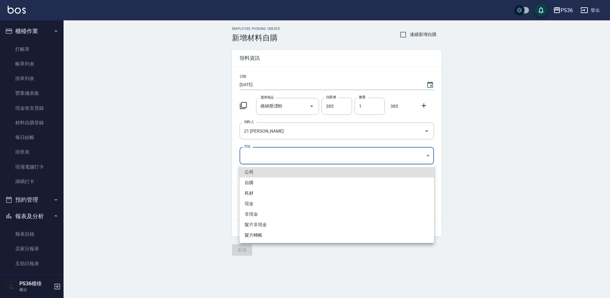
click at [270, 180] on li "自購" at bounding box center [337, 182] width 194 height 10
type input "自購"
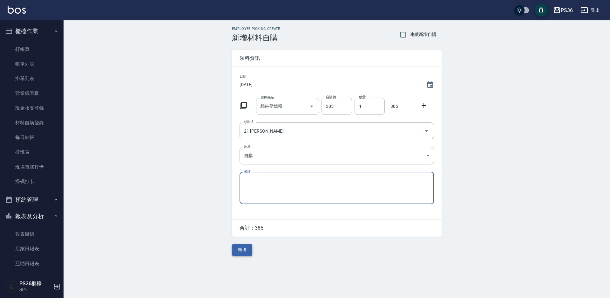
click at [242, 252] on button "新增" at bounding box center [242, 250] width 20 height 12
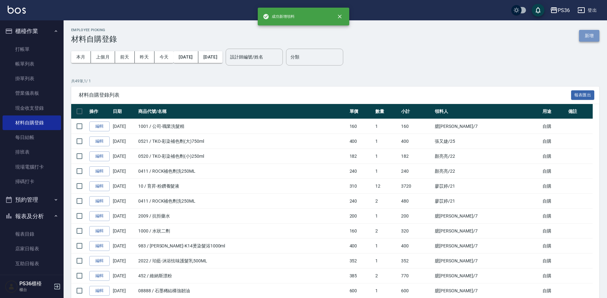
click at [593, 36] on button "新增" at bounding box center [589, 36] width 20 height 12
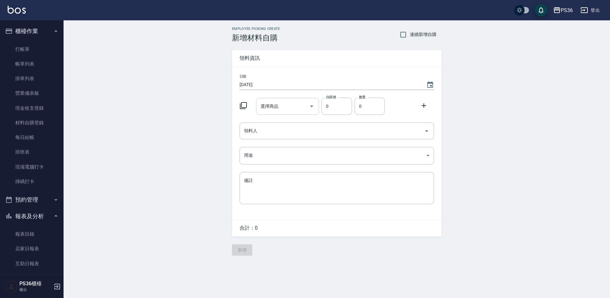
click at [280, 107] on input "選擇商品" at bounding box center [283, 106] width 48 height 11
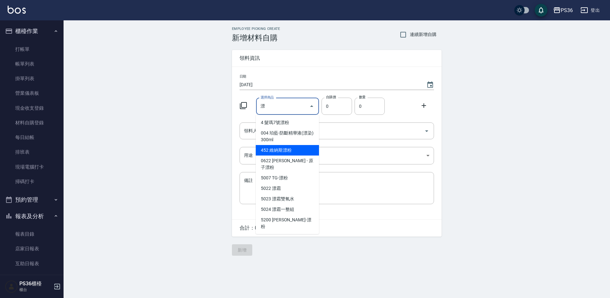
click at [288, 149] on li "452 維納斯漂粉" at bounding box center [287, 150] width 63 height 10
type input "維納斯漂粉"
type input "385"
type input "1"
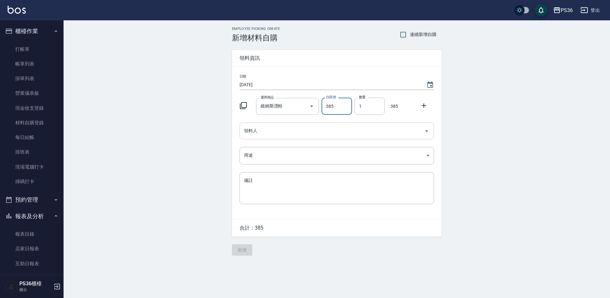
click at [315, 132] on input "領料人" at bounding box center [331, 130] width 179 height 11
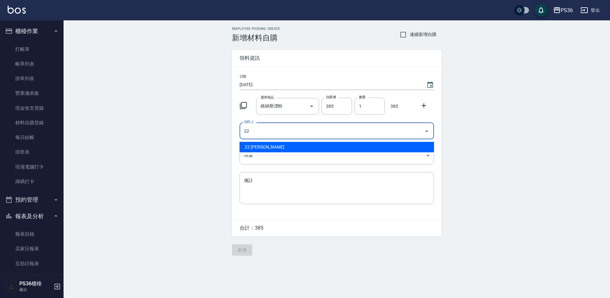
click at [293, 146] on li "22 [PERSON_NAME]" at bounding box center [337, 147] width 194 height 10
type input "22 [PERSON_NAME]"
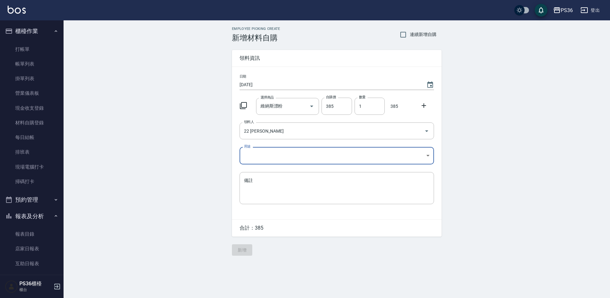
click at [288, 152] on body "PS36 登出 櫃檯作業 打帳單 帳單列表 掛單列表 營業儀表板 現金收支登錄 材料自購登錄 每日結帳 排班表 現場電腦打卡 掃碼打卡 預約管理 預約管理 單…" at bounding box center [305, 149] width 610 height 298
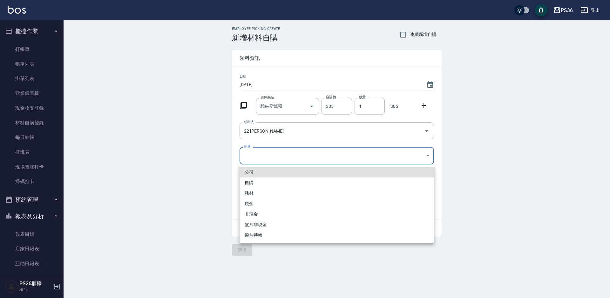
click at [265, 179] on li "自購" at bounding box center [337, 182] width 194 height 10
type input "自購"
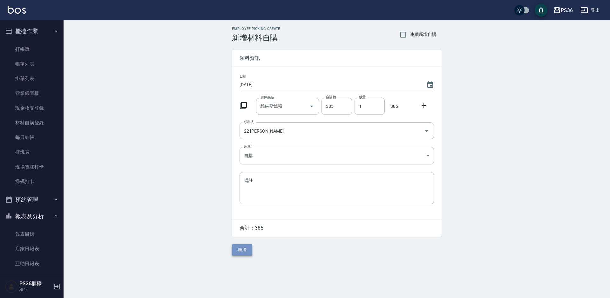
click at [245, 249] on button "新增" at bounding box center [242, 250] width 20 height 12
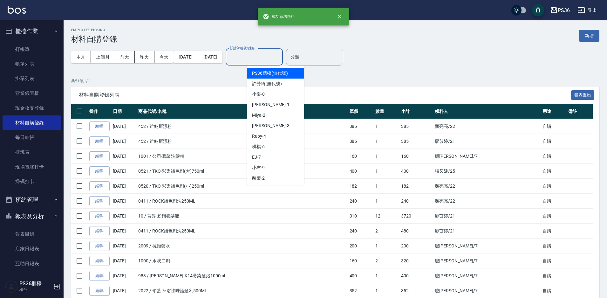
click at [280, 60] on input "設計師編號/姓名" at bounding box center [253, 56] width 51 height 11
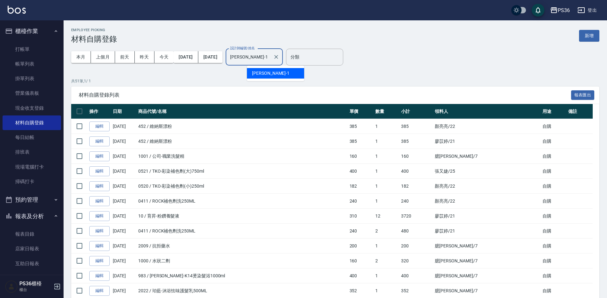
type input "[PERSON_NAME]-1"
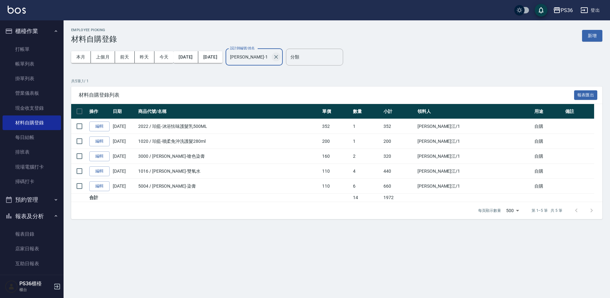
click at [278, 56] on icon "Clear" at bounding box center [276, 57] width 4 height 4
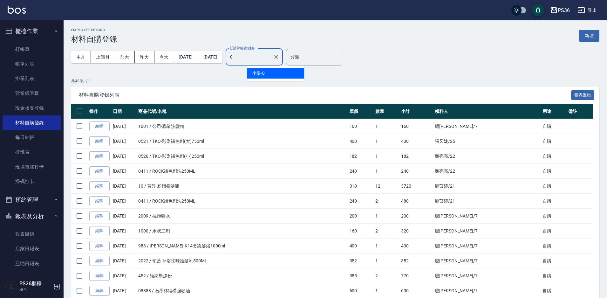
type input "小樂-0"
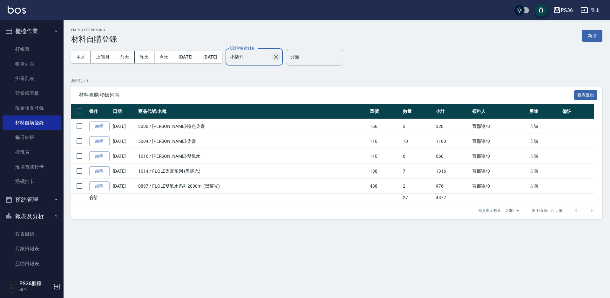
click at [278, 56] on icon "Clear" at bounding box center [276, 57] width 4 height 4
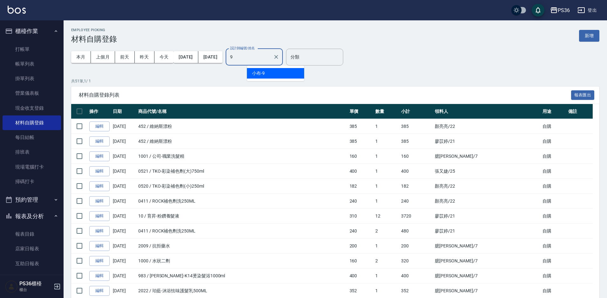
type input "小布-9"
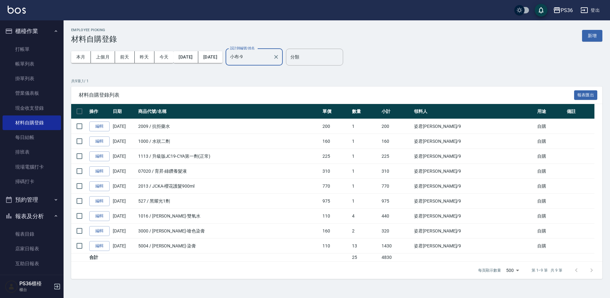
click at [278, 56] on icon "Clear" at bounding box center [276, 57] width 4 height 4
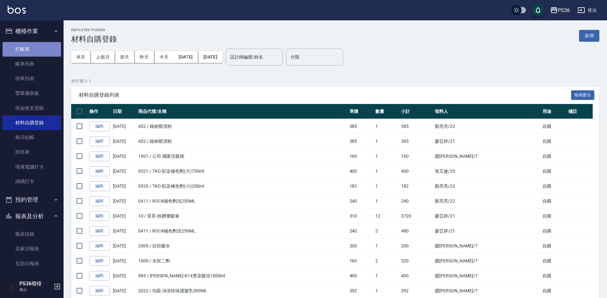
click at [32, 52] on link "打帳單" at bounding box center [32, 49] width 58 height 15
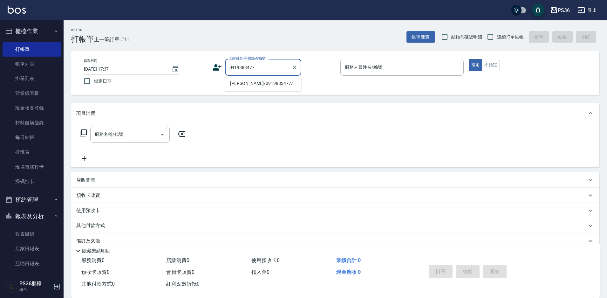
drag, startPoint x: 245, startPoint y: 84, endPoint x: 265, endPoint y: 84, distance: 19.4
click at [246, 84] on li "[PERSON_NAME]/0919883477/" at bounding box center [263, 83] width 76 height 10
type input "[PERSON_NAME]/0919883477/"
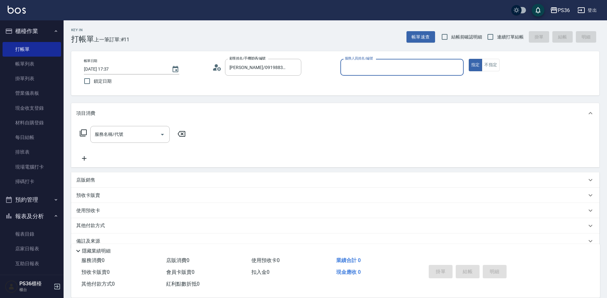
type input "小布-9"
click at [458, 69] on icon "Clear" at bounding box center [457, 67] width 4 height 4
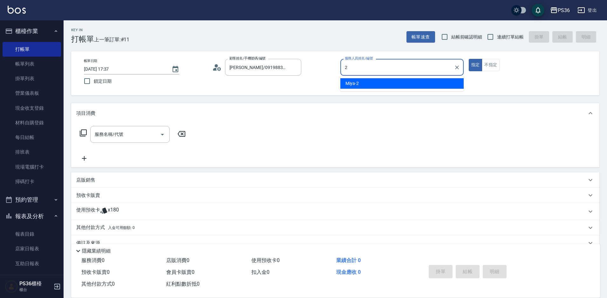
type input "Miya-2"
type button "true"
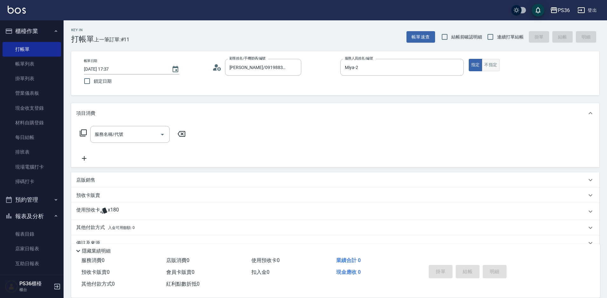
click at [489, 64] on button "不指定" at bounding box center [491, 65] width 18 height 12
click at [132, 138] on input "服務名稱/代號" at bounding box center [125, 134] width 64 height 11
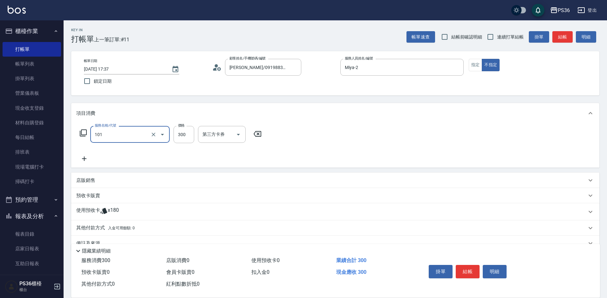
type input "洗髮(101)"
click at [472, 268] on button "結帳" at bounding box center [468, 271] width 24 height 13
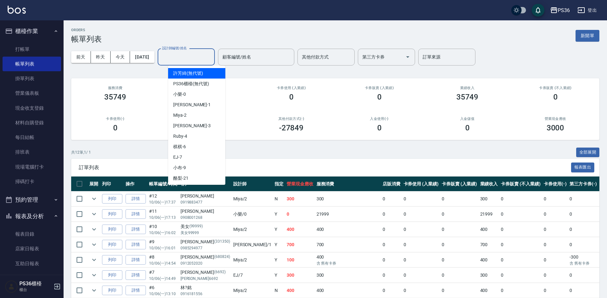
click at [198, 59] on input "設計師編號/姓名" at bounding box center [185, 56] width 51 height 11
type input "又婕-25"
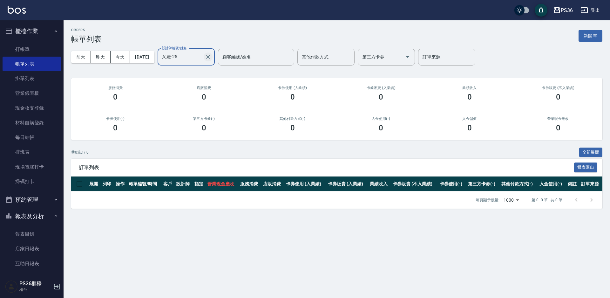
click at [211, 55] on icon "Clear" at bounding box center [208, 57] width 6 height 6
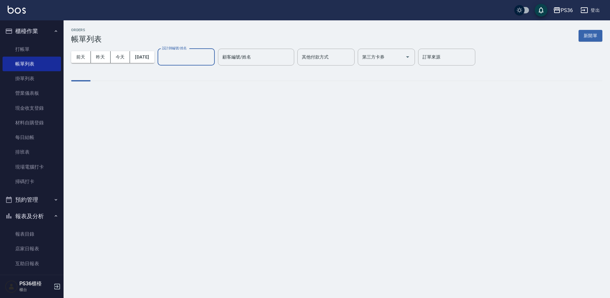
click at [195, 61] on input "設計師編號/姓名" at bounding box center [185, 56] width 51 height 11
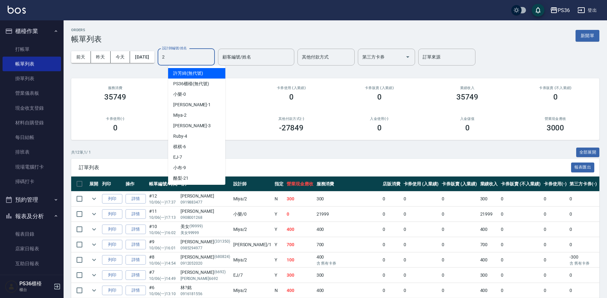
type input "Miya-2"
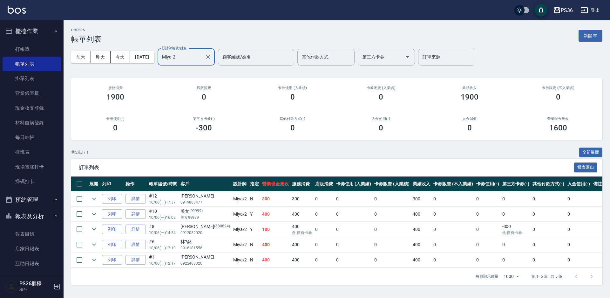
click at [213, 64] on div "Miya-2 設計師編號/姓名" at bounding box center [186, 57] width 57 height 17
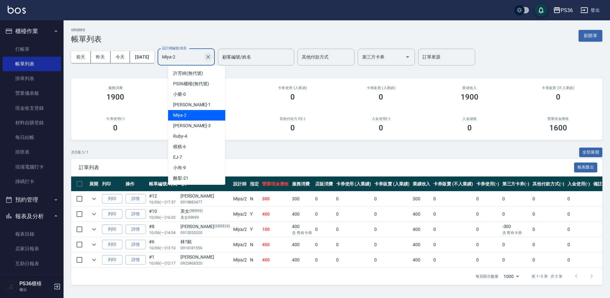
click at [213, 58] on button "Clear" at bounding box center [208, 56] width 9 height 9
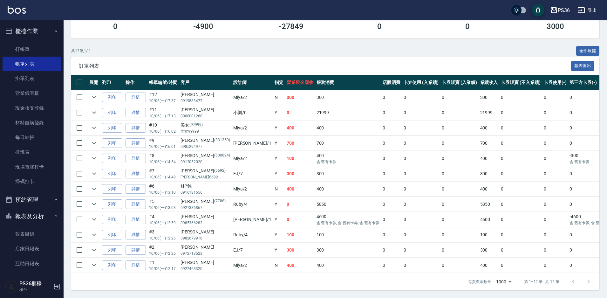
scroll to position [107, 0]
click at [96, 215] on icon "expand row" at bounding box center [94, 219] width 8 height 8
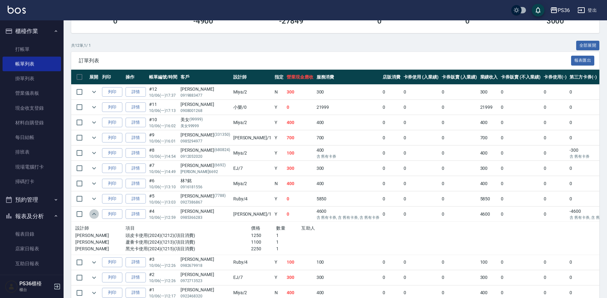
click at [96, 213] on icon "expand row" at bounding box center [94, 214] width 8 height 8
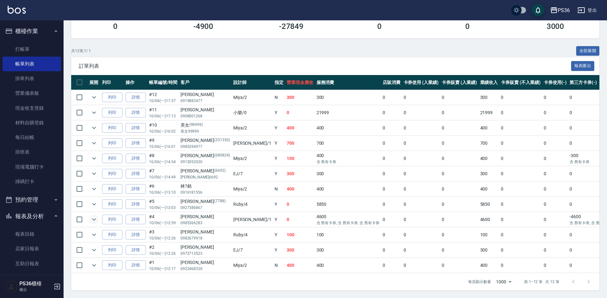
click at [96, 215] on icon "expand row" at bounding box center [94, 219] width 8 height 8
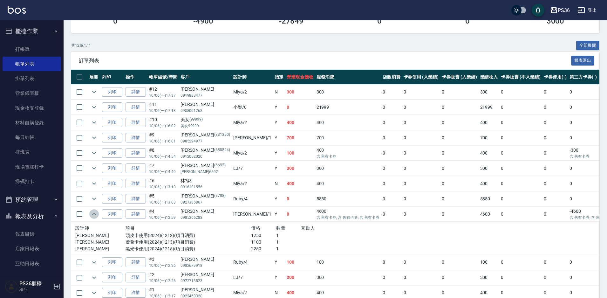
click at [96, 213] on icon "expand row" at bounding box center [94, 214] width 8 height 8
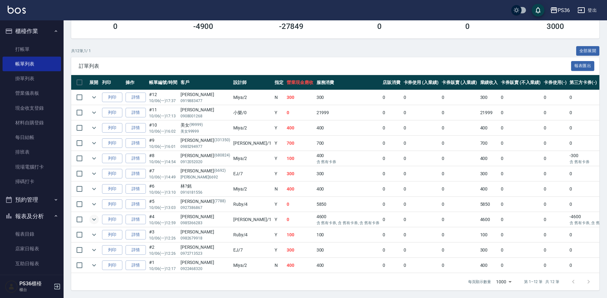
click at [96, 215] on icon "expand row" at bounding box center [94, 219] width 8 height 8
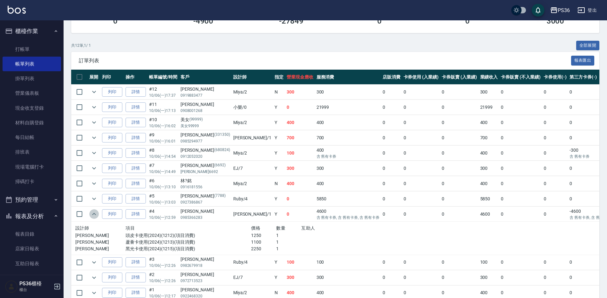
click at [96, 213] on icon "expand row" at bounding box center [94, 214] width 8 height 8
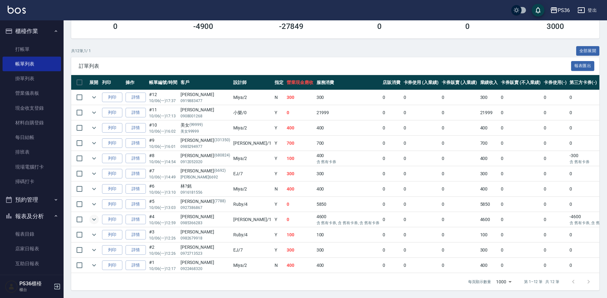
click at [96, 215] on icon "expand row" at bounding box center [94, 219] width 8 height 8
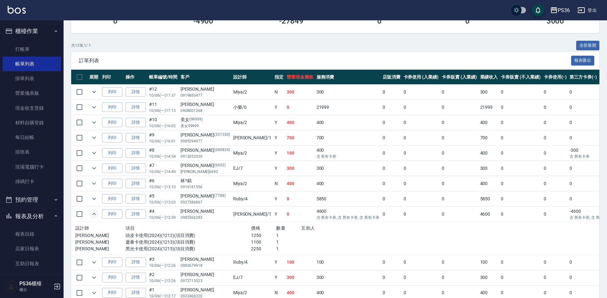
click at [96, 213] on icon "expand row" at bounding box center [94, 214] width 8 height 8
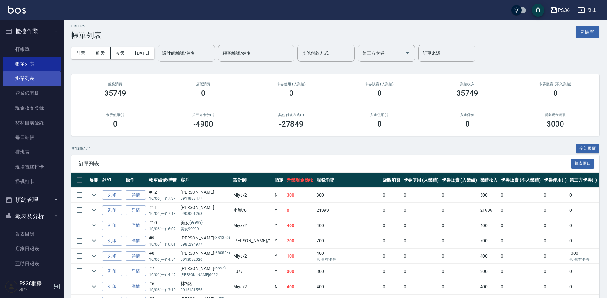
scroll to position [0, 0]
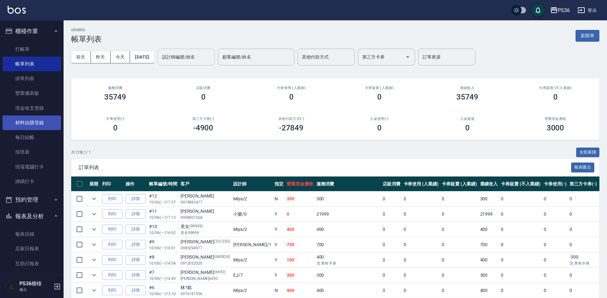
click at [36, 125] on link "材料自購登錄" at bounding box center [32, 122] width 58 height 15
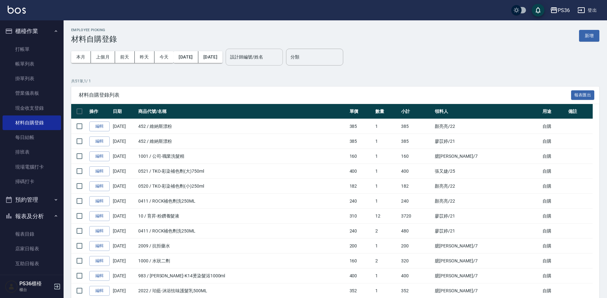
click at [269, 58] on input "設計師編號/姓名" at bounding box center [253, 56] width 51 height 11
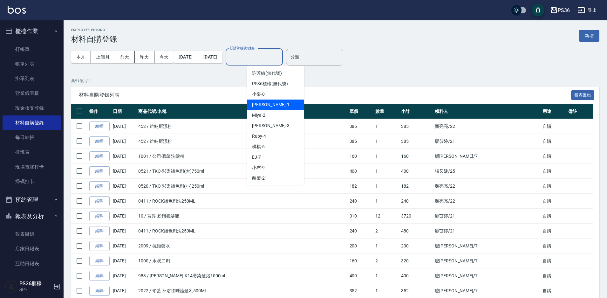
click at [294, 104] on div "[PERSON_NAME] -1" at bounding box center [275, 104] width 57 height 10
type input "[PERSON_NAME]-1"
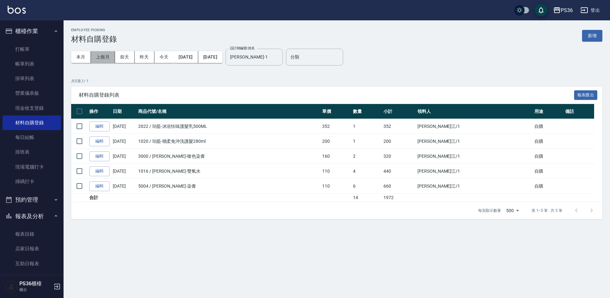
click at [99, 57] on button "上個月" at bounding box center [103, 57] width 24 height 12
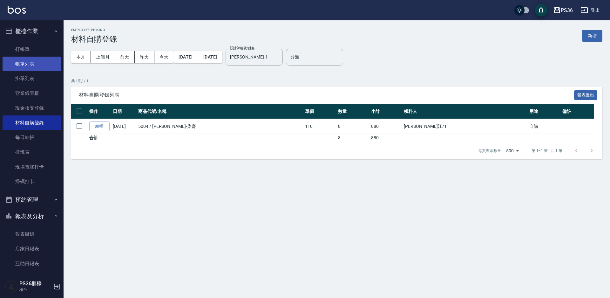
click at [15, 62] on link "帳單列表" at bounding box center [32, 64] width 58 height 15
click at [21, 54] on link "打帳單" at bounding box center [32, 49] width 58 height 15
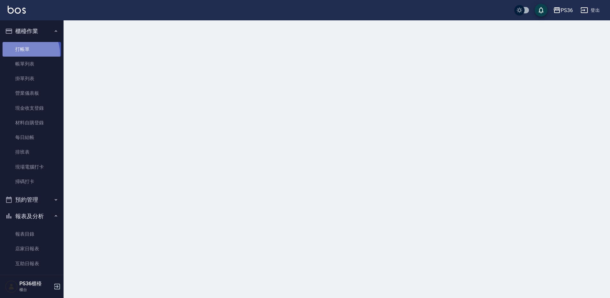
click at [21, 54] on link "打帳單" at bounding box center [32, 49] width 58 height 15
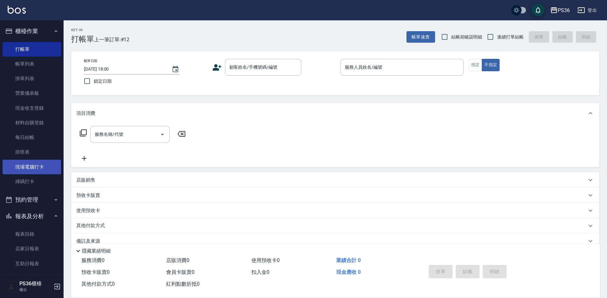
click at [38, 159] on link "現場電腦打卡" at bounding box center [32, 166] width 58 height 15
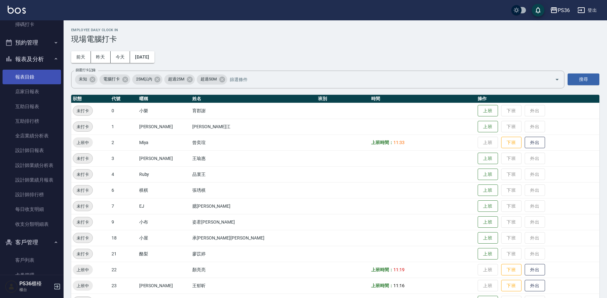
scroll to position [159, 0]
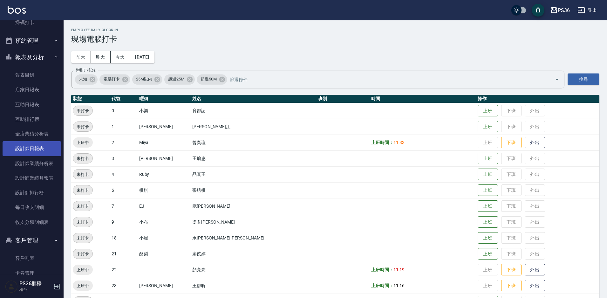
click at [26, 149] on link "設計師日報表" at bounding box center [32, 148] width 58 height 15
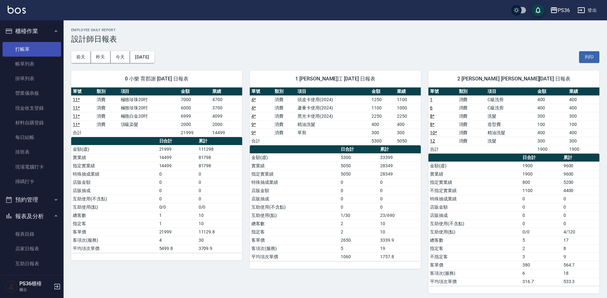
click at [24, 46] on link "打帳單" at bounding box center [32, 49] width 58 height 15
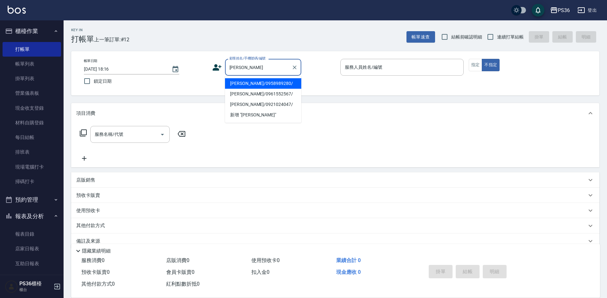
click at [248, 82] on li "楊育森/0958989280/" at bounding box center [263, 83] width 76 height 10
type input "楊育森/0958989280/"
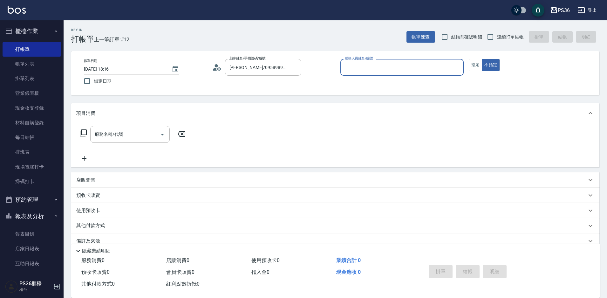
type input "Ruby-4"
click at [474, 59] on button "指定" at bounding box center [476, 65] width 14 height 12
click at [123, 135] on input "服務名稱/代號" at bounding box center [125, 134] width 64 height 11
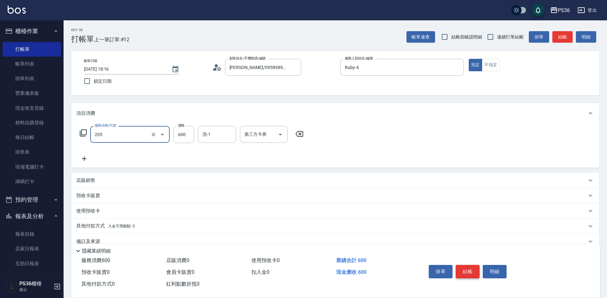
type input "A級洗剪(205)"
click at [467, 265] on button "結帳" at bounding box center [468, 271] width 24 height 13
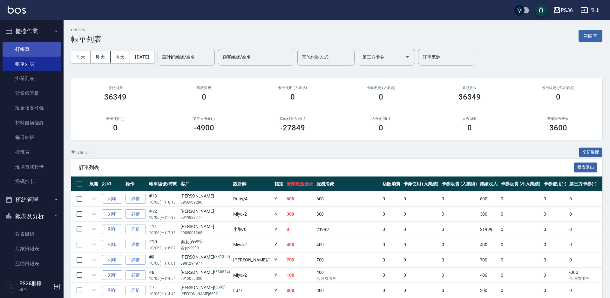
click at [30, 50] on link "打帳單" at bounding box center [32, 49] width 58 height 15
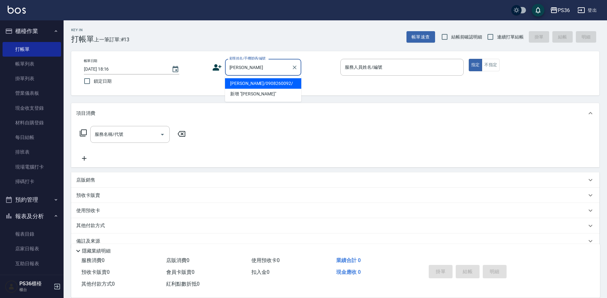
click at [269, 85] on li "蕭子軒/0908260092/" at bounding box center [263, 83] width 76 height 10
type input "蕭子軒/0908260092/"
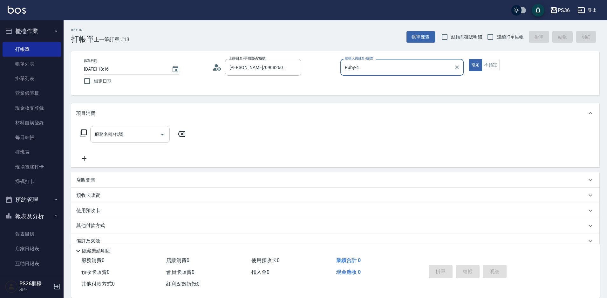
type input "Ruby-4"
click at [136, 139] on input "服務名稱/代號" at bounding box center [125, 134] width 64 height 11
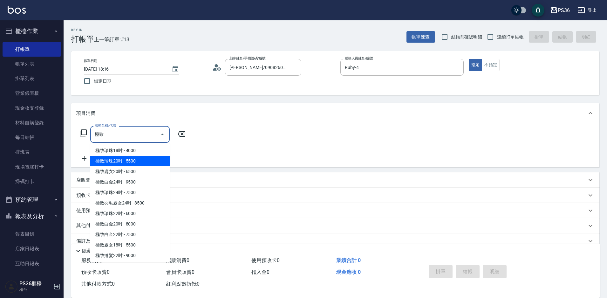
click at [141, 157] on span "極致珍珠20吋 - 5500" at bounding box center [129, 161] width 79 height 10
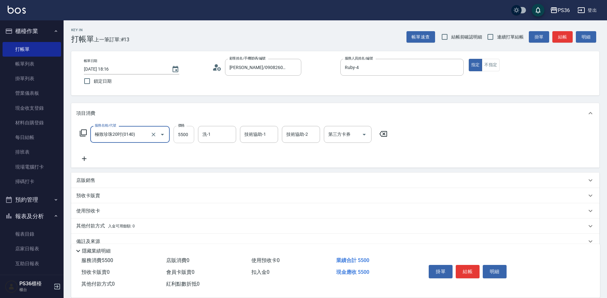
type input "極致珍珠20吋(0140)"
click at [182, 135] on input "5500" at bounding box center [183, 134] width 21 height 17
type input "4000"
click at [92, 155] on div "服務名稱/代號 極致珍珠20吋(0140) 服務名稱/代號 價格 4000 價格 洗-1 洗-1 技術協助-1 技術協助-1 技術協助-2 技術協助-2 第三…" at bounding box center [233, 144] width 315 height 37
click at [86, 161] on icon at bounding box center [84, 159] width 16 height 8
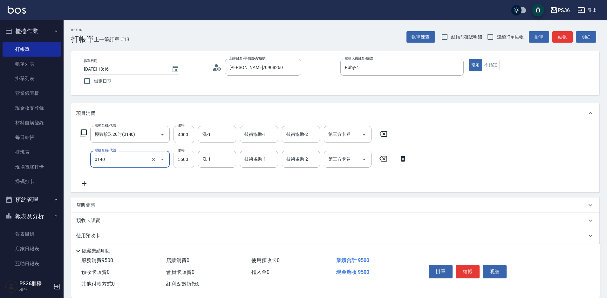
type input "極致珍珠20吋(0140)"
click at [179, 159] on input "5500" at bounding box center [183, 159] width 21 height 17
type input "4000"
click at [82, 181] on icon at bounding box center [84, 183] width 16 height 8
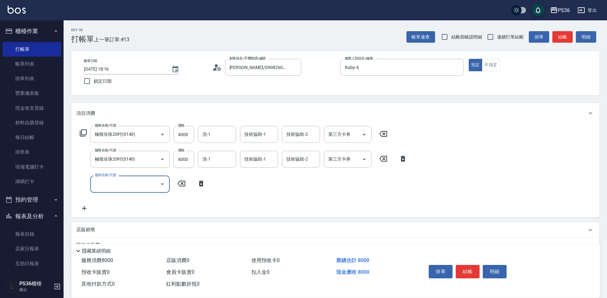
click at [84, 183] on div "服務名稱/代號 服務名稱/代號" at bounding box center [142, 183] width 133 height 17
click at [109, 182] on div "服務名稱/代號 服務名稱/代號" at bounding box center [129, 183] width 79 height 17
click at [194, 183] on input "5500" at bounding box center [183, 183] width 21 height 17
type input "極致珍珠20吋(0140)"
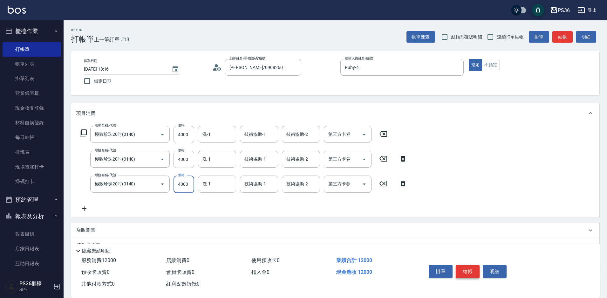
type input "4000"
click at [467, 268] on button "結帳" at bounding box center [468, 271] width 24 height 13
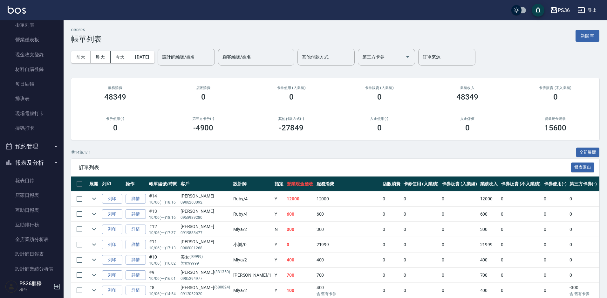
scroll to position [127, 0]
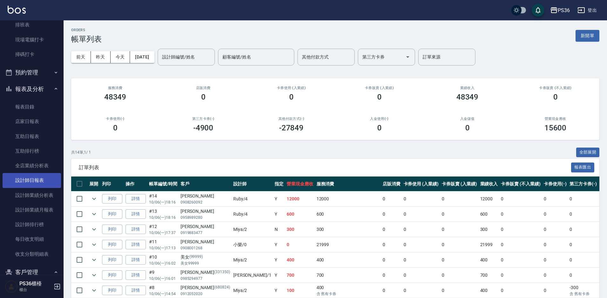
click at [40, 175] on link "設計師日報表" at bounding box center [32, 180] width 58 height 15
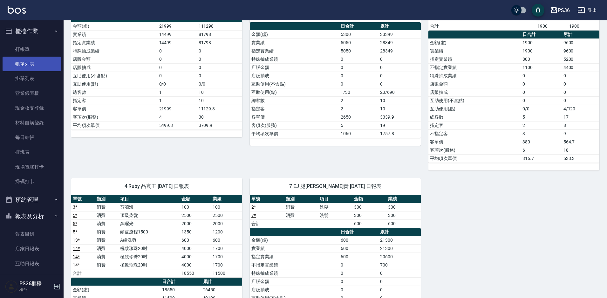
click at [33, 62] on link "帳單列表" at bounding box center [32, 64] width 58 height 15
click at [20, 60] on link "帳單列表" at bounding box center [32, 64] width 58 height 15
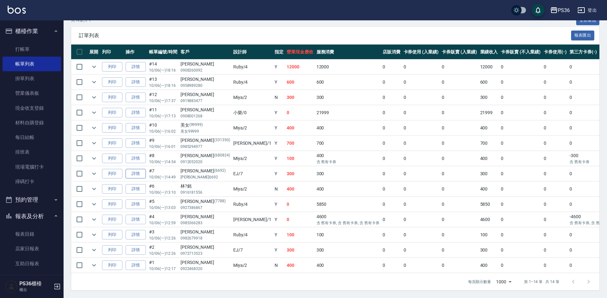
scroll to position [137, 0]
click at [94, 63] on icon "expand row" at bounding box center [94, 67] width 8 height 8
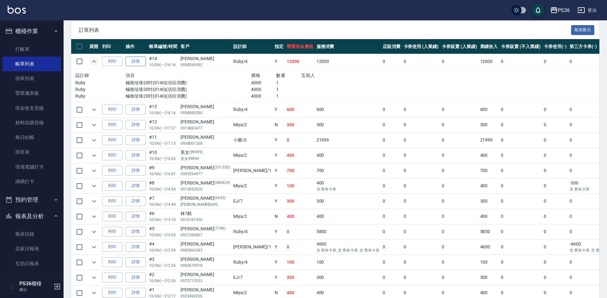
click at [140, 64] on link "詳情" at bounding box center [135, 62] width 20 height 10
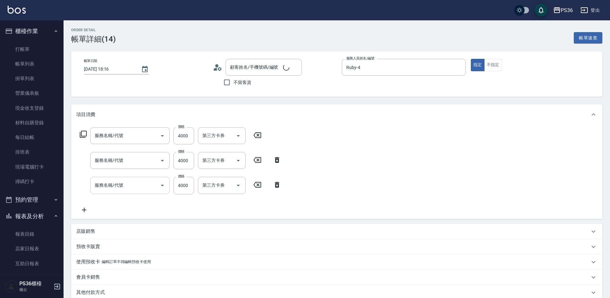
type input "2025/10/06 18:16"
type input "Ruby-4"
click at [88, 212] on icon at bounding box center [84, 210] width 16 height 8
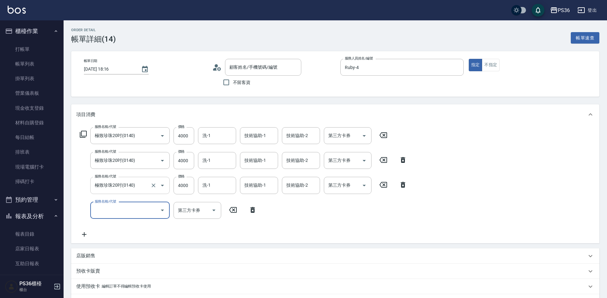
type input "極致珍珠20吋(0140)"
type input "蕭子軒/0908260092/"
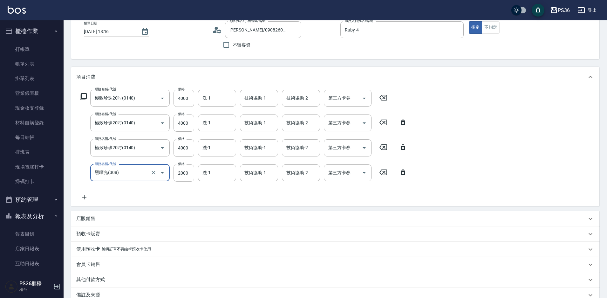
scroll to position [111, 0]
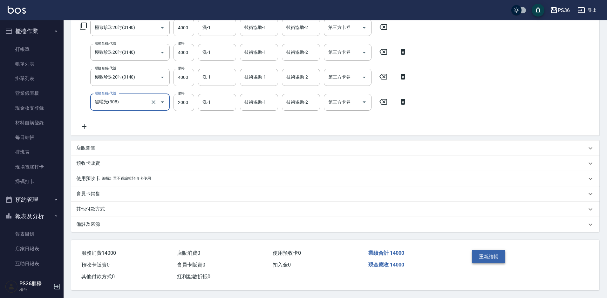
type input "黑曜光(308)"
click at [481, 257] on button "重新結帳" at bounding box center [489, 256] width 34 height 13
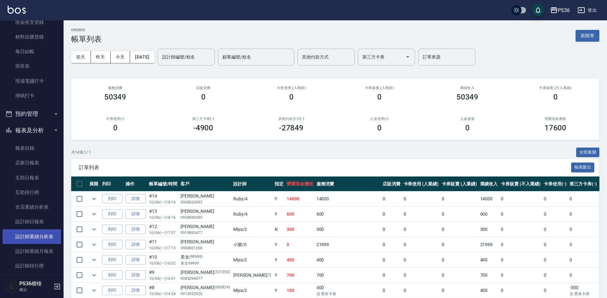
scroll to position [95, 0]
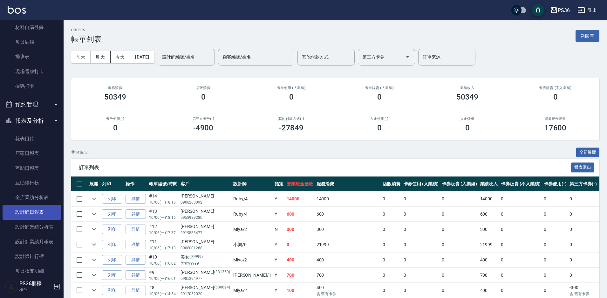
click at [38, 211] on link "設計師日報表" at bounding box center [32, 212] width 58 height 15
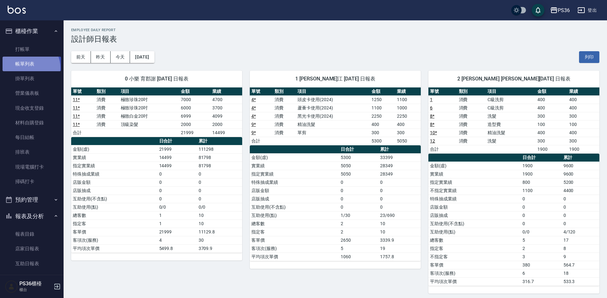
click at [28, 68] on link "帳單列表" at bounding box center [32, 64] width 58 height 15
click at [29, 65] on link "帳單列表" at bounding box center [32, 64] width 58 height 15
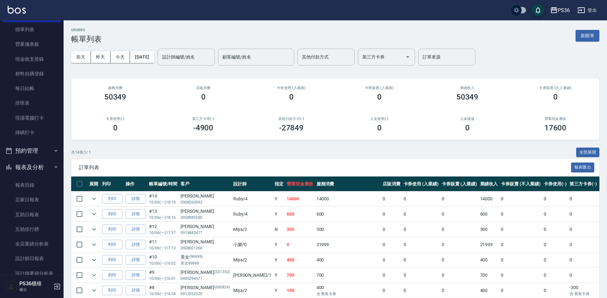
scroll to position [159, 0]
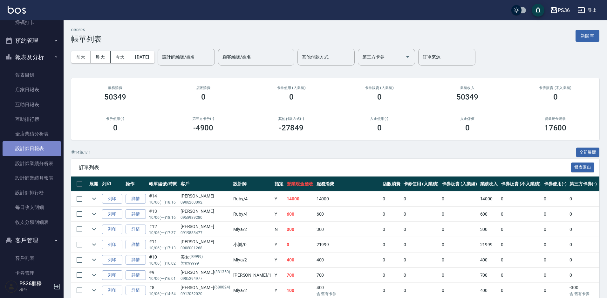
click at [41, 152] on link "設計師日報表" at bounding box center [32, 148] width 58 height 15
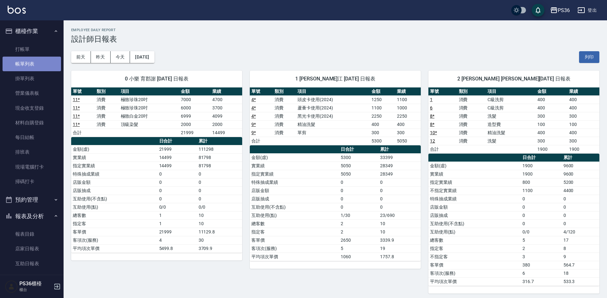
click at [33, 60] on link "帳單列表" at bounding box center [32, 64] width 58 height 15
click at [45, 64] on link "帳單列表" at bounding box center [32, 64] width 58 height 15
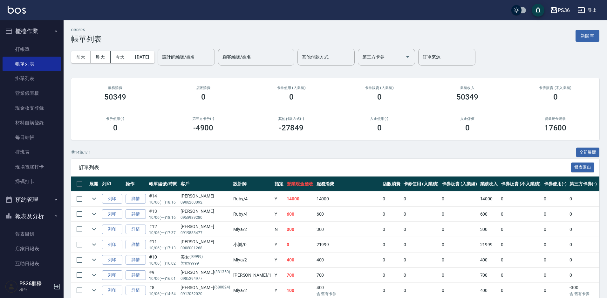
click at [182, 54] on input "設計師編號/姓名" at bounding box center [185, 56] width 51 height 11
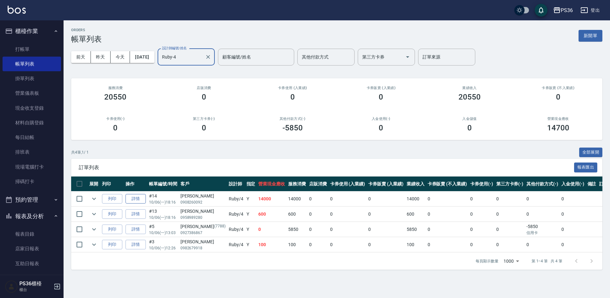
type input "Ruby-4"
click at [129, 200] on link "詳情" at bounding box center [135, 199] width 20 height 10
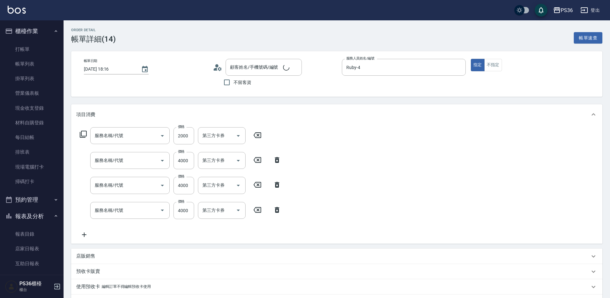
type input "2025/10/06 18:16"
type input "Ruby-4"
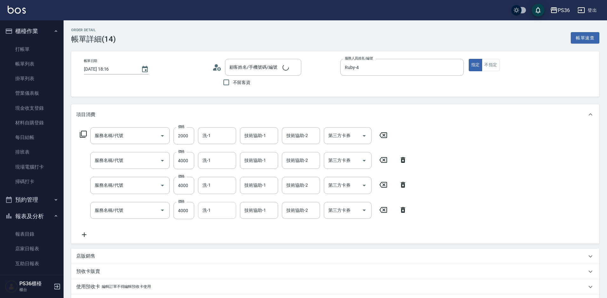
type input "黑曜光(308)"
type input "極致珍珠20吋(0140)"
type input "蕭子軒/0908260092/"
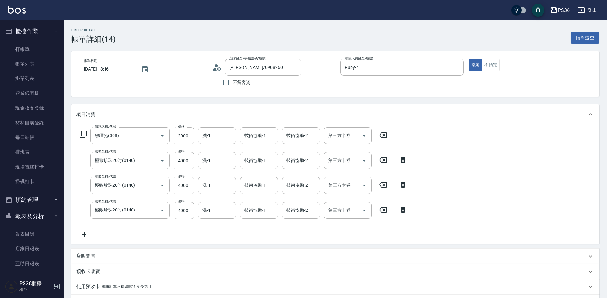
click at [381, 133] on icon at bounding box center [383, 135] width 8 height 6
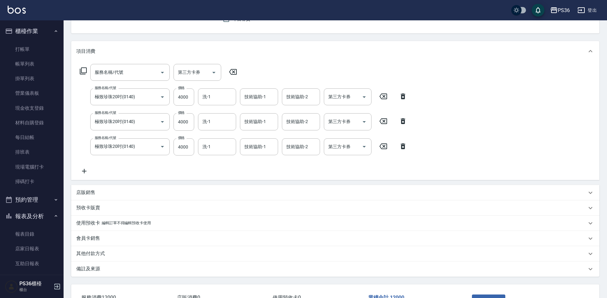
scroll to position [111, 0]
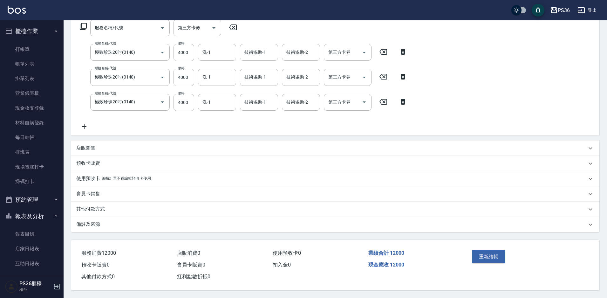
click at [90, 206] on p "其他付款方式" at bounding box center [90, 209] width 29 height 7
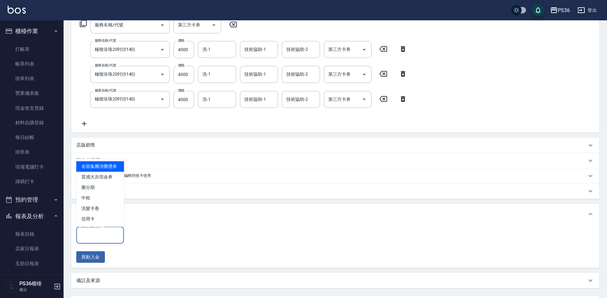
click at [104, 240] on input "其他付款方式" at bounding box center [100, 234] width 42 height 11
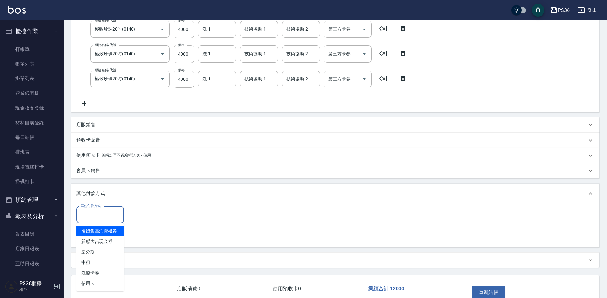
scroll to position [142, 0]
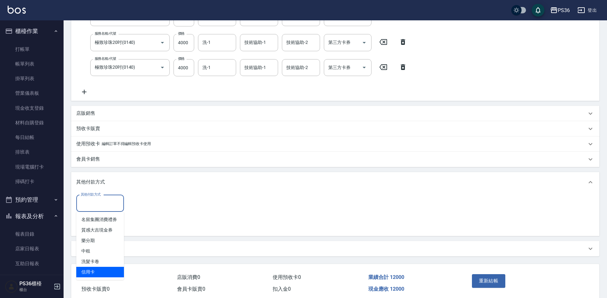
click at [99, 272] on span "信用卡" at bounding box center [100, 272] width 48 height 10
type input "信用卡"
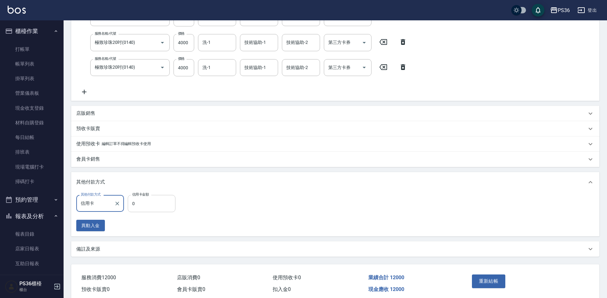
click at [149, 204] on input "0" at bounding box center [152, 203] width 48 height 17
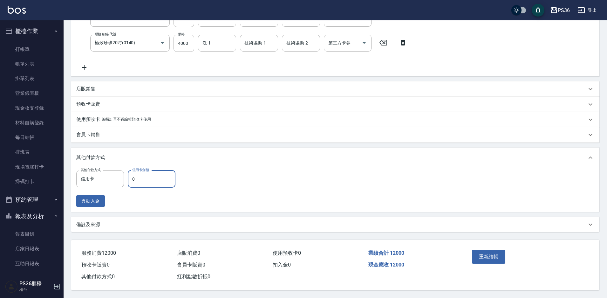
scroll to position [170, 0]
type input "12000"
click at [489, 256] on button "重新結帳" at bounding box center [489, 256] width 34 height 13
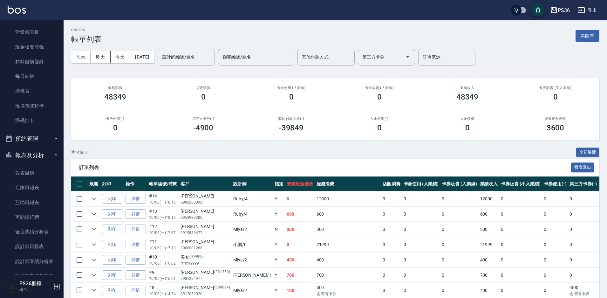
scroll to position [159, 0]
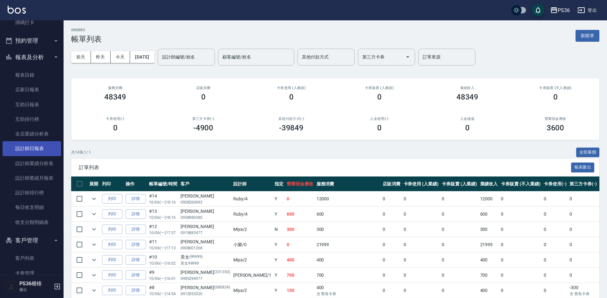
click at [36, 149] on link "設計師日報表" at bounding box center [32, 148] width 58 height 15
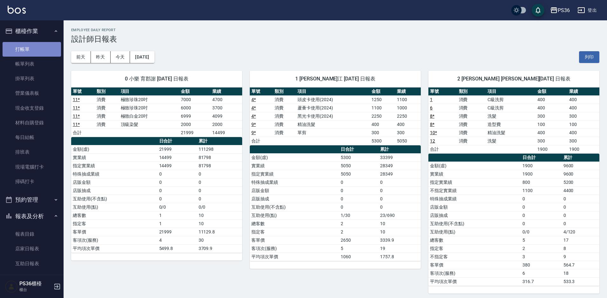
click at [36, 45] on link "打帳單" at bounding box center [32, 49] width 58 height 15
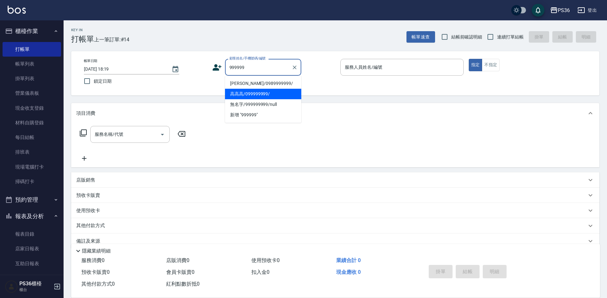
click at [247, 94] on li "高高高/099999999/" at bounding box center [263, 94] width 76 height 10
type input "高高高/099999999/"
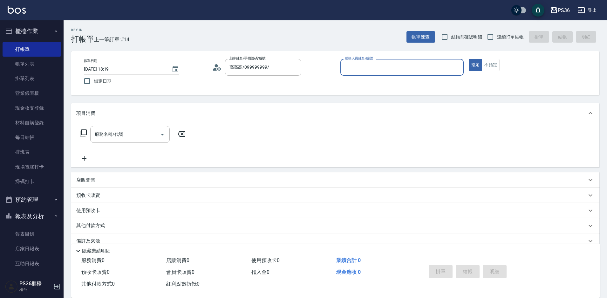
type input "EJ-7"
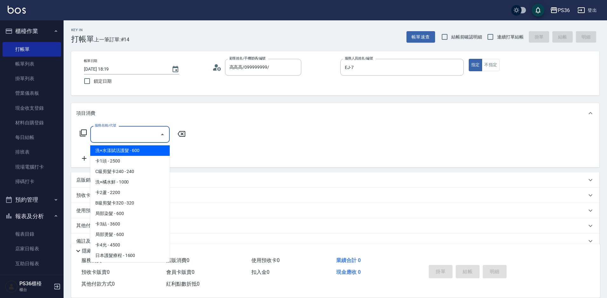
click at [119, 133] on div "服務名稱/代號 服務名稱/代號" at bounding box center [129, 134] width 79 height 17
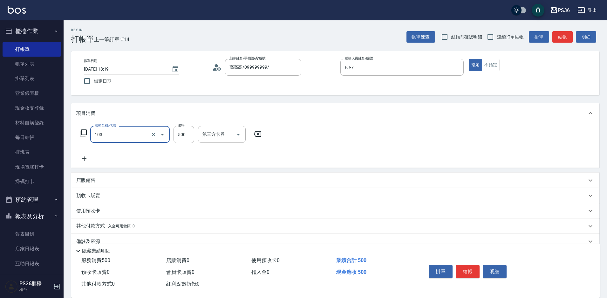
type input "B級洗剪(103)"
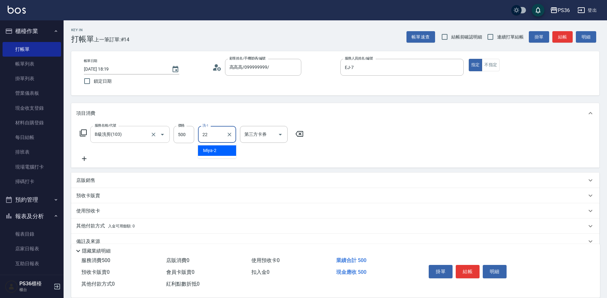
type input "顏亮亮-22"
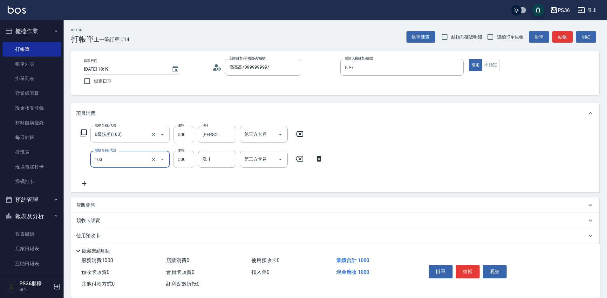
type input "B級洗剪(103)"
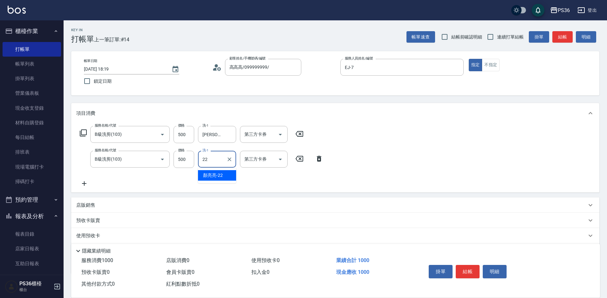
type input "顏亮亮-22"
click at [466, 270] on button "結帳" at bounding box center [468, 271] width 24 height 13
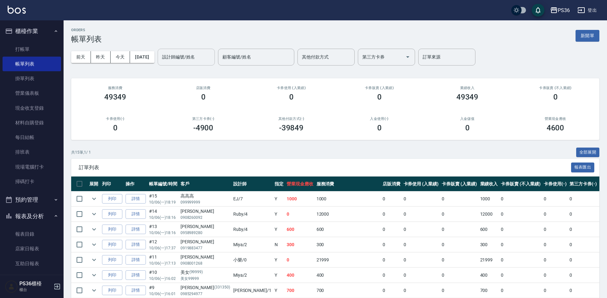
click at [191, 61] on input "設計師編號/姓名" at bounding box center [185, 56] width 51 height 11
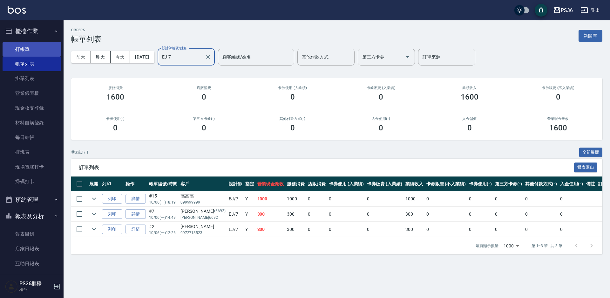
type input "EJ-7"
click at [30, 50] on link "打帳單" at bounding box center [32, 49] width 58 height 15
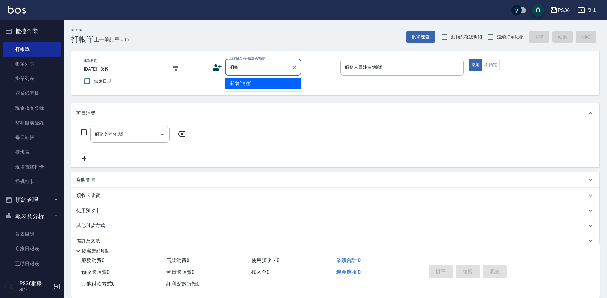
type input "蕭仲"
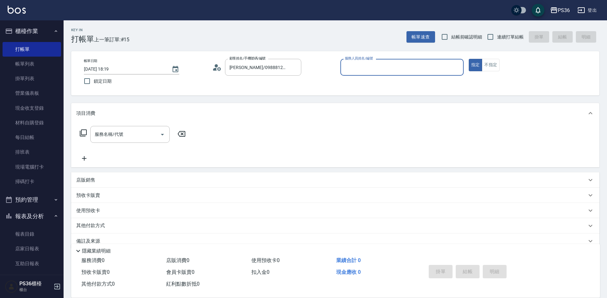
type input "EJ-7"
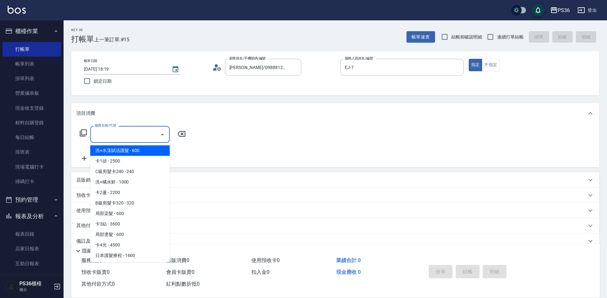
click at [127, 131] on input "服務名稱/代號" at bounding box center [125, 134] width 64 height 11
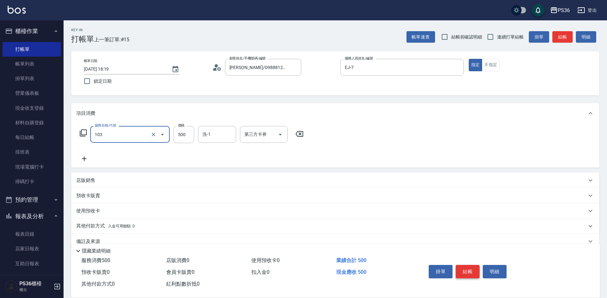
type input "B級洗剪(103)"
click at [474, 267] on button "結帳" at bounding box center [468, 271] width 24 height 13
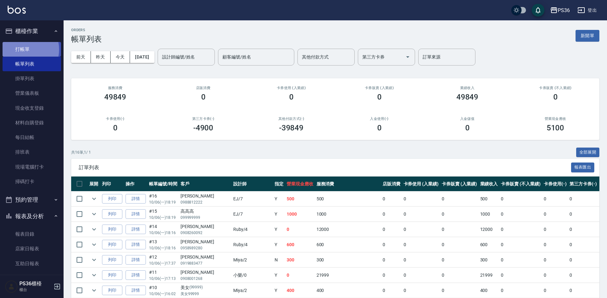
click at [20, 49] on link "打帳單" at bounding box center [32, 49] width 58 height 15
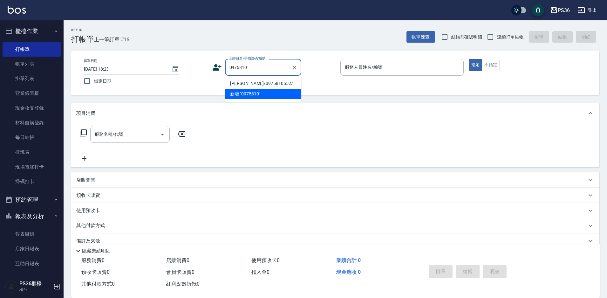
click at [253, 85] on li "鄭仲剛/0975810552/" at bounding box center [263, 83] width 76 height 10
type input "鄭仲剛/0975810552/"
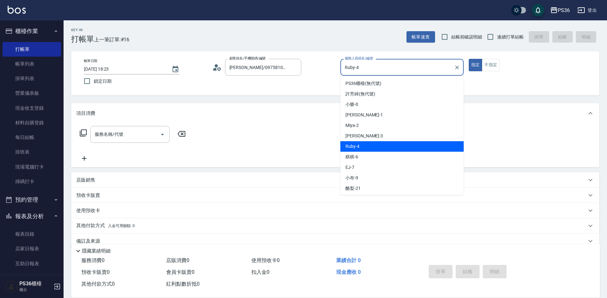
drag, startPoint x: 360, startPoint y: 68, endPoint x: 339, endPoint y: 74, distance: 21.5
click at [339, 74] on div "帳單日期 2025/10/06 18:23 鎖定日期 顧客姓名/手機號碼/編號 鄭仲剛/0975810552/ 顧客姓名/手機號碼/編號 服務人員姓名/編號 …" at bounding box center [335, 73] width 513 height 29
type input "EJ-7"
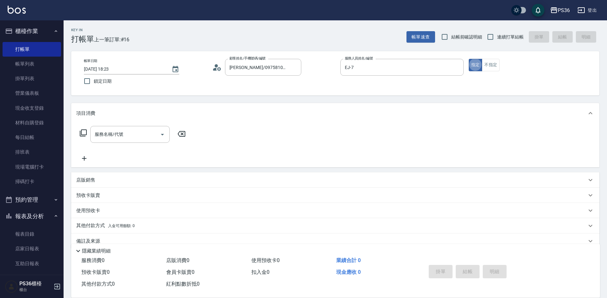
type button "true"
click at [142, 132] on input "服務名稱/代號" at bounding box center [125, 134] width 64 height 11
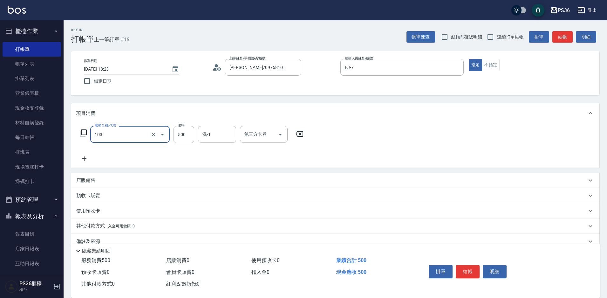
type input "B級洗剪(103)"
click at [471, 268] on button "結帳" at bounding box center [468, 271] width 24 height 13
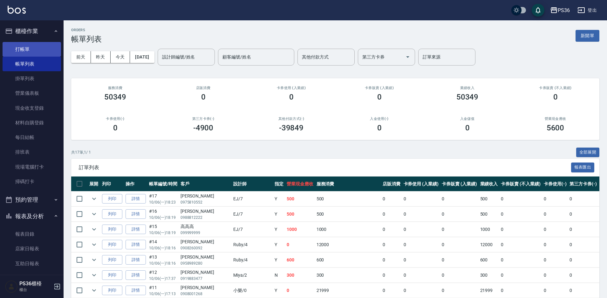
click at [16, 43] on link "打帳單" at bounding box center [32, 49] width 58 height 15
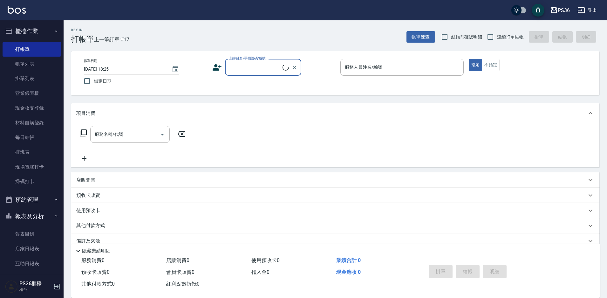
click at [253, 67] on input "顧客姓名/手機號碼/編號" at bounding box center [255, 67] width 55 height 11
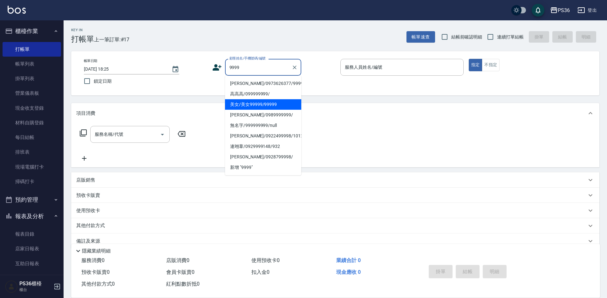
click at [250, 108] on li "美女/美女99999/99999" at bounding box center [263, 104] width 76 height 10
type input "美女/美女99999/99999"
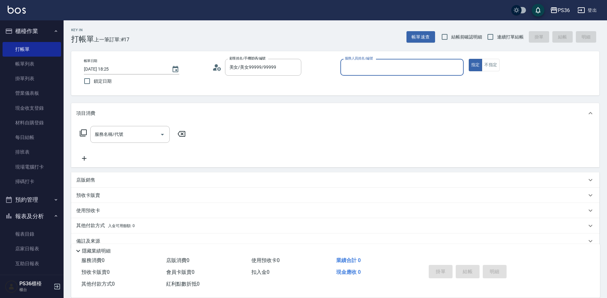
click at [390, 72] on input "服務人員姓名/編號" at bounding box center [402, 67] width 118 height 11
type input "2"
type button "true"
type input "Miya-2"
click at [492, 63] on button "不指定" at bounding box center [491, 65] width 18 height 12
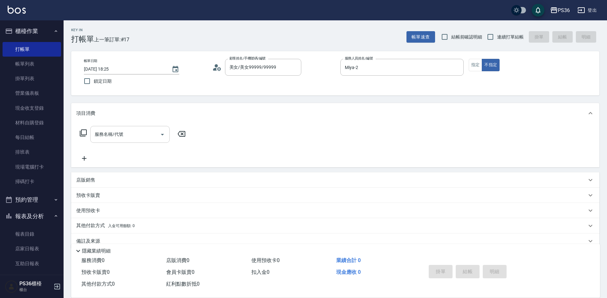
click at [122, 134] on input "服務名稱/代號" at bounding box center [125, 134] width 64 height 11
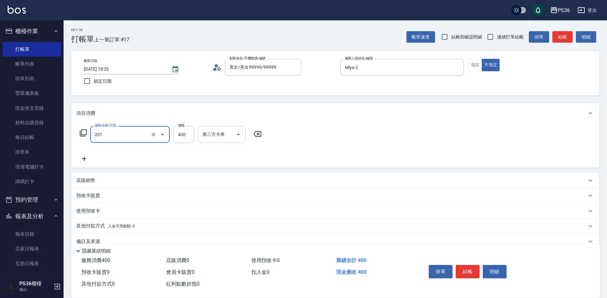
type input "C級洗剪(201)"
type input "500"
click at [476, 269] on button "結帳" at bounding box center [468, 271] width 24 height 13
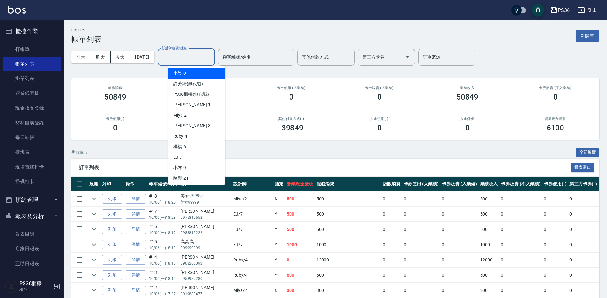
click at [192, 52] on div "設計師編號/姓名 設計師編號/姓名" at bounding box center [186, 57] width 57 height 17
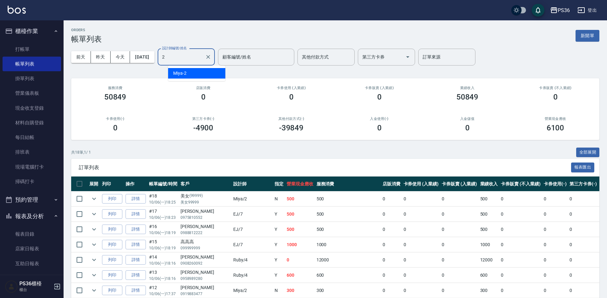
type input "Miya-2"
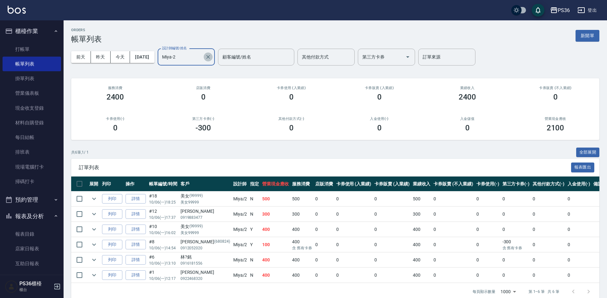
click at [210, 56] on icon "Clear" at bounding box center [208, 57] width 4 height 4
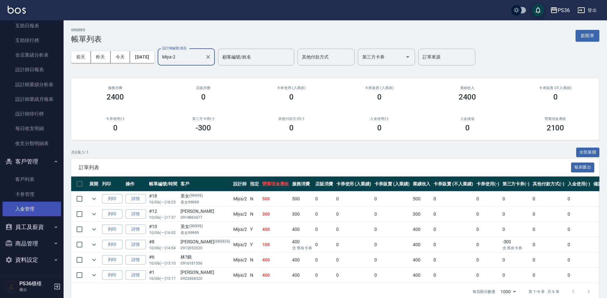
scroll to position [239, 0]
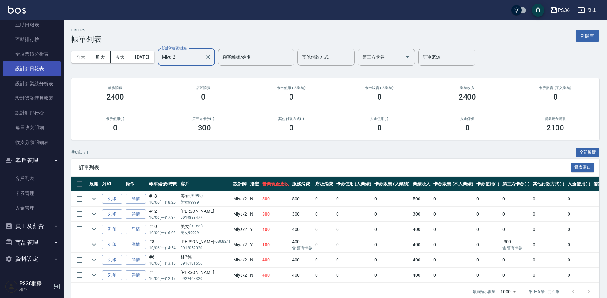
type input "Miya-2"
click at [37, 71] on link "設計師日報表" at bounding box center [32, 68] width 58 height 15
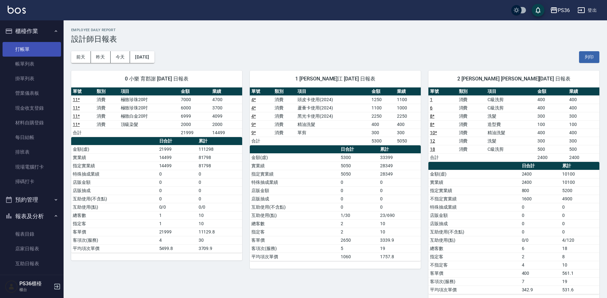
click at [33, 49] on link "打帳單" at bounding box center [32, 49] width 58 height 15
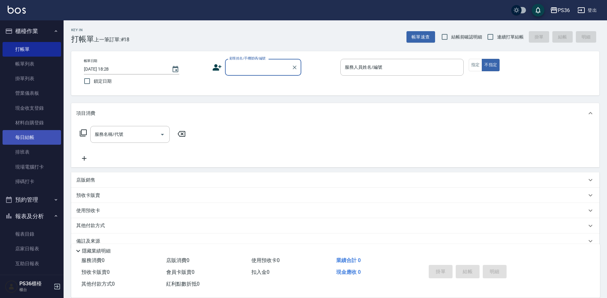
click at [5, 134] on link "每日結帳" at bounding box center [32, 137] width 58 height 15
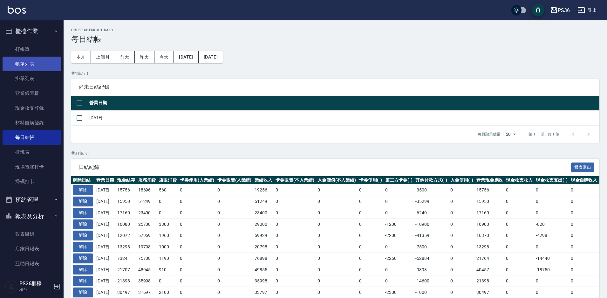
click at [44, 69] on link "帳單列表" at bounding box center [32, 64] width 58 height 15
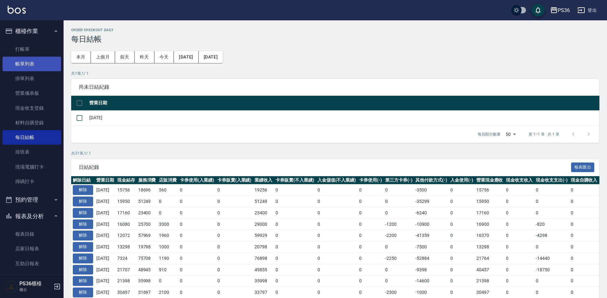
click at [44, 69] on link "帳單列表" at bounding box center [32, 64] width 58 height 15
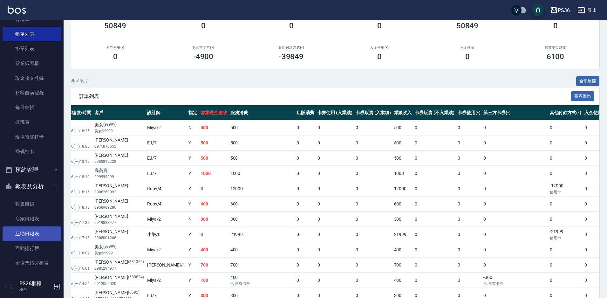
scroll to position [64, 0]
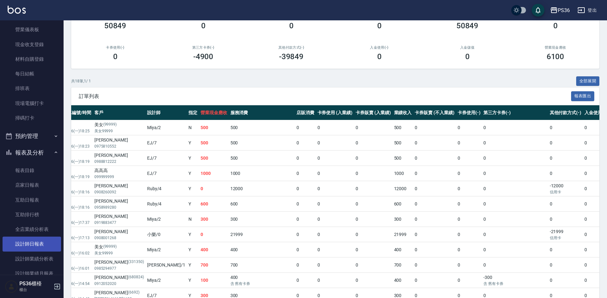
click at [37, 236] on link "設計師日報表" at bounding box center [32, 243] width 58 height 15
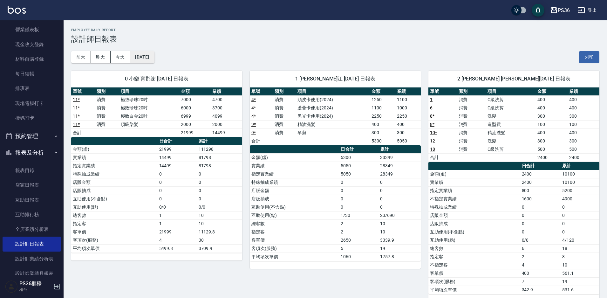
click at [146, 60] on button "[DATE]" at bounding box center [142, 57] width 24 height 12
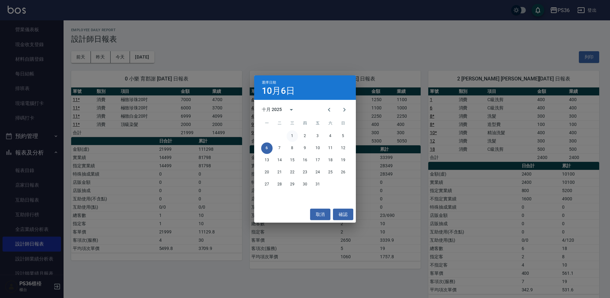
click at [293, 133] on button "1" at bounding box center [292, 135] width 11 height 11
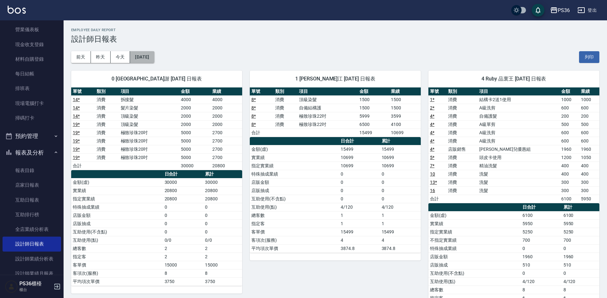
click at [136, 59] on button "[DATE]" at bounding box center [142, 57] width 24 height 12
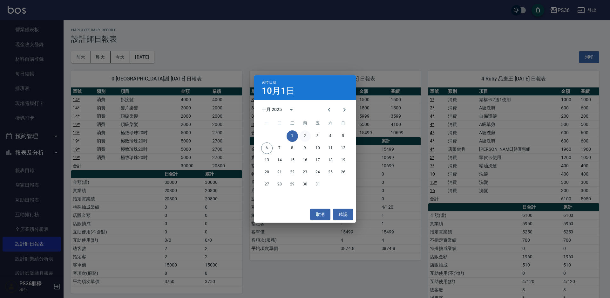
click at [305, 134] on button "2" at bounding box center [304, 135] width 11 height 11
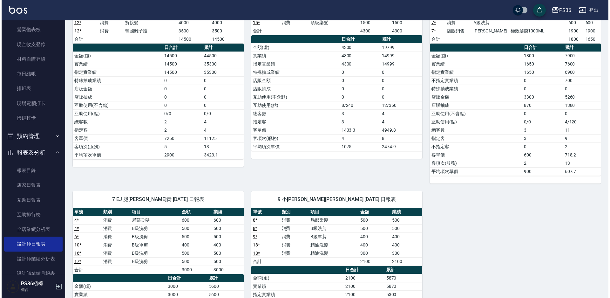
scroll to position [32, 0]
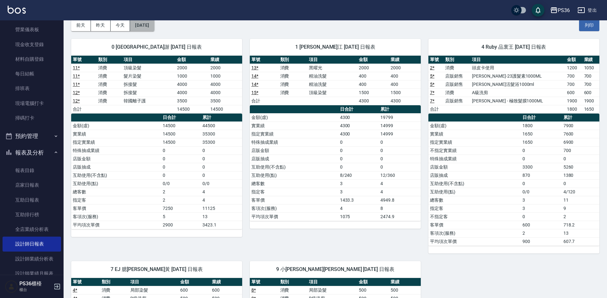
click at [152, 29] on button "2025/10/02" at bounding box center [142, 25] width 24 height 12
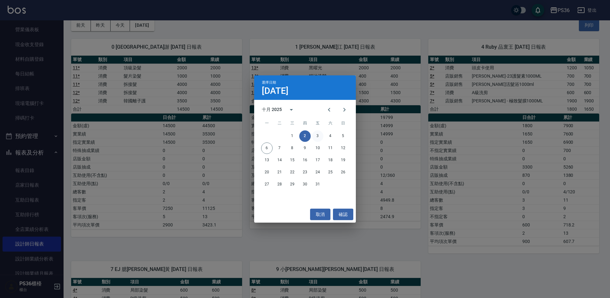
click at [315, 132] on button "3" at bounding box center [317, 135] width 11 height 11
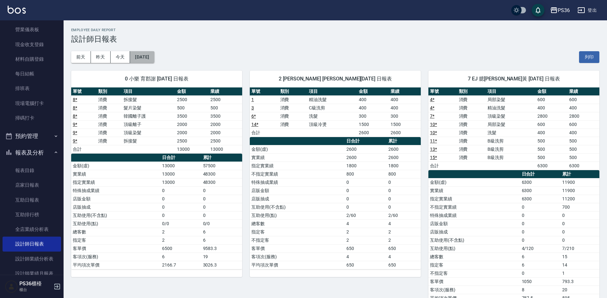
click at [152, 52] on button "2025/10/03" at bounding box center [142, 57] width 24 height 12
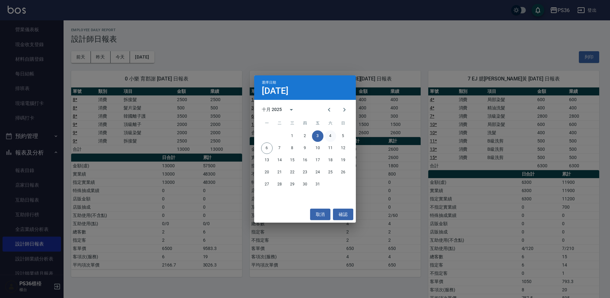
click at [328, 134] on button "4" at bounding box center [330, 135] width 11 height 11
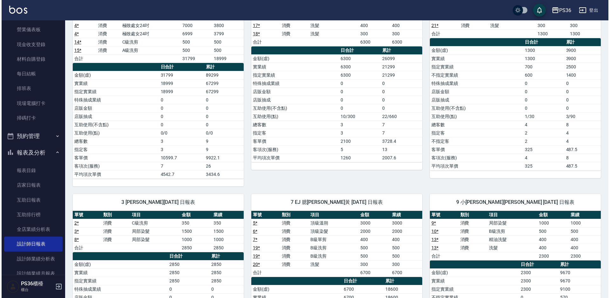
scroll to position [32, 0]
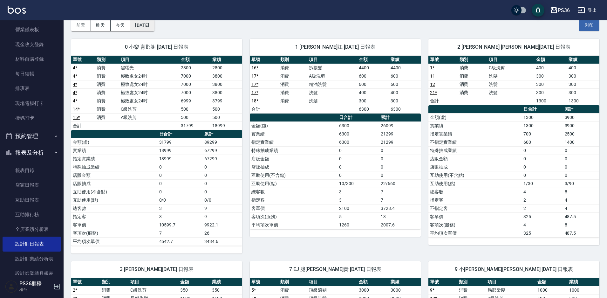
click at [154, 26] on button "2025/10/04" at bounding box center [142, 25] width 24 height 12
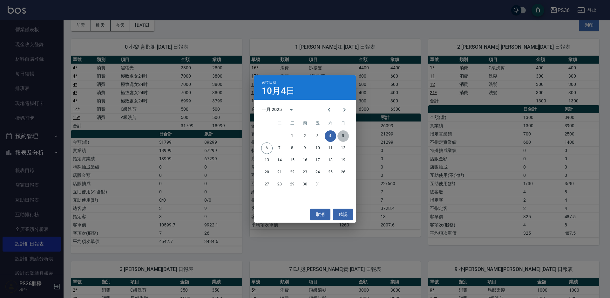
click at [341, 139] on button "5" at bounding box center [342, 135] width 11 height 11
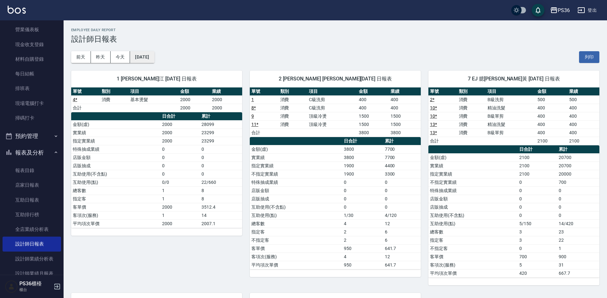
click at [150, 53] on button "2025/10/05" at bounding box center [142, 57] width 24 height 12
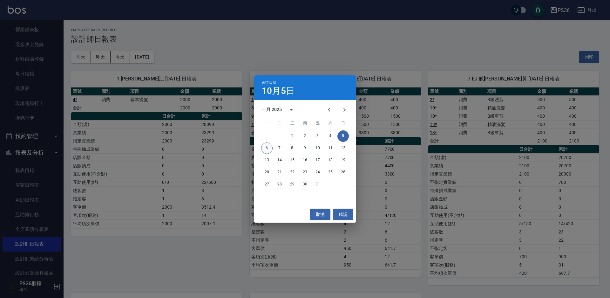
click at [270, 146] on button "6" at bounding box center [266, 147] width 11 height 11
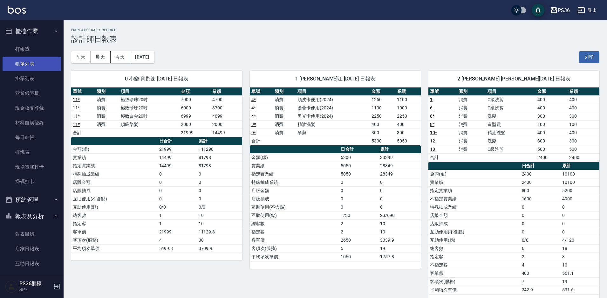
click at [19, 62] on link "帳單列表" at bounding box center [32, 64] width 58 height 15
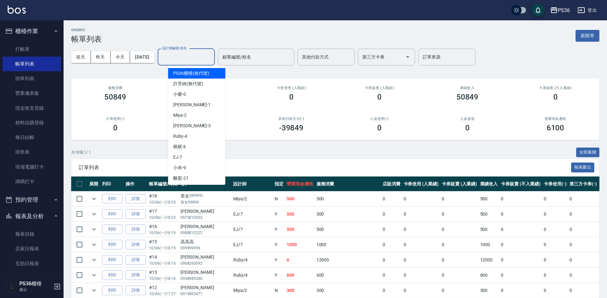
click at [185, 57] on input "設計師編號/姓名" at bounding box center [185, 56] width 51 height 11
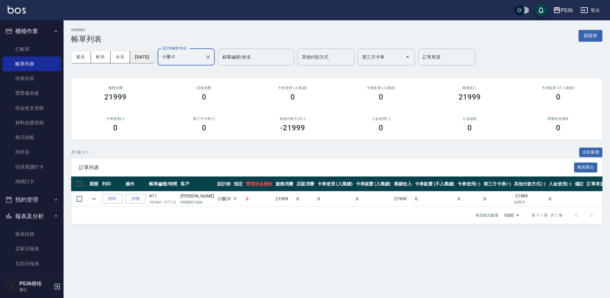
type input "小樂-0"
click at [145, 54] on button "[DATE]" at bounding box center [142, 57] width 24 height 12
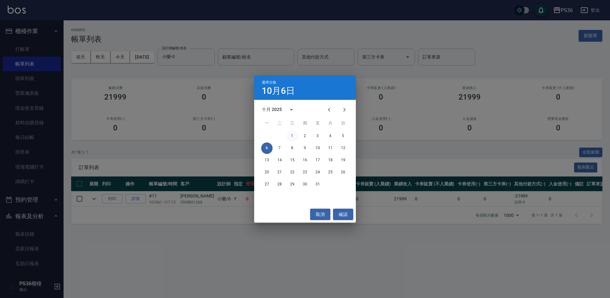
click at [290, 134] on button "1" at bounding box center [292, 135] width 11 height 11
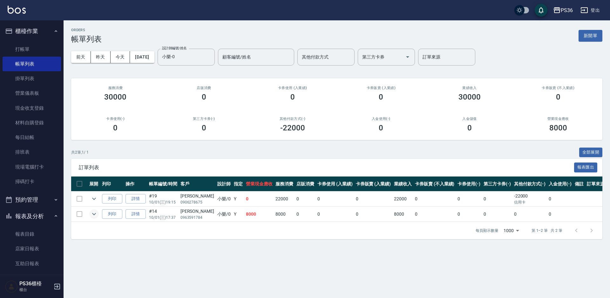
click at [96, 213] on icon "expand row" at bounding box center [94, 214] width 8 height 8
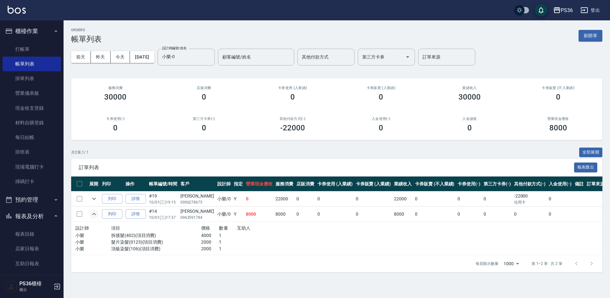
click at [96, 213] on icon "expand row" at bounding box center [94, 214] width 8 height 8
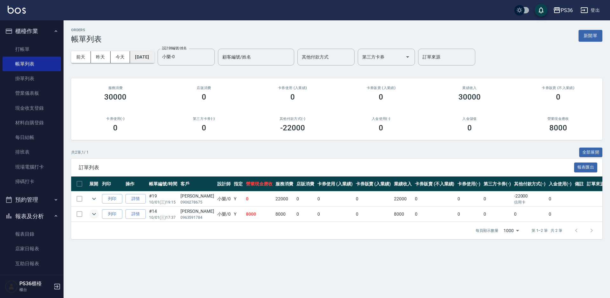
click at [154, 58] on button "[DATE]" at bounding box center [142, 57] width 24 height 12
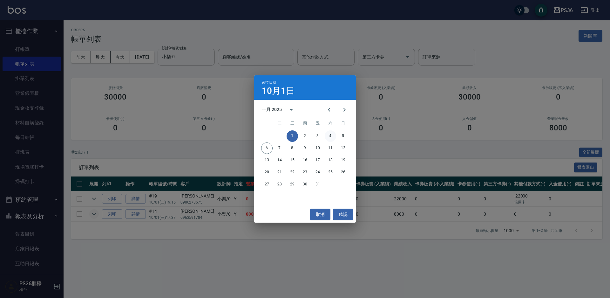
click at [328, 135] on button "4" at bounding box center [330, 135] width 11 height 11
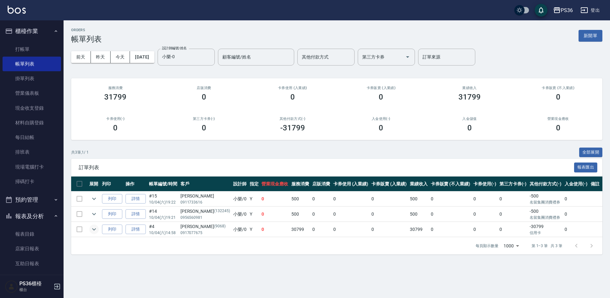
click at [98, 228] on button "expand row" at bounding box center [94, 229] width 10 height 10
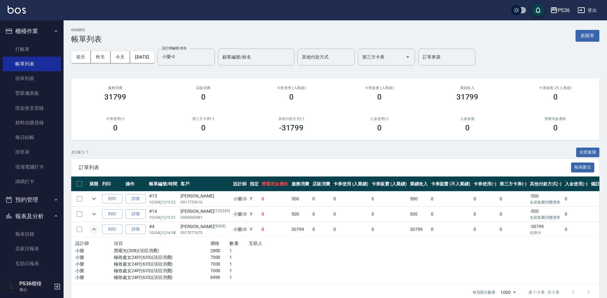
click at [98, 228] on button "expand row" at bounding box center [94, 229] width 10 height 10
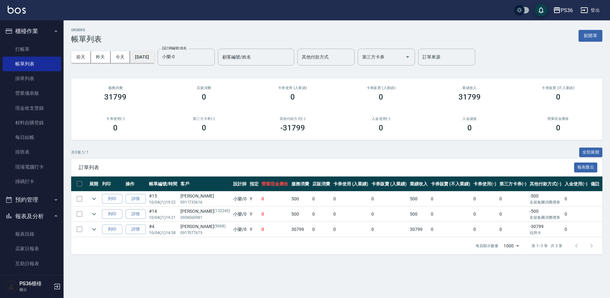
click at [154, 63] on button "2025/10/04" at bounding box center [142, 57] width 24 height 12
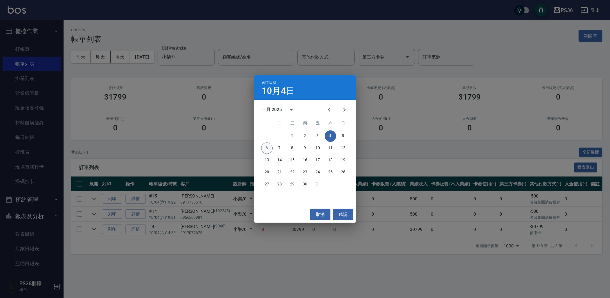
click at [265, 149] on button "6" at bounding box center [266, 147] width 11 height 11
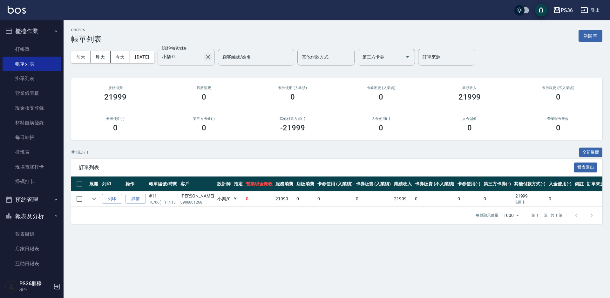
click at [211, 55] on icon "Clear" at bounding box center [208, 57] width 6 height 6
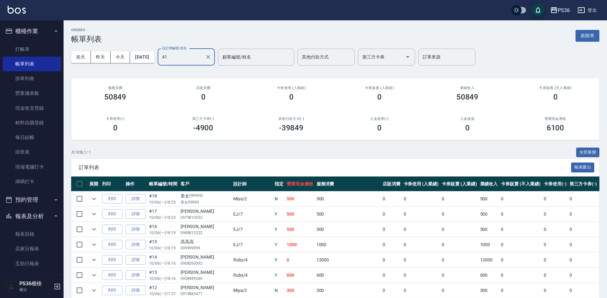
type input "4"
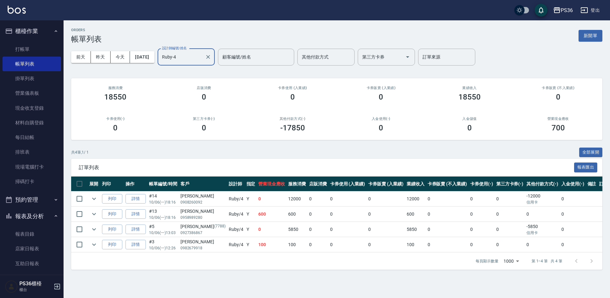
type input "Ruby-4"
click at [99, 198] on td at bounding box center [94, 198] width 13 height 15
click at [97, 198] on icon "expand row" at bounding box center [94, 199] width 8 height 8
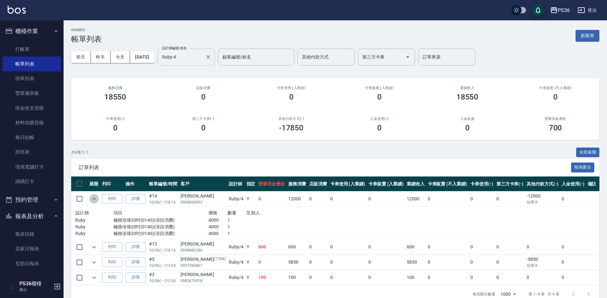
click at [97, 198] on icon "expand row" at bounding box center [94, 199] width 8 height 8
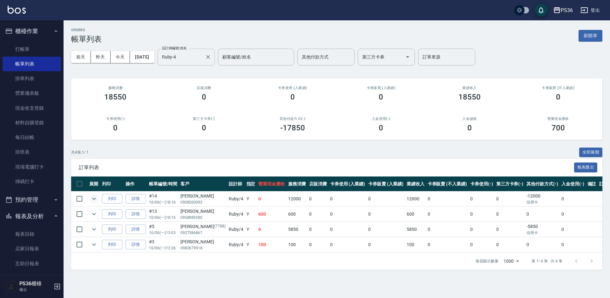
click at [89, 195] on td at bounding box center [94, 198] width 13 height 15
click at [91, 196] on icon "expand row" at bounding box center [94, 199] width 8 height 8
